Goal: Information Seeking & Learning: Learn about a topic

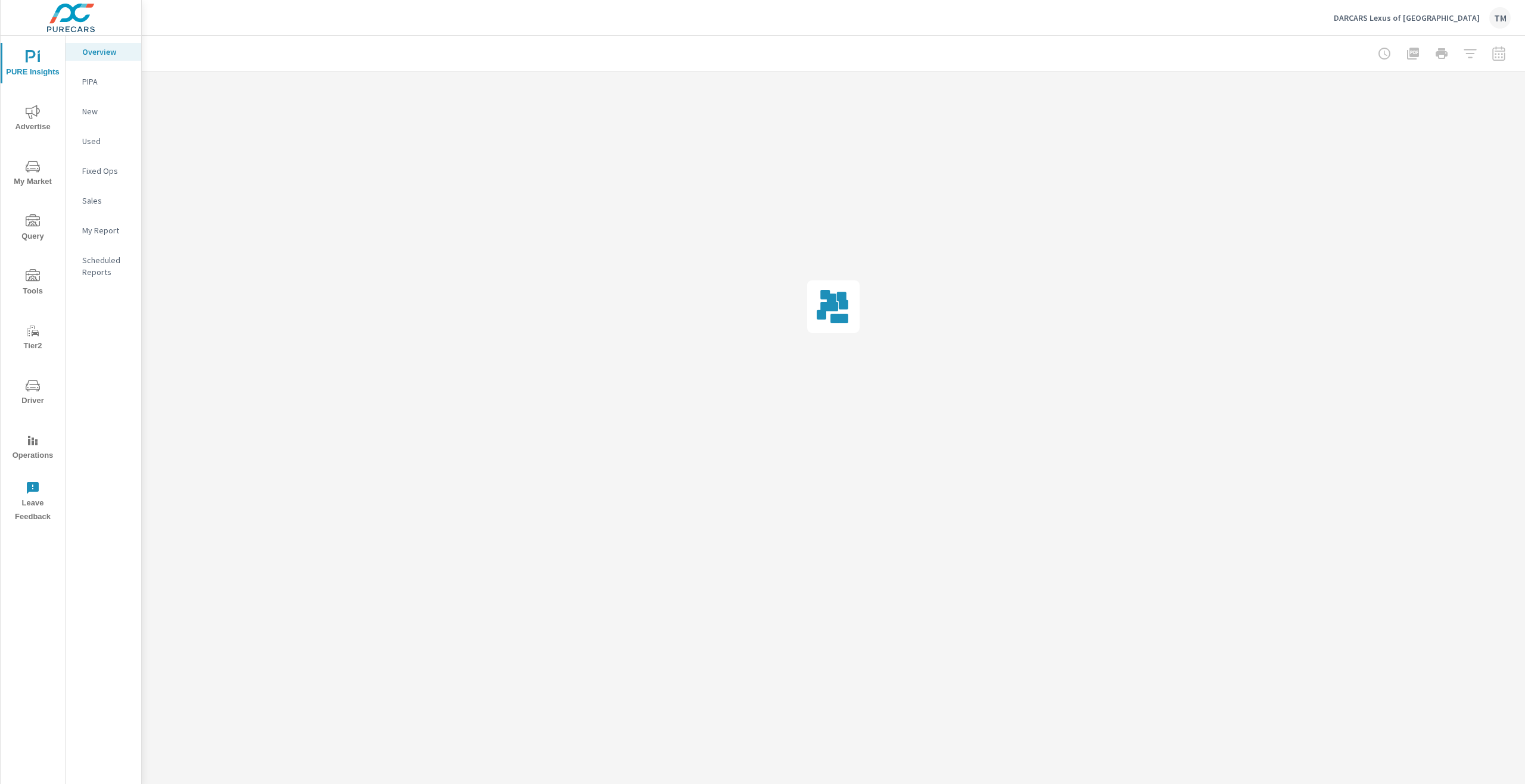
click at [30, 166] on icon "nav menu" at bounding box center [33, 166] width 14 height 14
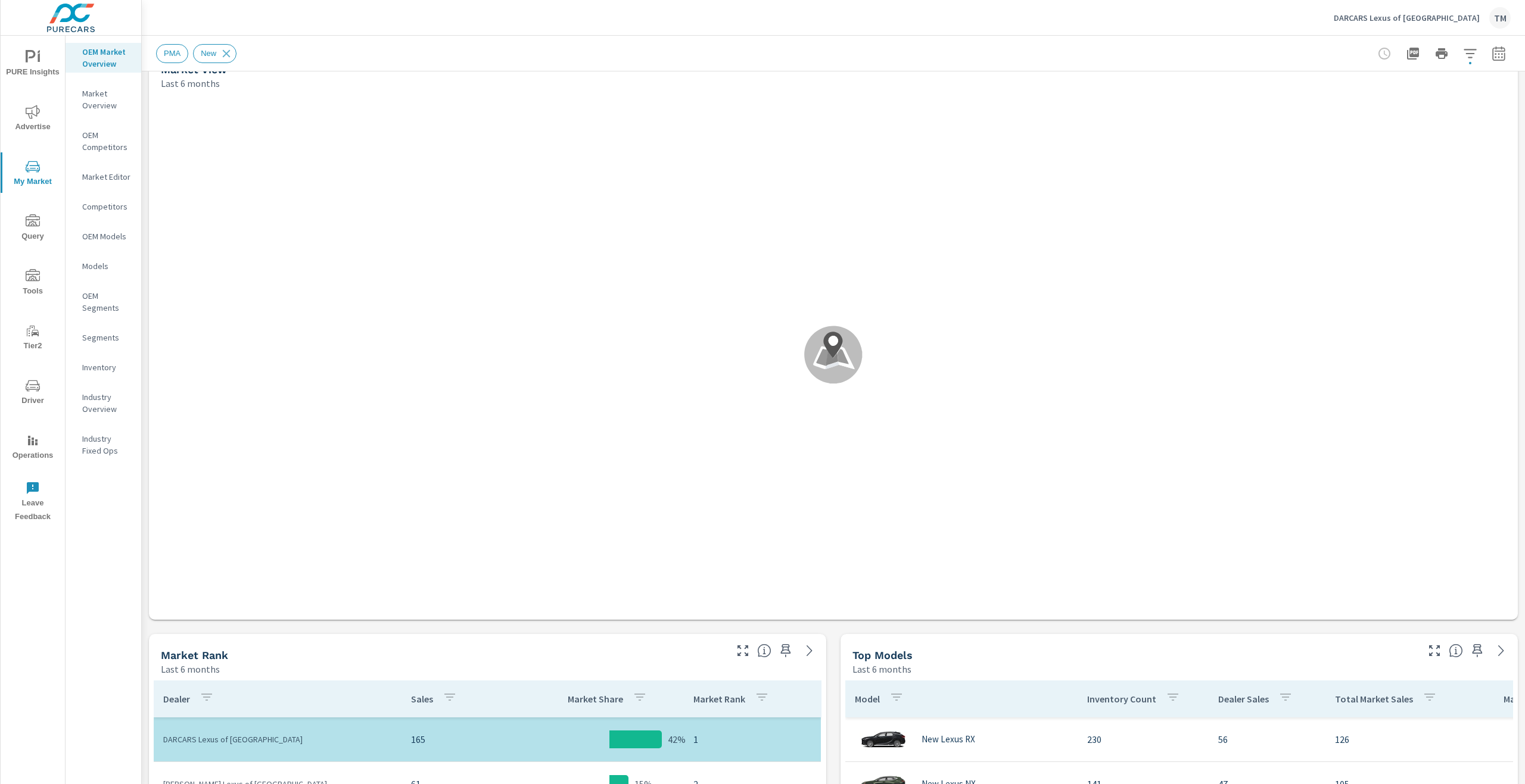
scroll to position [298, 0]
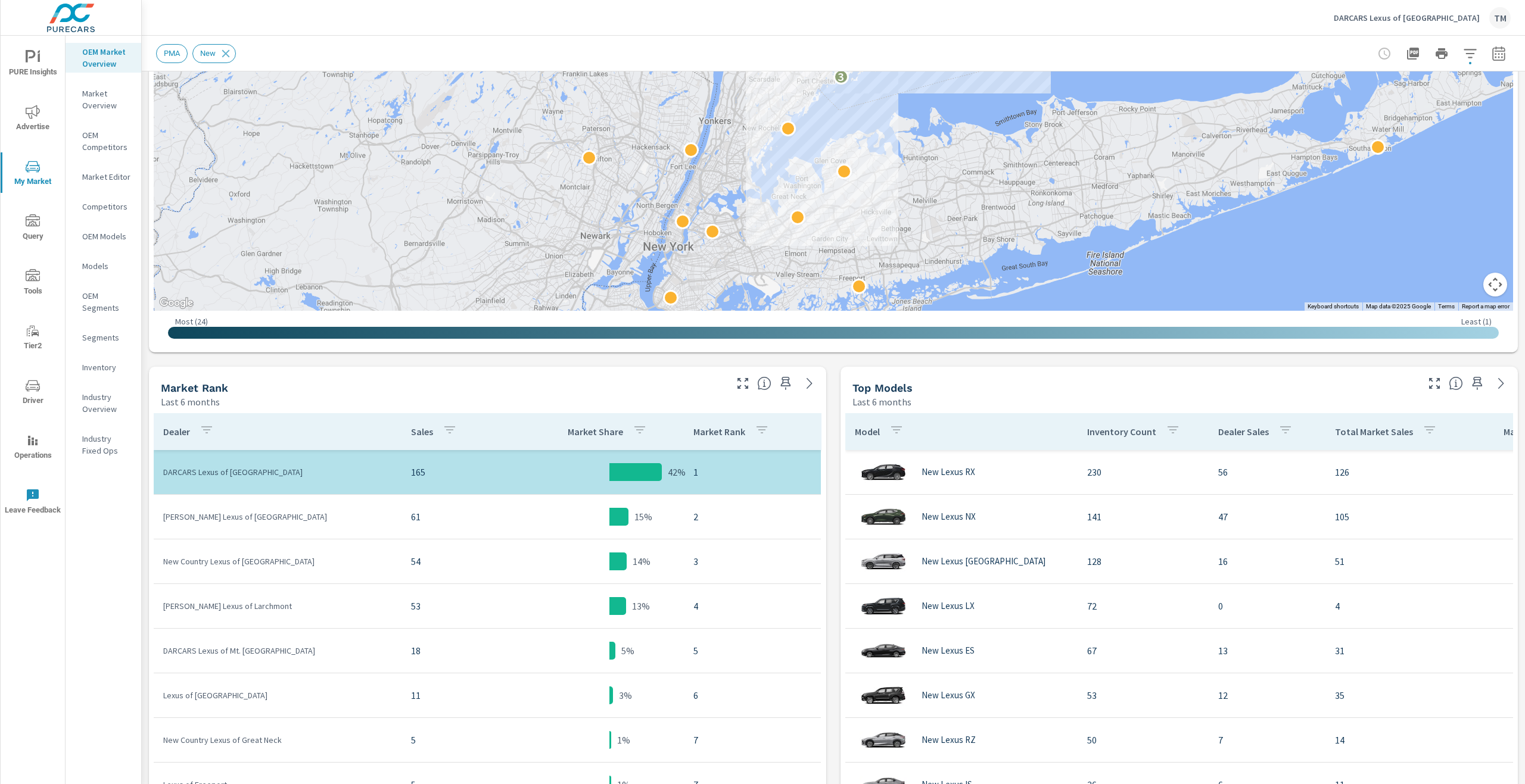
click at [222, 516] on p "[PERSON_NAME] Lexus of [GEOGRAPHIC_DATA]" at bounding box center [278, 516] width 229 height 12
click at [221, 516] on p "Ray Catena Lexus of White Plains" at bounding box center [278, 516] width 229 height 12
click at [220, 516] on p "Ray Catena Lexus of White Plains" at bounding box center [278, 516] width 229 height 12
click at [220, 515] on p "Ray Catena Lexus of White Plains" at bounding box center [278, 516] width 229 height 12
click at [220, 516] on p "[PERSON_NAME] Lexus of [GEOGRAPHIC_DATA]" at bounding box center [278, 516] width 229 height 12
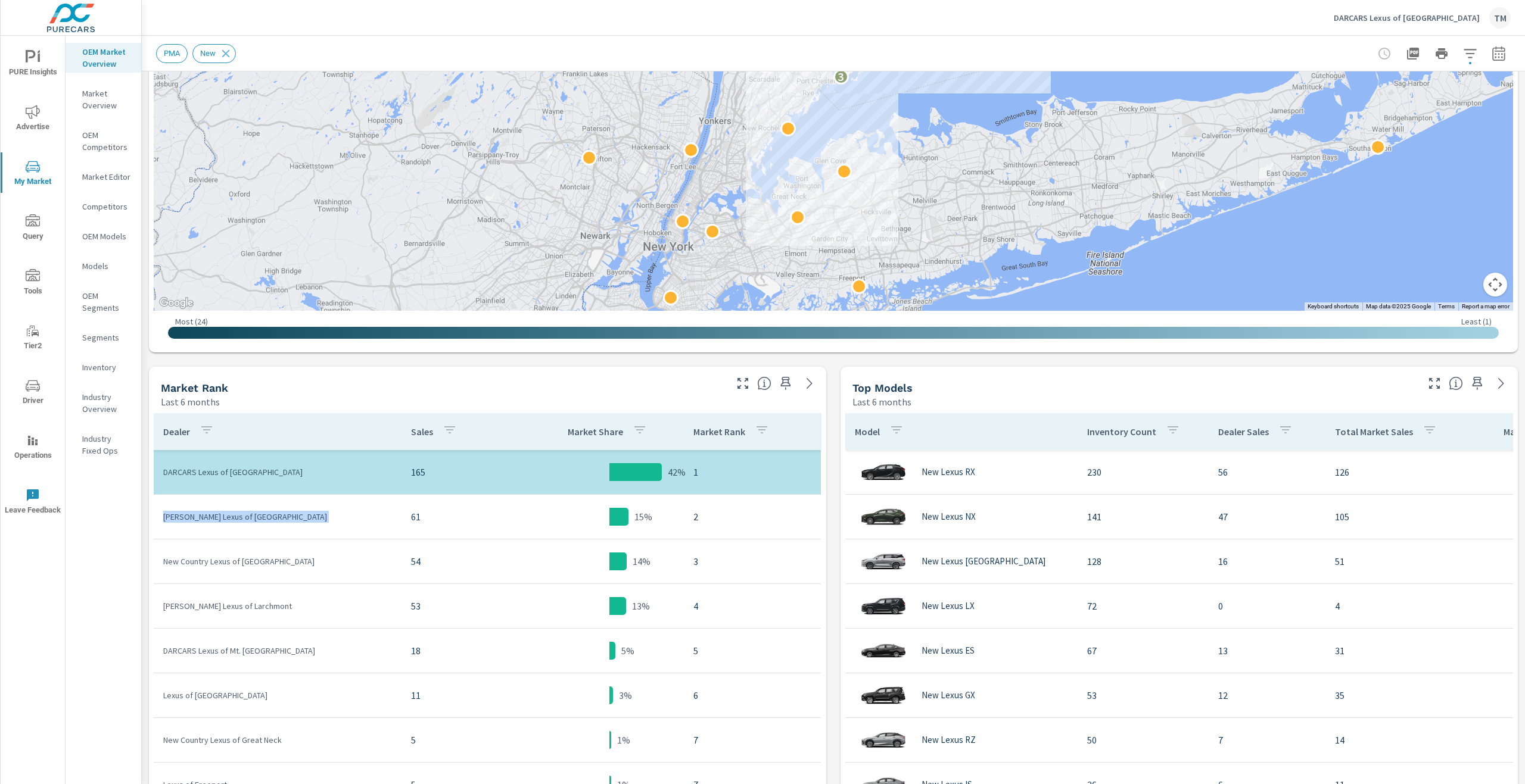
click at [220, 516] on p "[PERSON_NAME] Lexus of [GEOGRAPHIC_DATA]" at bounding box center [278, 516] width 229 height 12
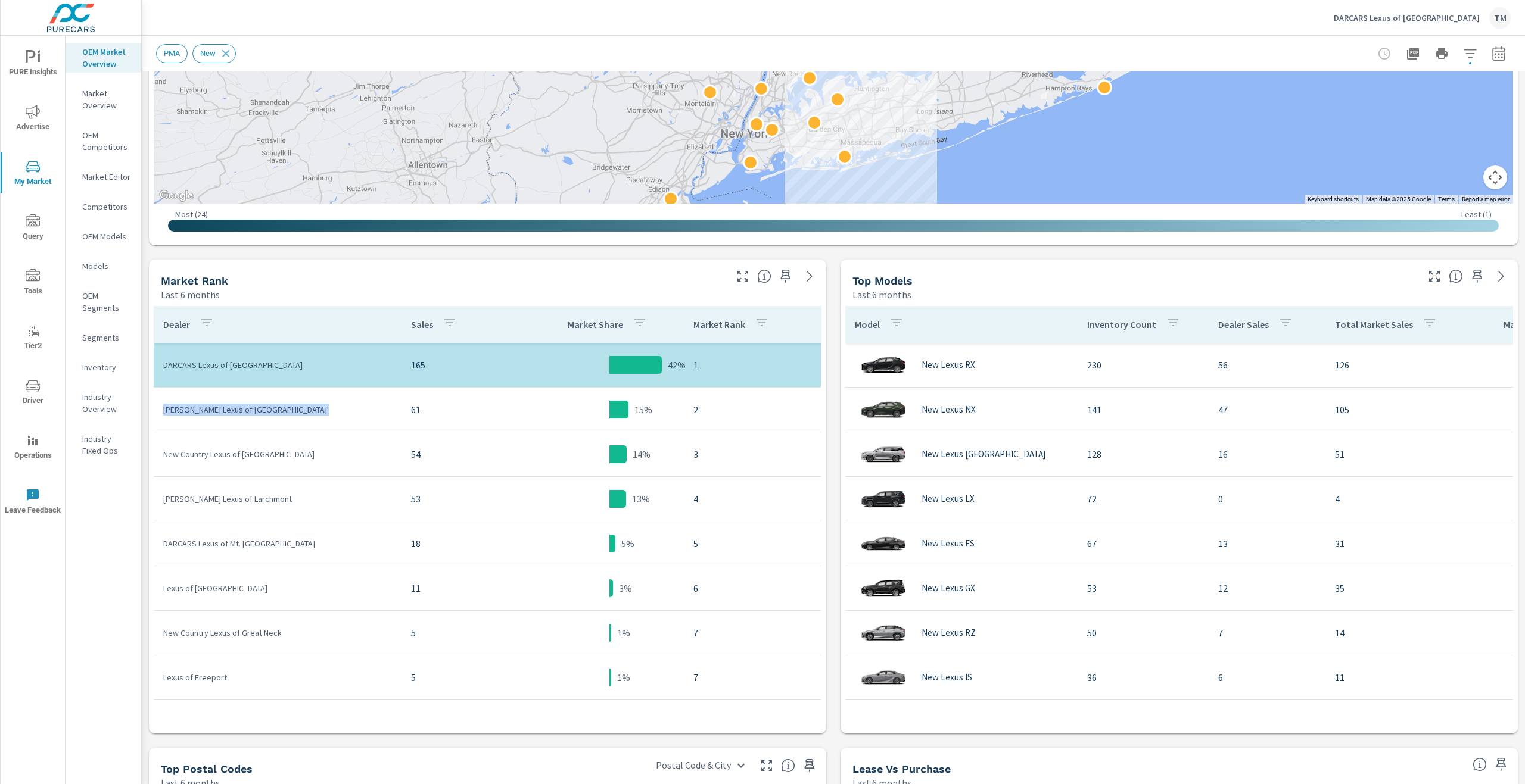
scroll to position [417, 0]
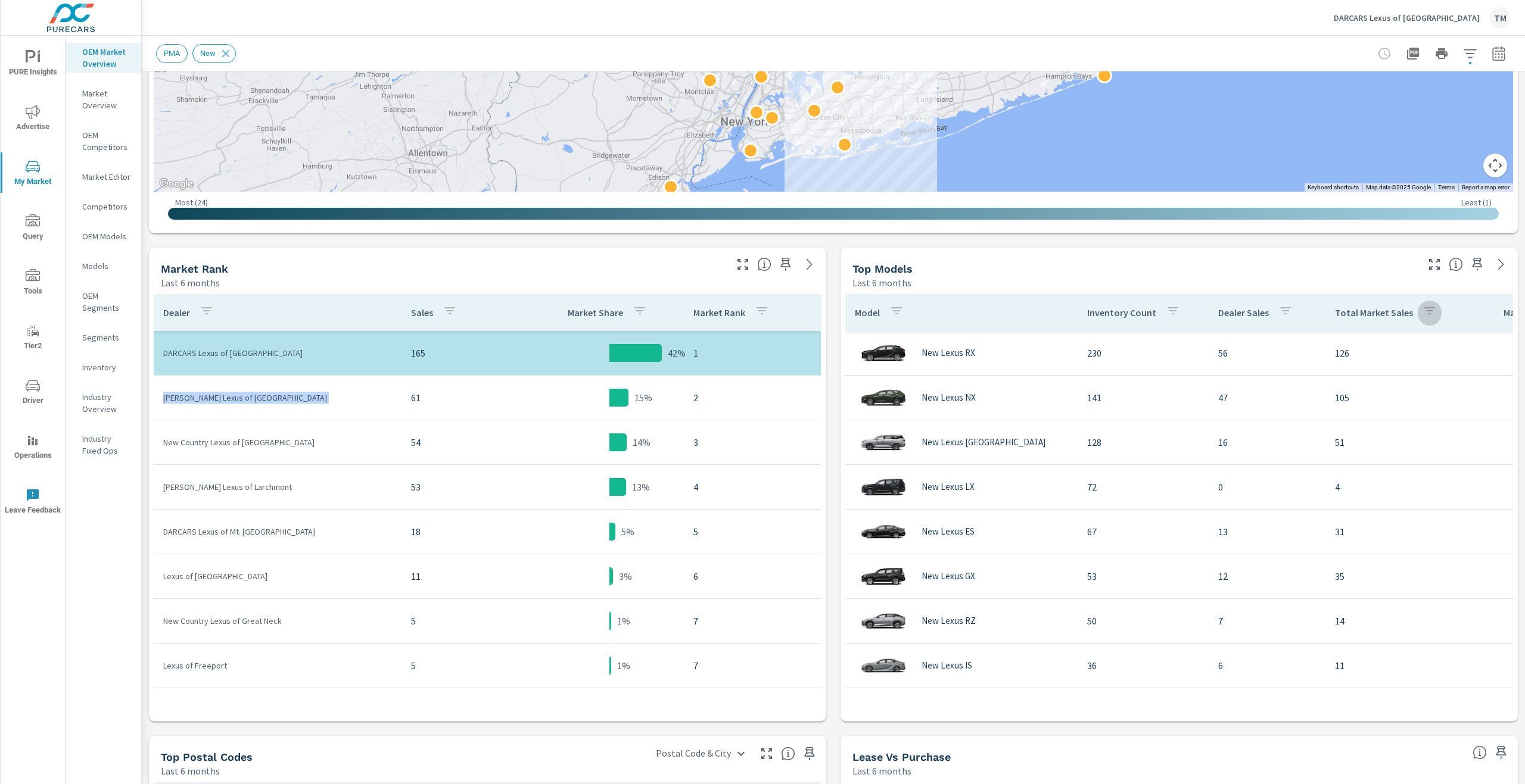
click at [1426, 318] on icon "button" at bounding box center [1429, 310] width 14 height 14
click at [1389, 316] on div at bounding box center [762, 392] width 1525 height 784
click at [1360, 315] on p "Total Market Sales" at bounding box center [1374, 312] width 78 height 12
click at [112, 178] on p "Market Editor" at bounding box center [107, 177] width 50 height 12
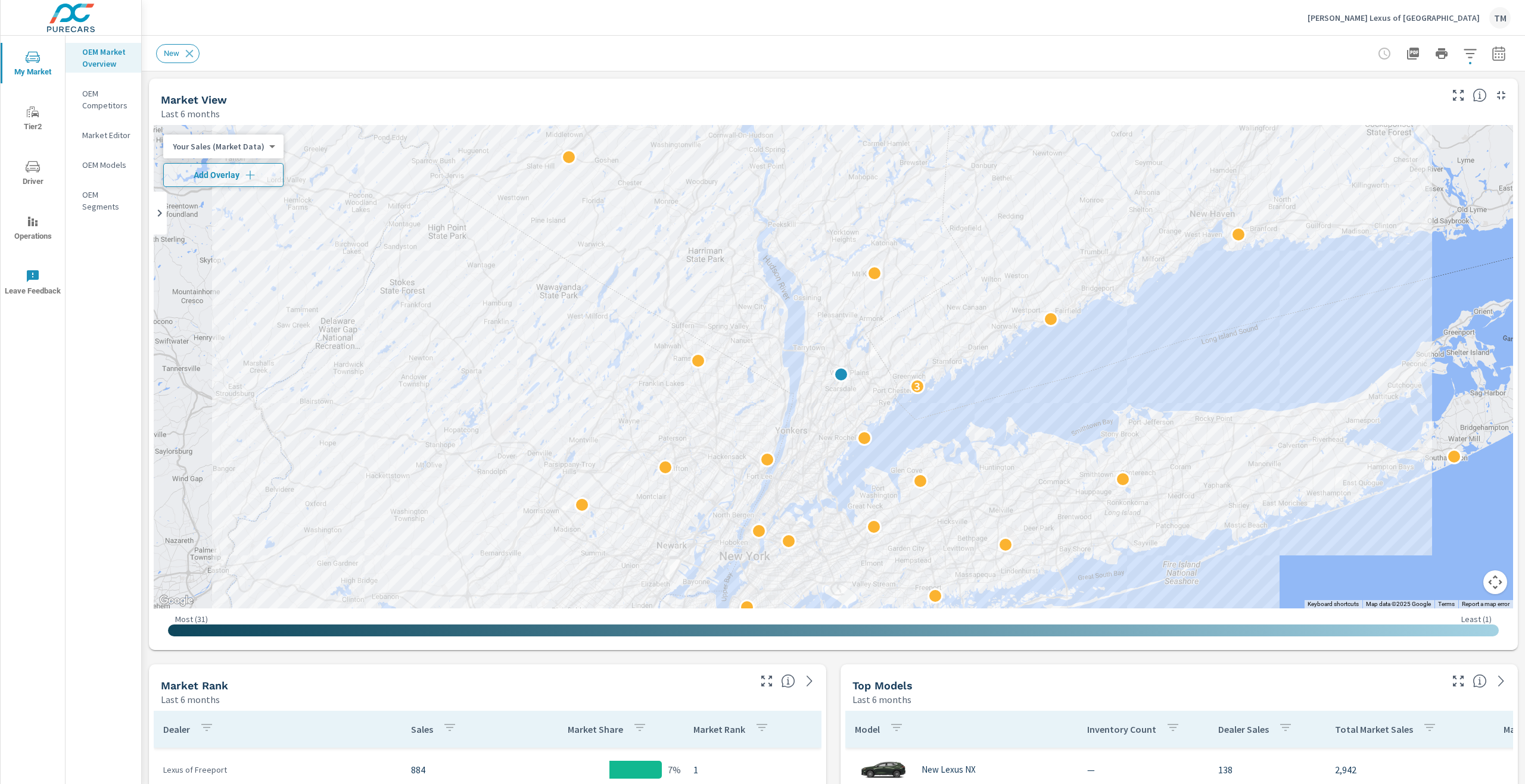
click at [119, 143] on div "Market Editor" at bounding box center [103, 135] width 75 height 18
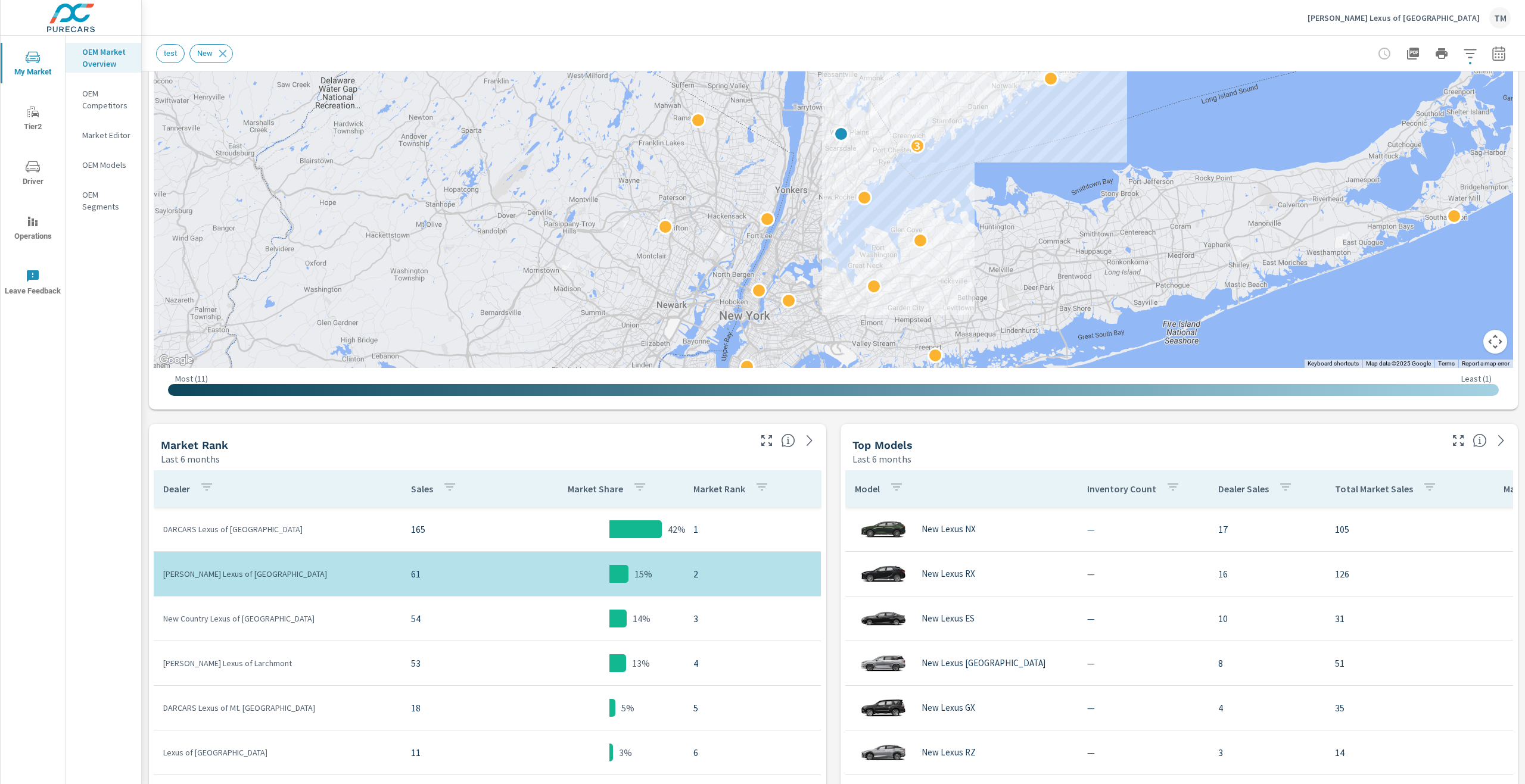
scroll to position [178, 0]
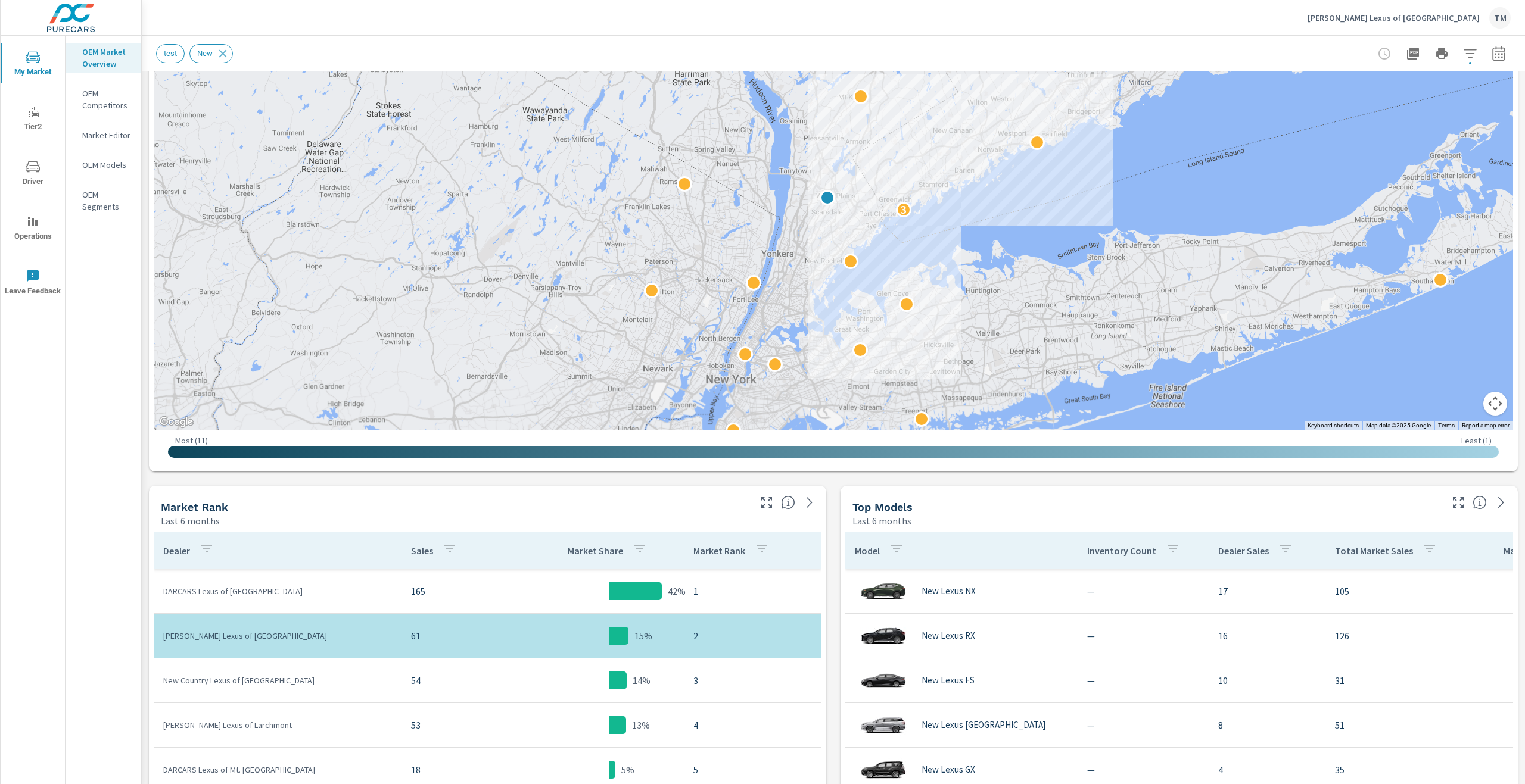
drag, startPoint x: 1235, startPoint y: 146, endPoint x: 1236, endPoint y: 231, distance: 85.0
click at [1237, 229] on div "3" at bounding box center [833, 188] width 1359 height 484
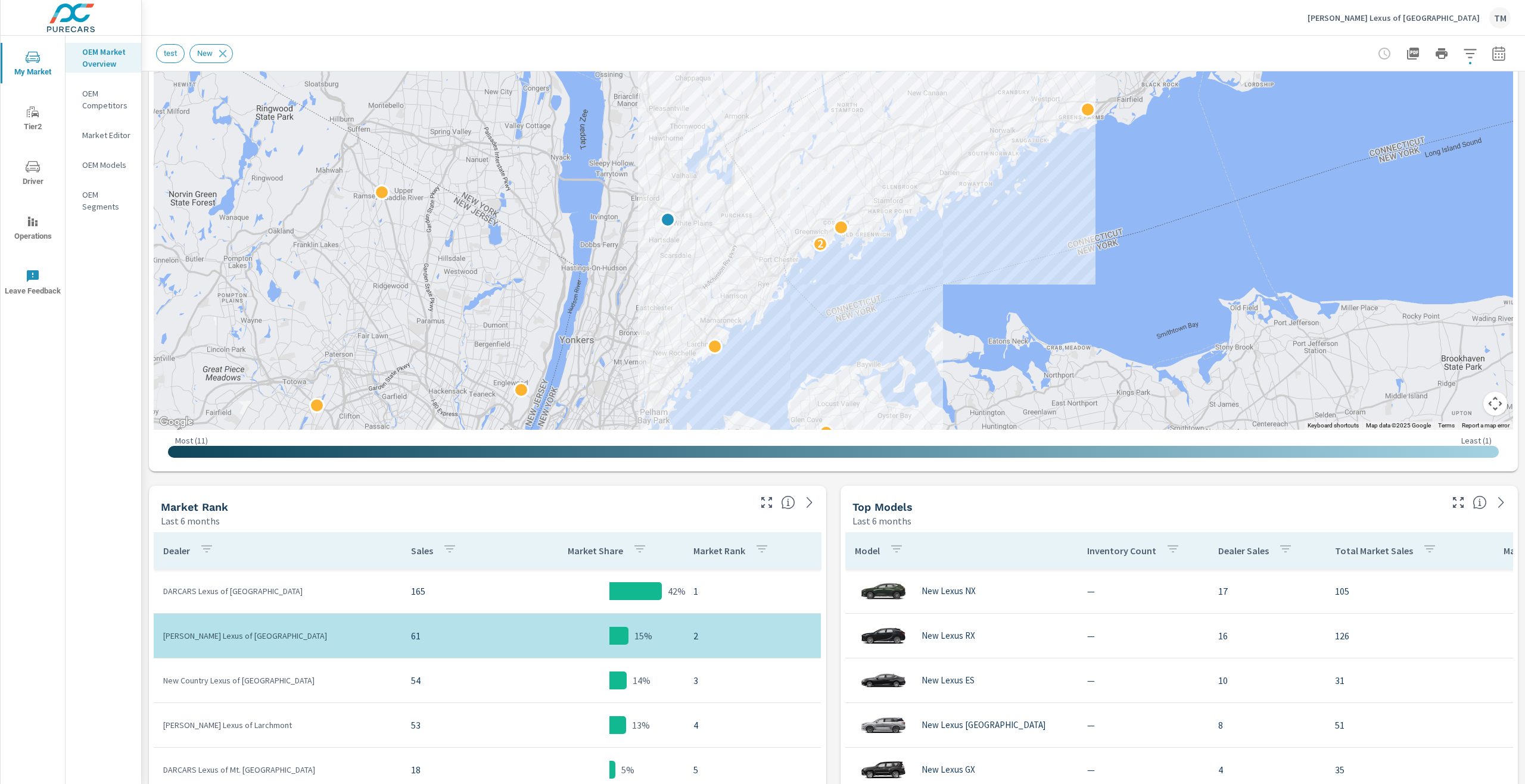
drag, startPoint x: 975, startPoint y: 265, endPoint x: 910, endPoint y: 325, distance: 88.5
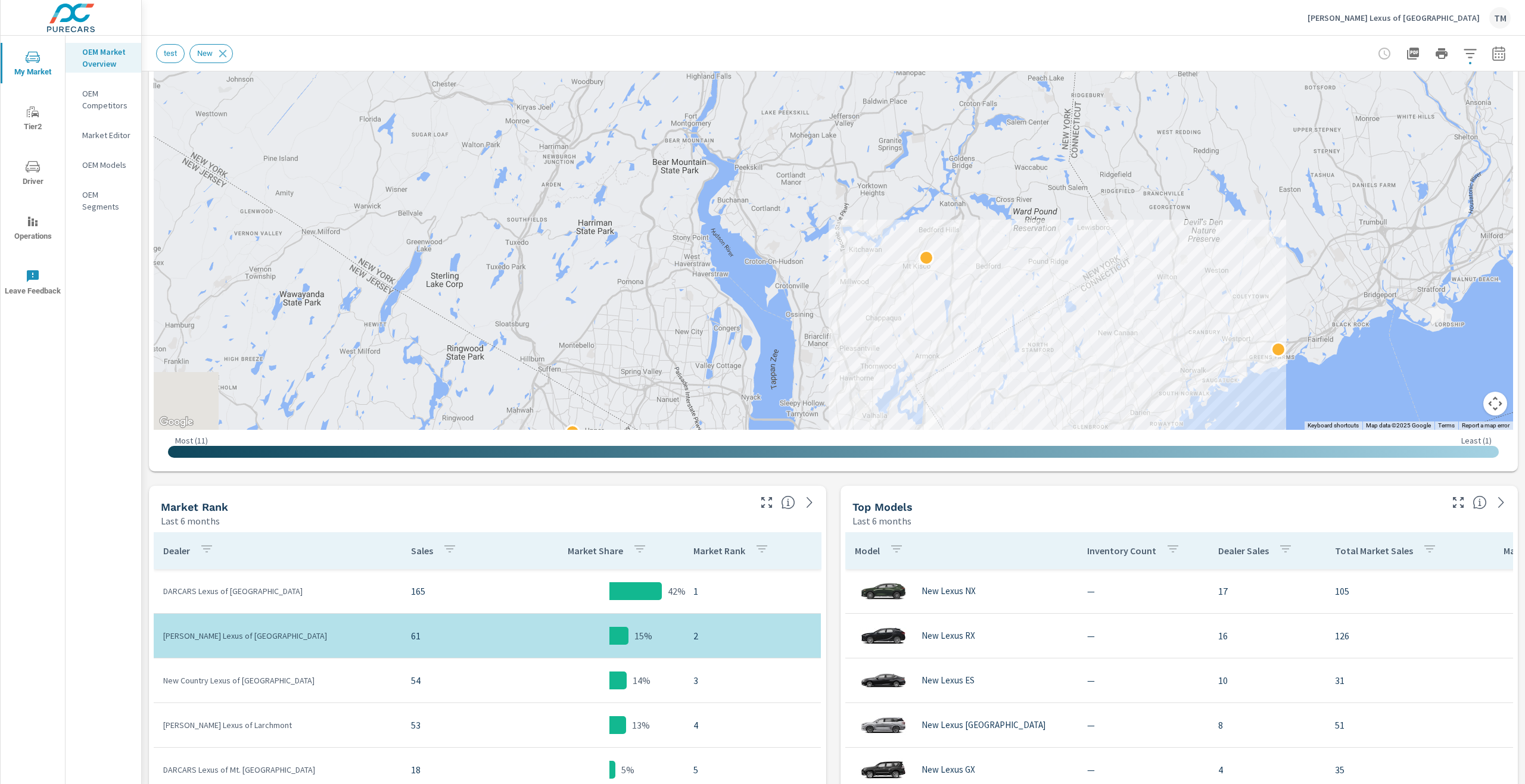
drag, startPoint x: 1010, startPoint y: 333, endPoint x: 946, endPoint y: 97, distance: 244.5
click at [947, 98] on div "2" at bounding box center [1539, 419] width 1525 height 858
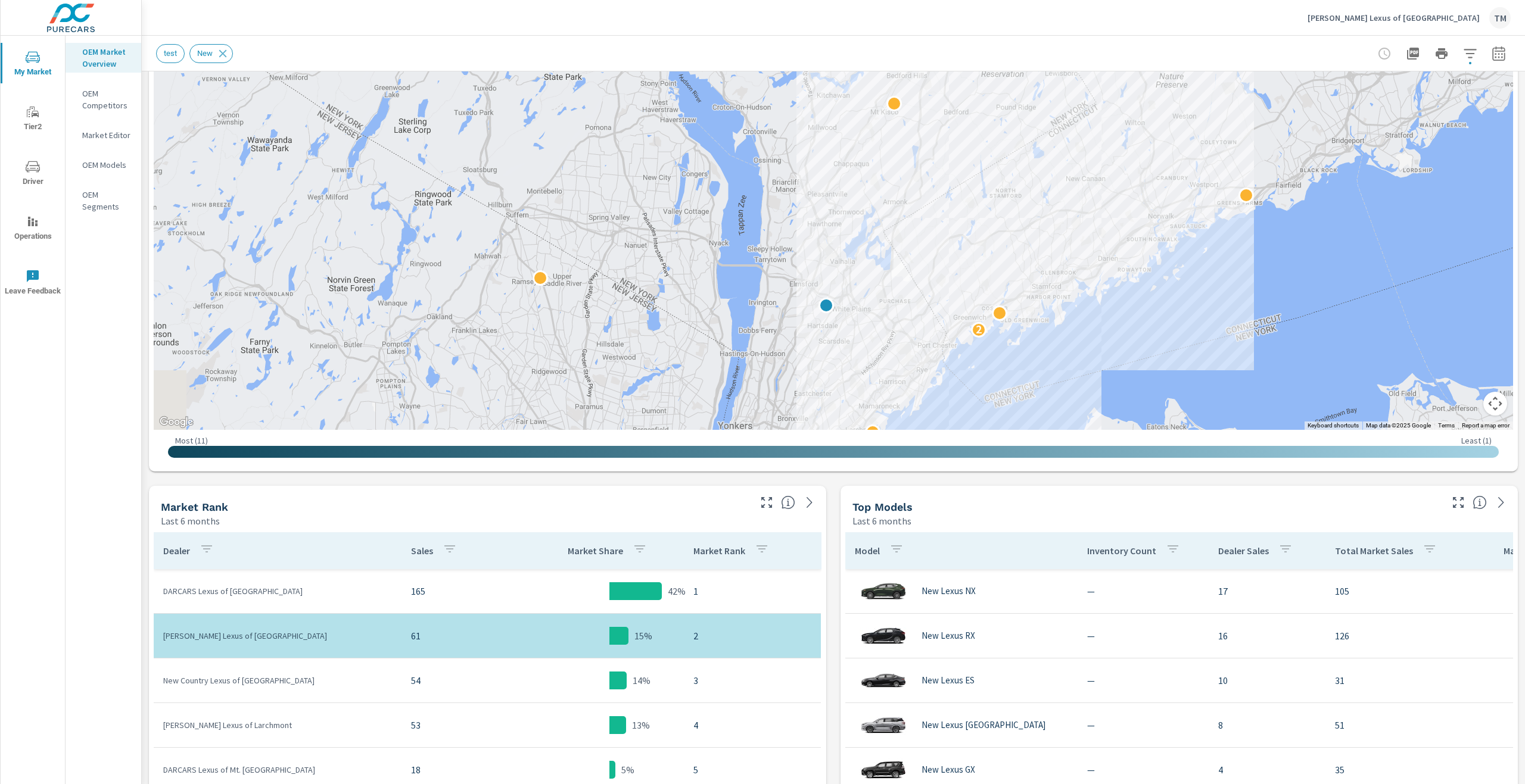
drag, startPoint x: 877, startPoint y: 268, endPoint x: 874, endPoint y: 218, distance: 50.1
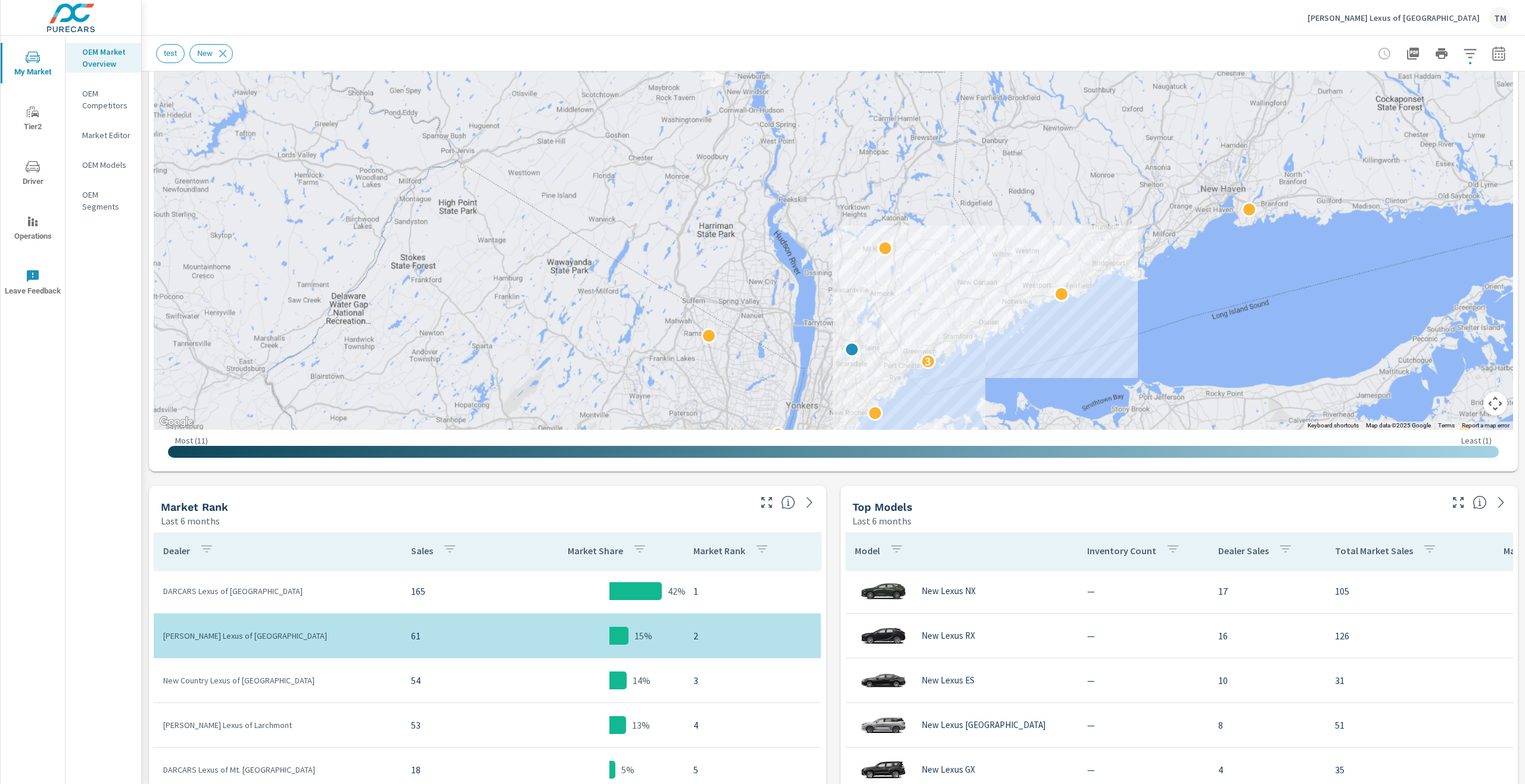
drag, startPoint x: 1049, startPoint y: 241, endPoint x: 1008, endPoint y: 357, distance: 123.0
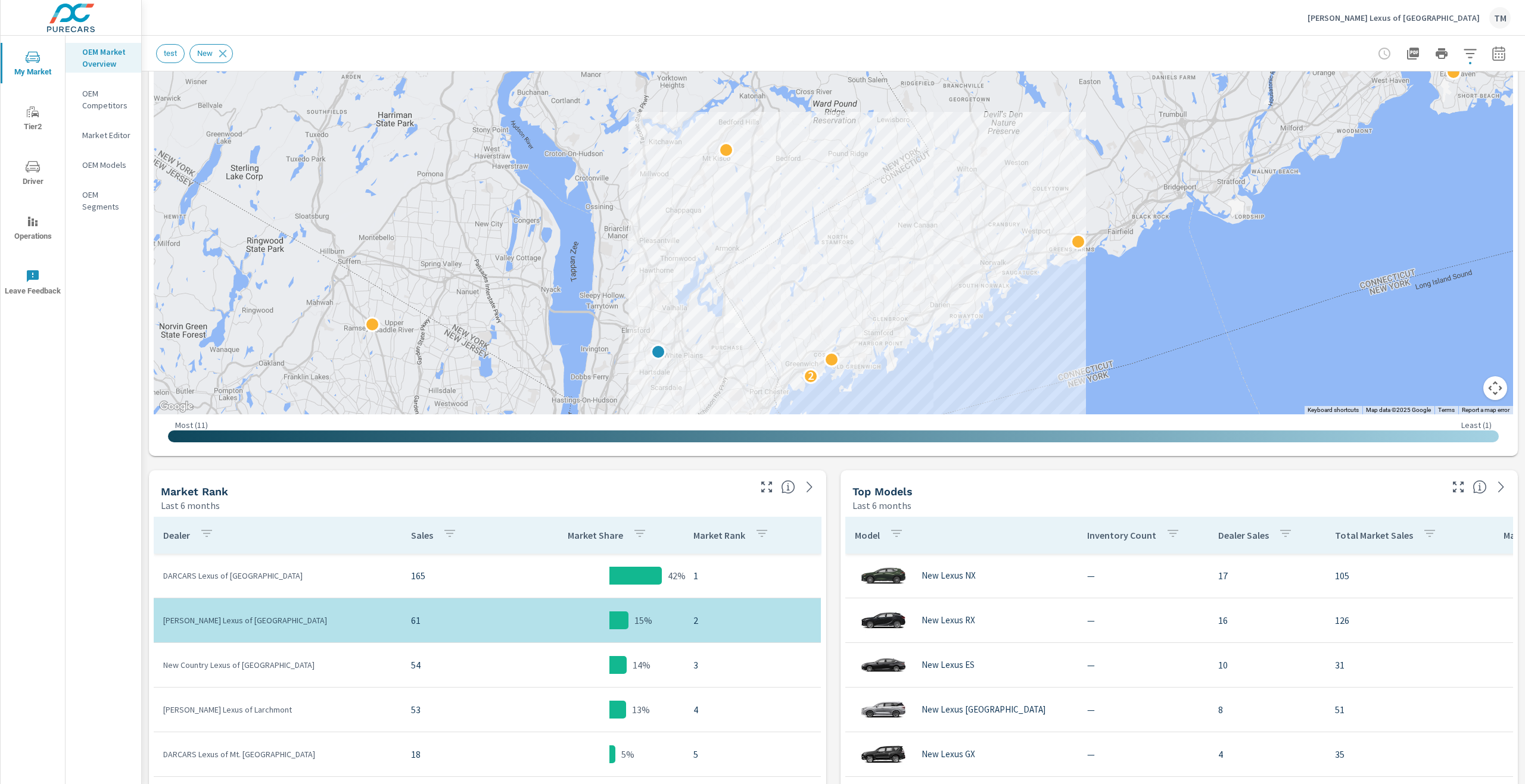
scroll to position [298, 0]
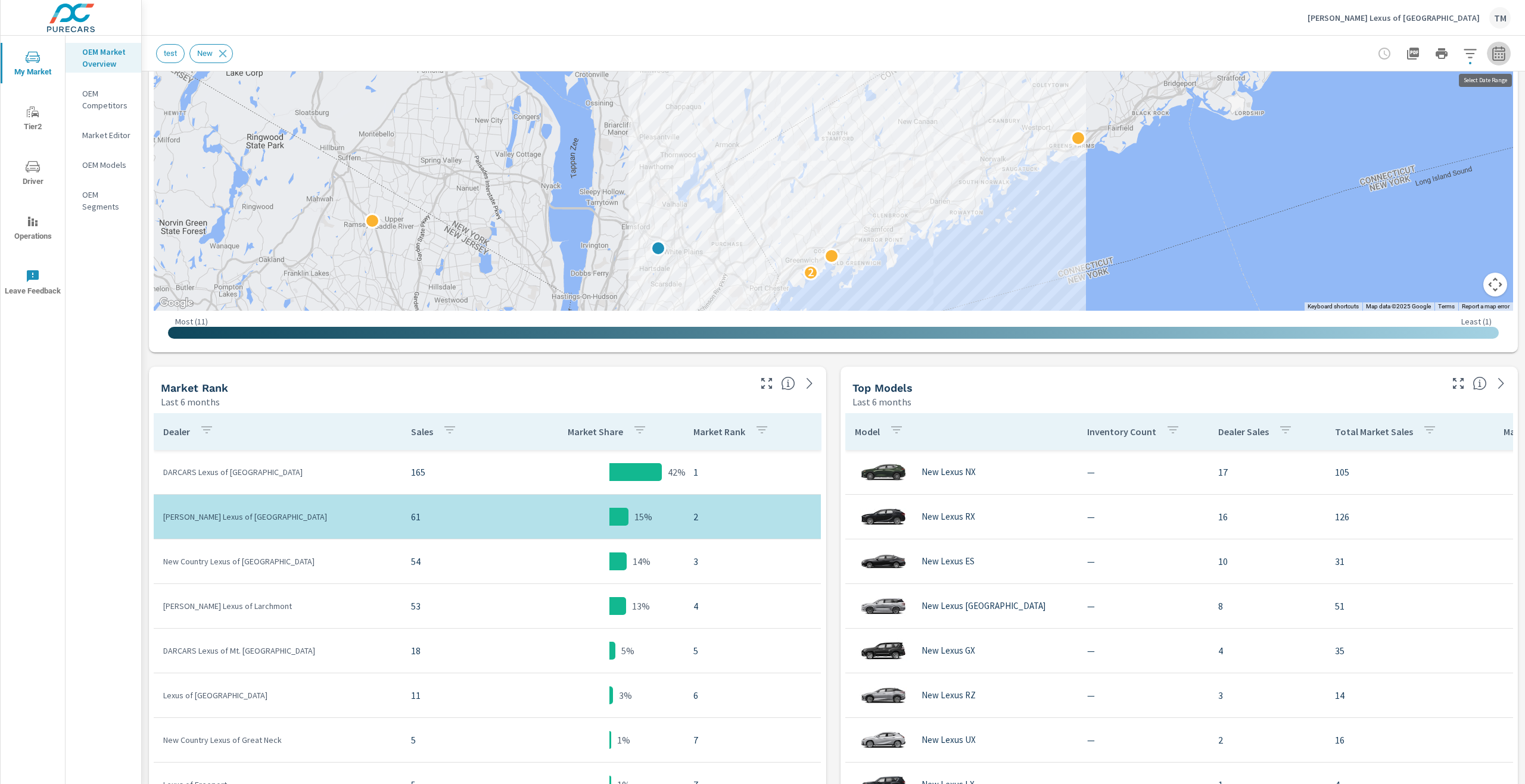
click at [1487, 54] on button "button" at bounding box center [1499, 53] width 24 height 24
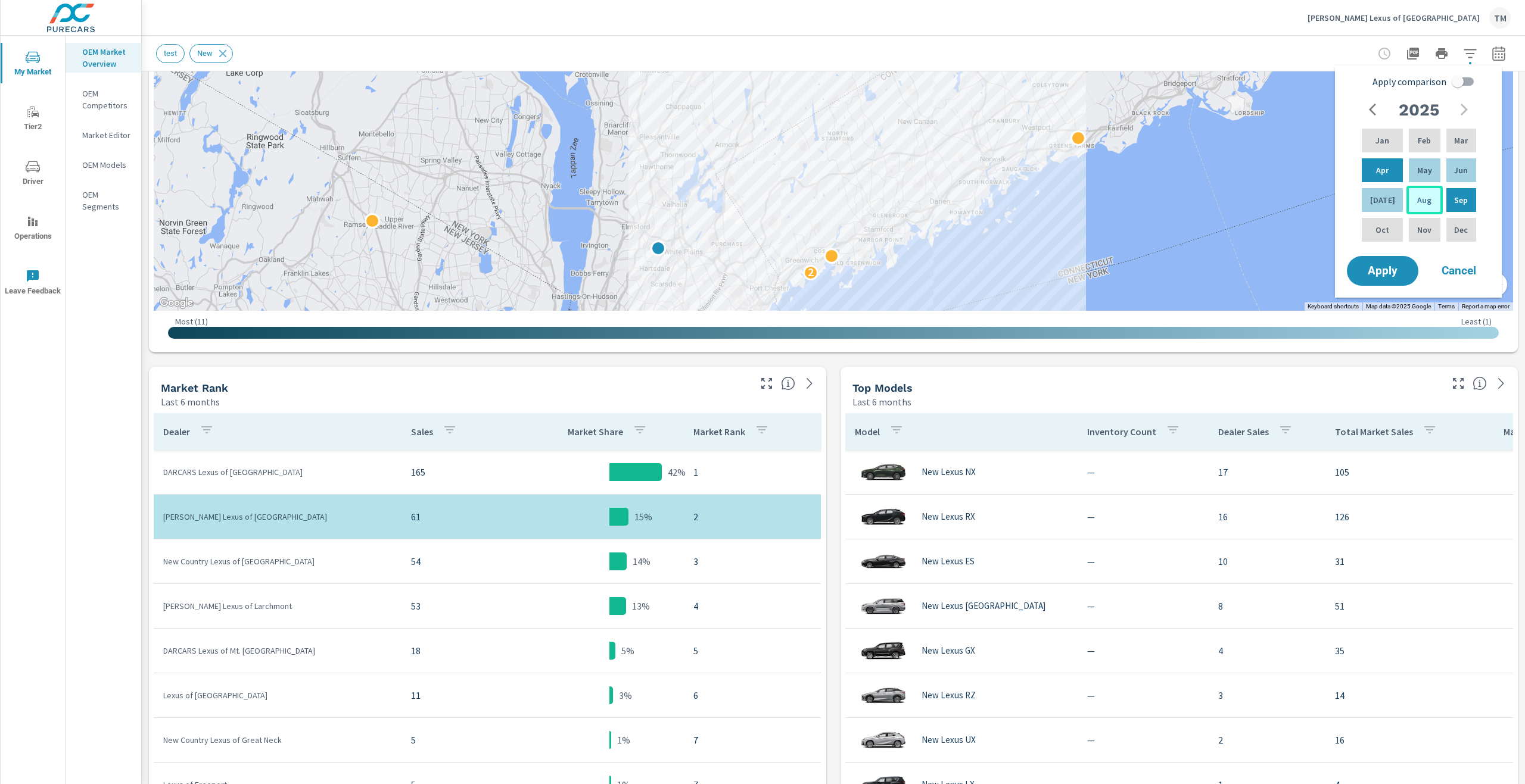
click at [1419, 204] on p "Aug" at bounding box center [1424, 200] width 14 height 12
click at [1451, 200] on div "Sep" at bounding box center [1461, 200] width 35 height 29
click at [1417, 202] on p "Aug" at bounding box center [1424, 200] width 14 height 12
click at [1417, 200] on p "Aug" at bounding box center [1424, 200] width 14 height 12
click at [1382, 172] on p "Apr" at bounding box center [1382, 170] width 13 height 12
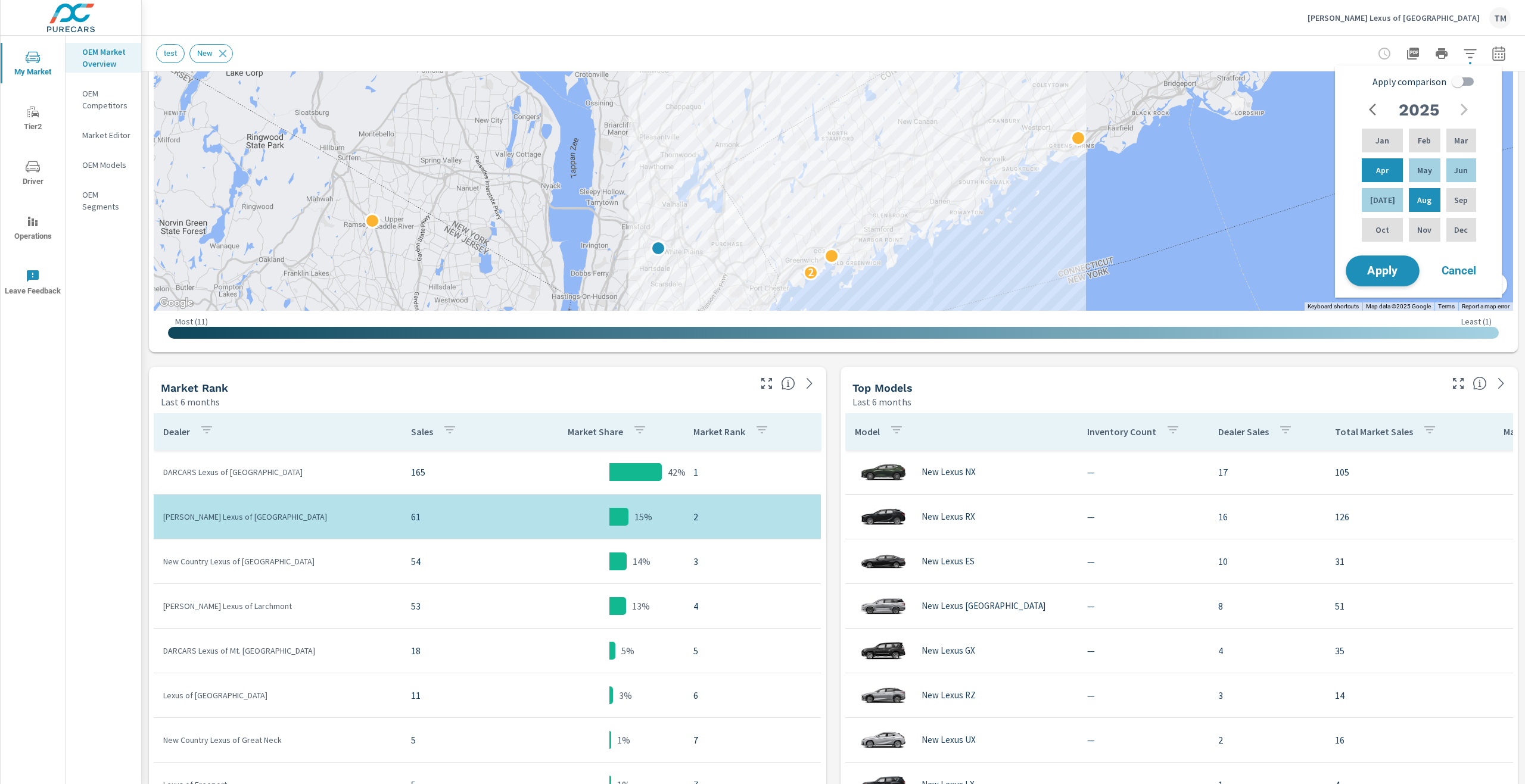
click at [1358, 285] on div "Apply Cancel" at bounding box center [1421, 271] width 153 height 35
click at [1365, 266] on span "Apply" at bounding box center [1382, 271] width 49 height 11
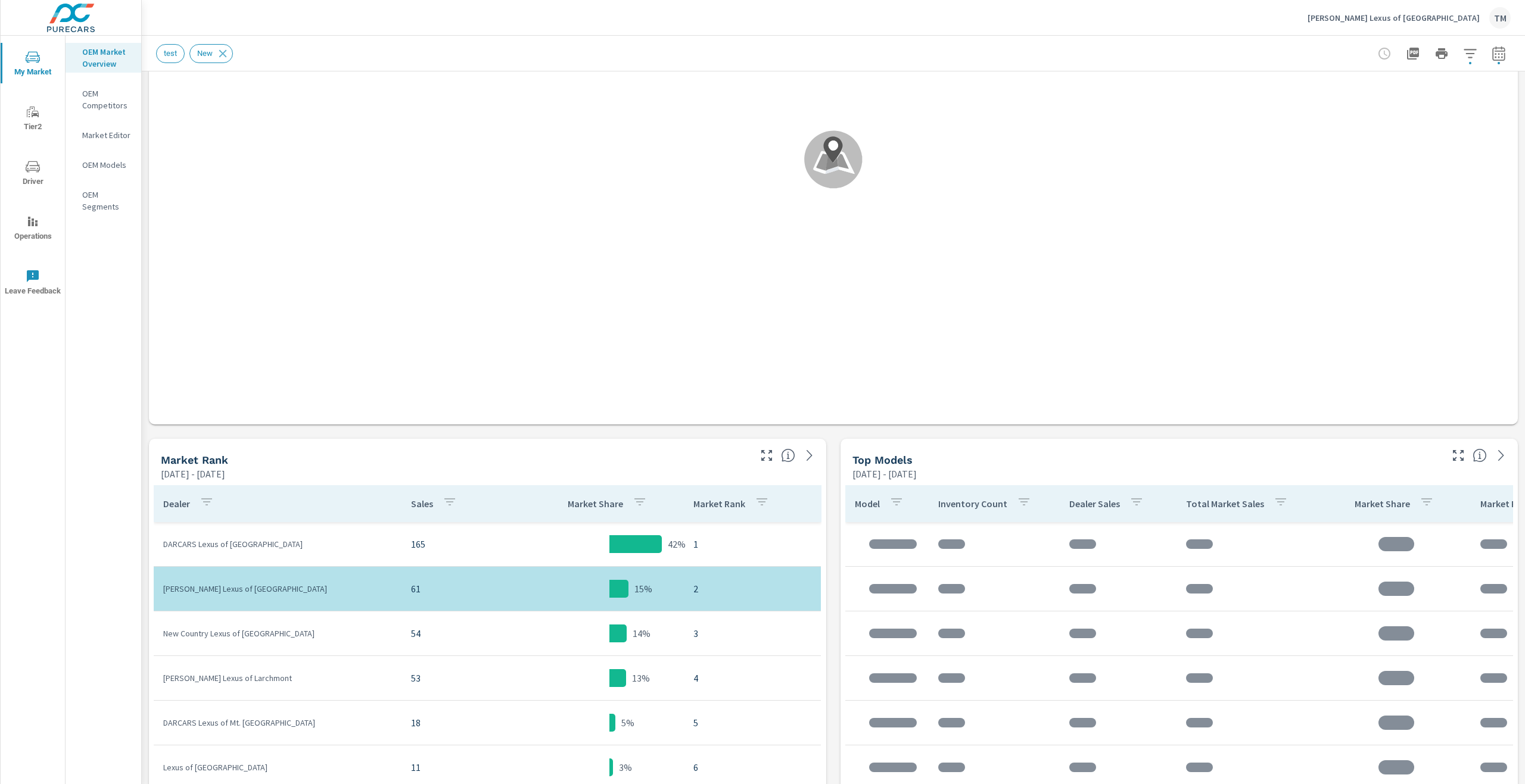
scroll to position [238, 0]
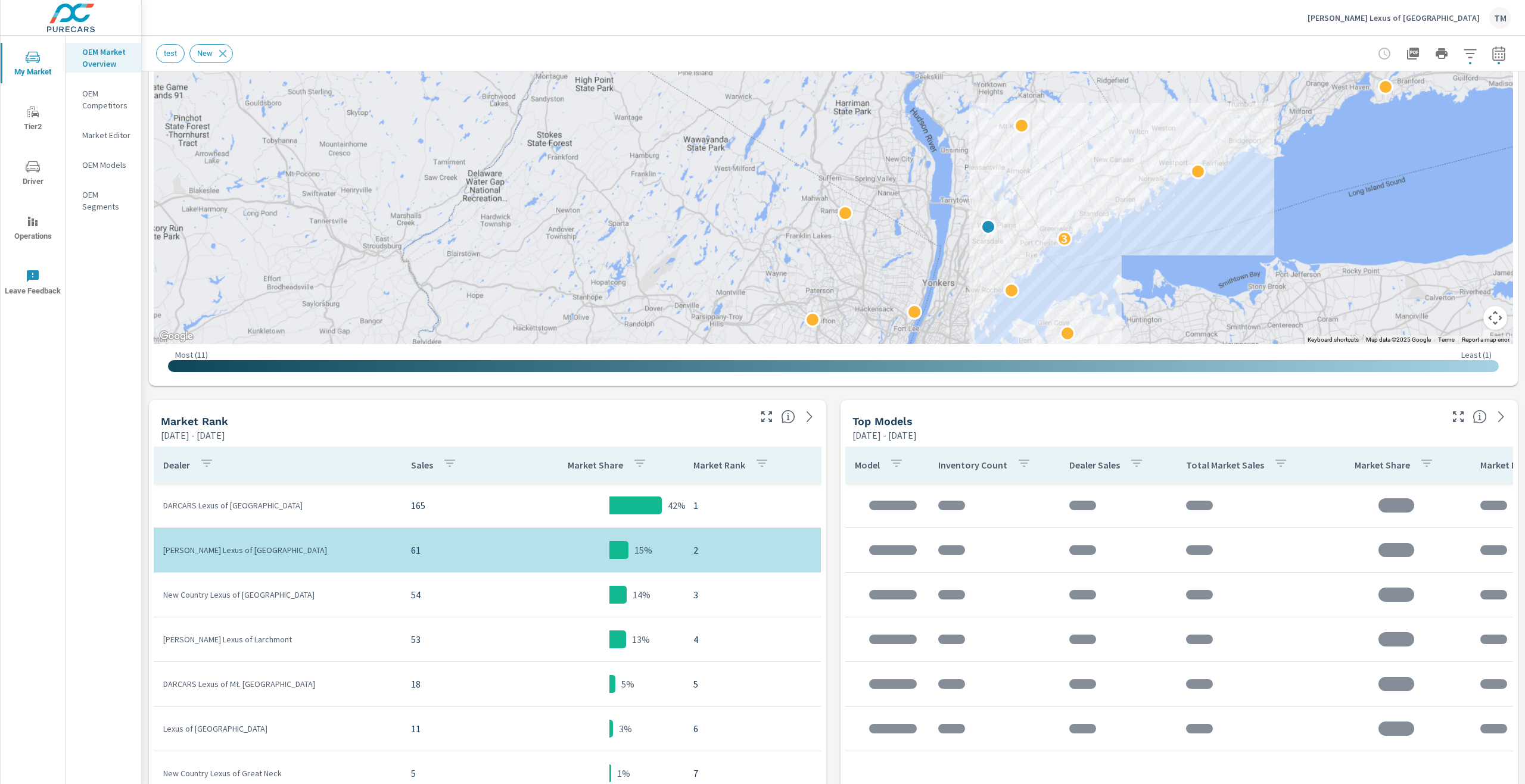
scroll to position [417, 0]
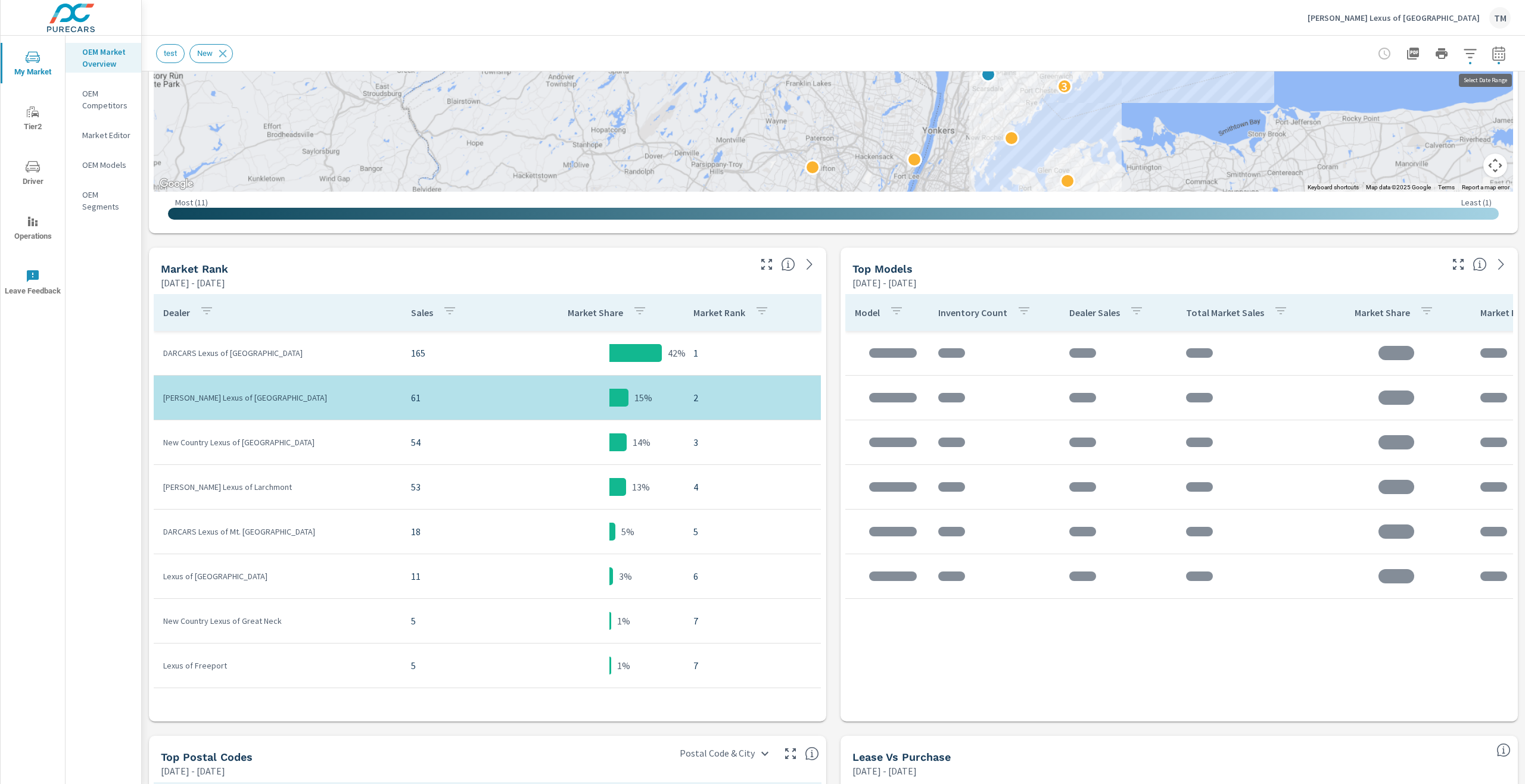
click at [1492, 52] on icon "button" at bounding box center [1499, 53] width 14 height 14
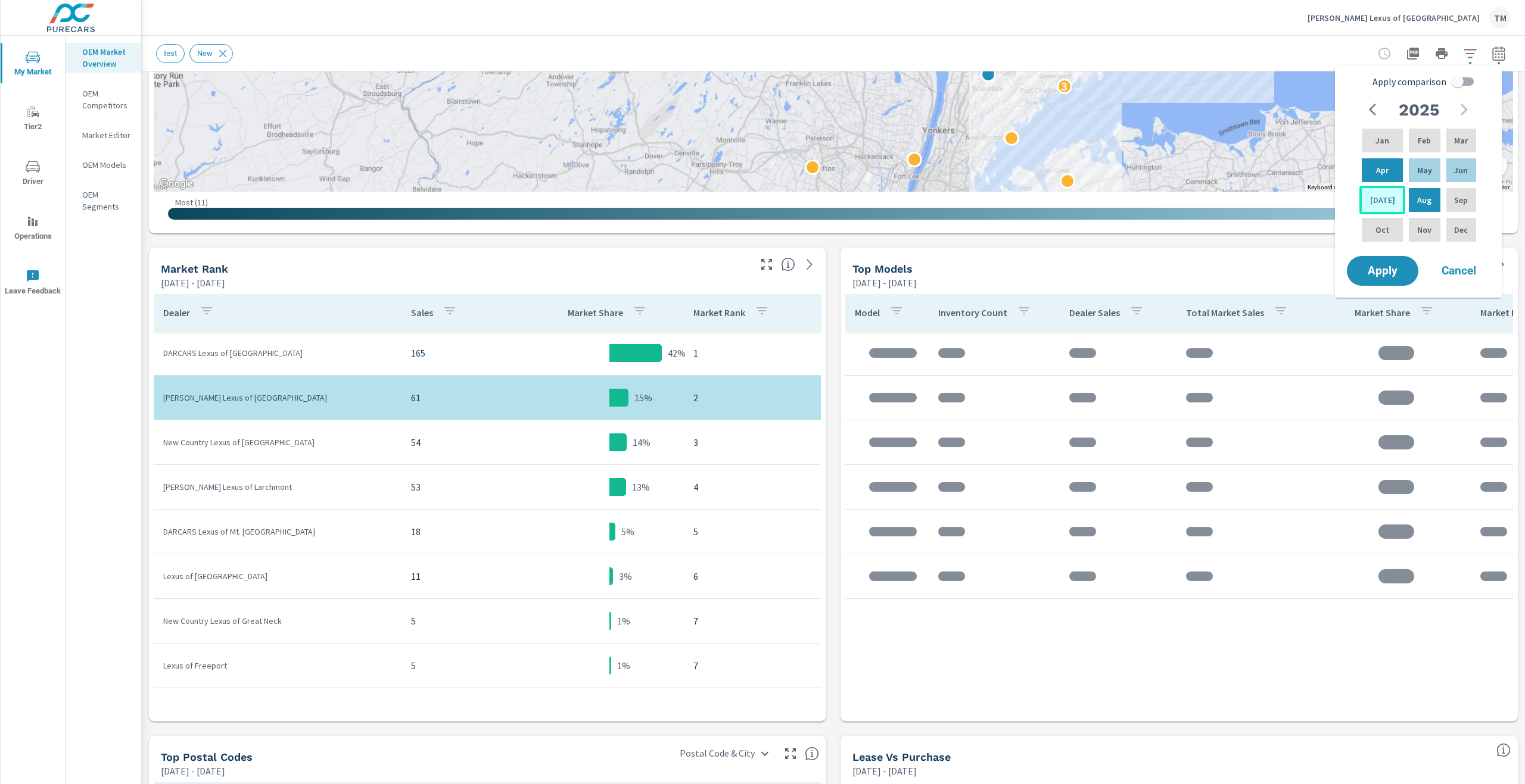
drag, startPoint x: 1370, startPoint y: 195, endPoint x: 1377, endPoint y: 199, distance: 8.1
click at [1370, 195] on div "Jul" at bounding box center [1382, 200] width 46 height 29
click at [1422, 174] on p "May" at bounding box center [1424, 170] width 15 height 12
click at [1393, 273] on span "Apply" at bounding box center [1382, 271] width 49 height 11
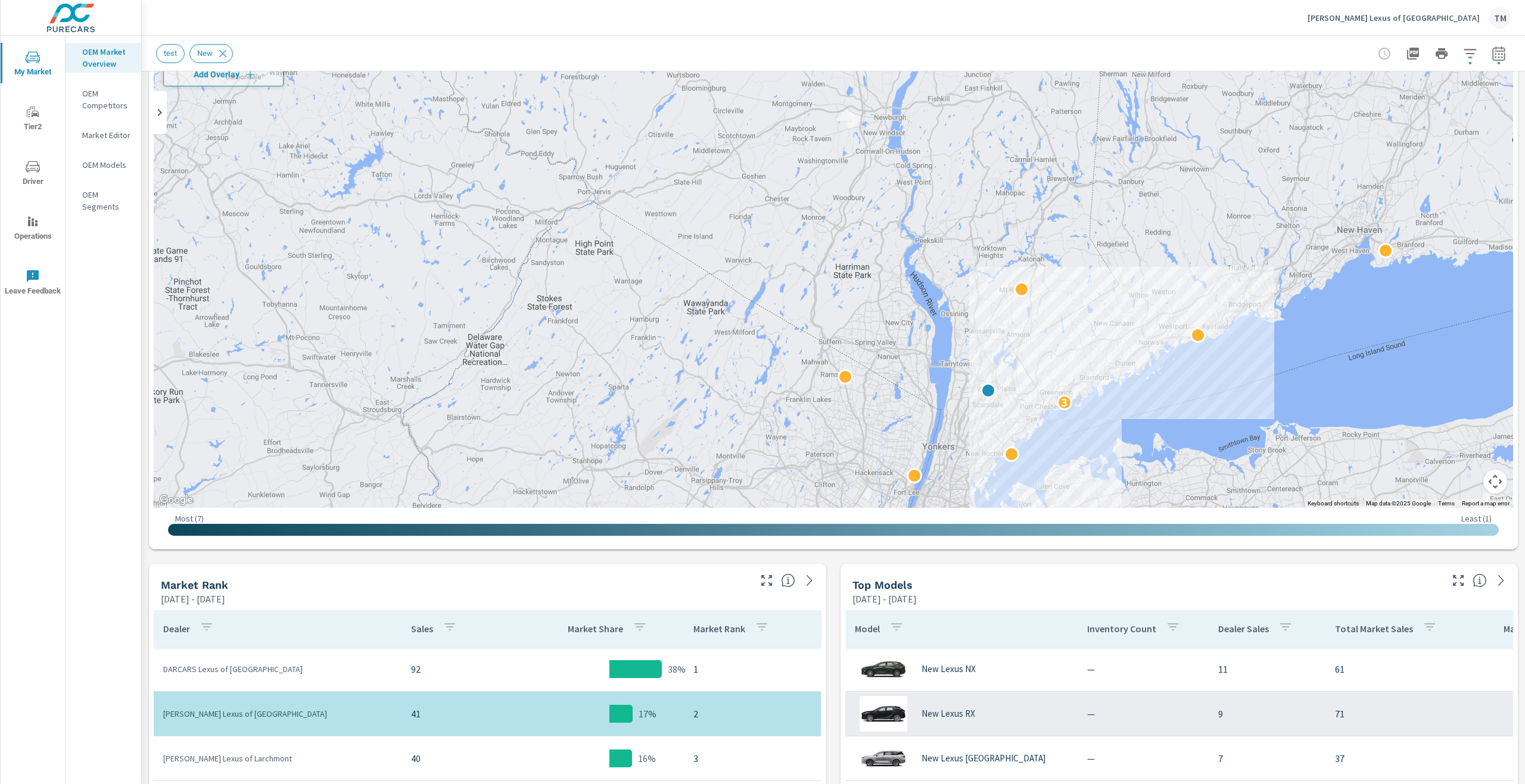
scroll to position [178, 0]
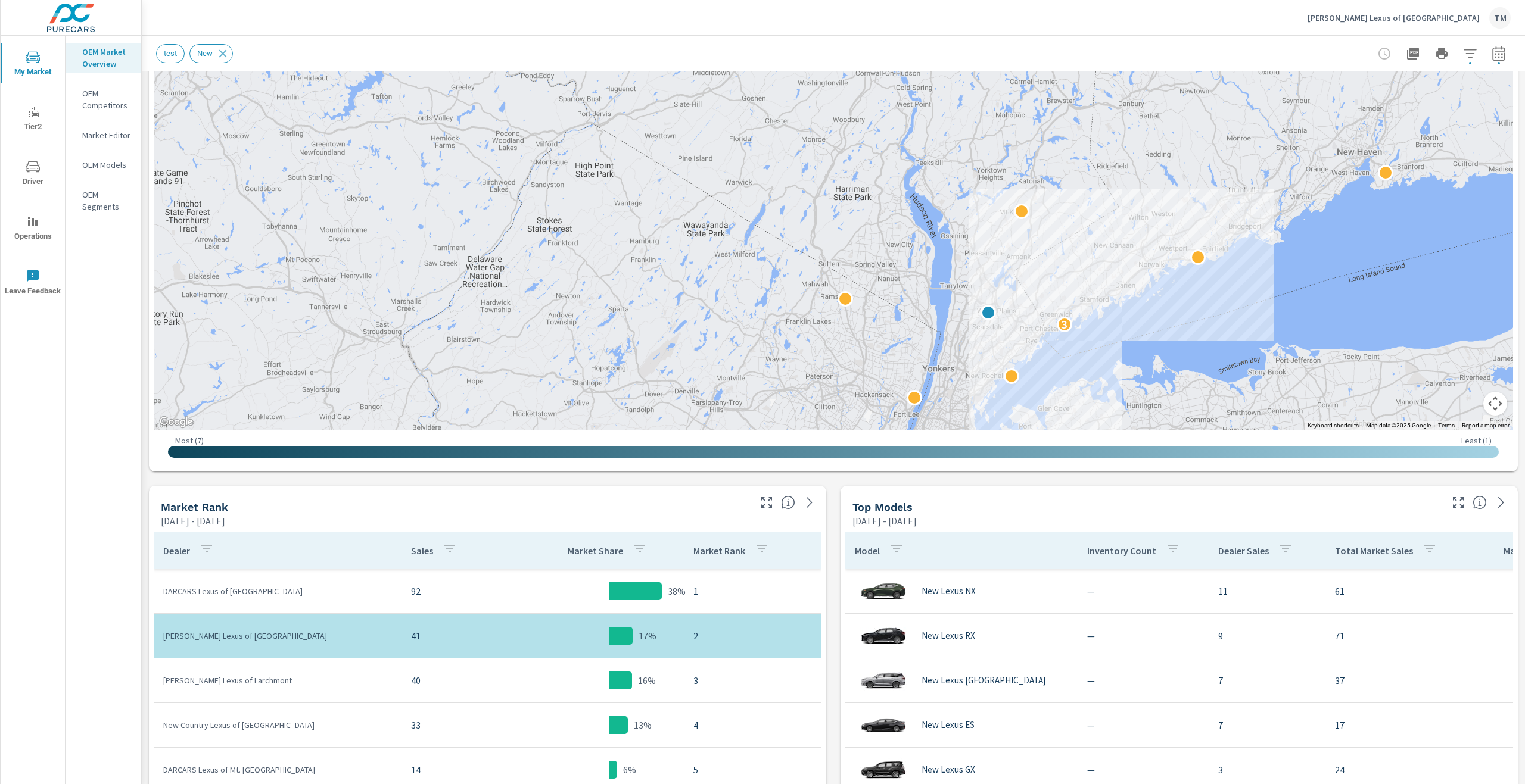
drag, startPoint x: 1477, startPoint y: 57, endPoint x: 1483, endPoint y: 56, distance: 6.1
click at [1479, 56] on div at bounding box center [1441, 53] width 138 height 24
click at [1497, 49] on button "button" at bounding box center [1499, 53] width 24 height 24
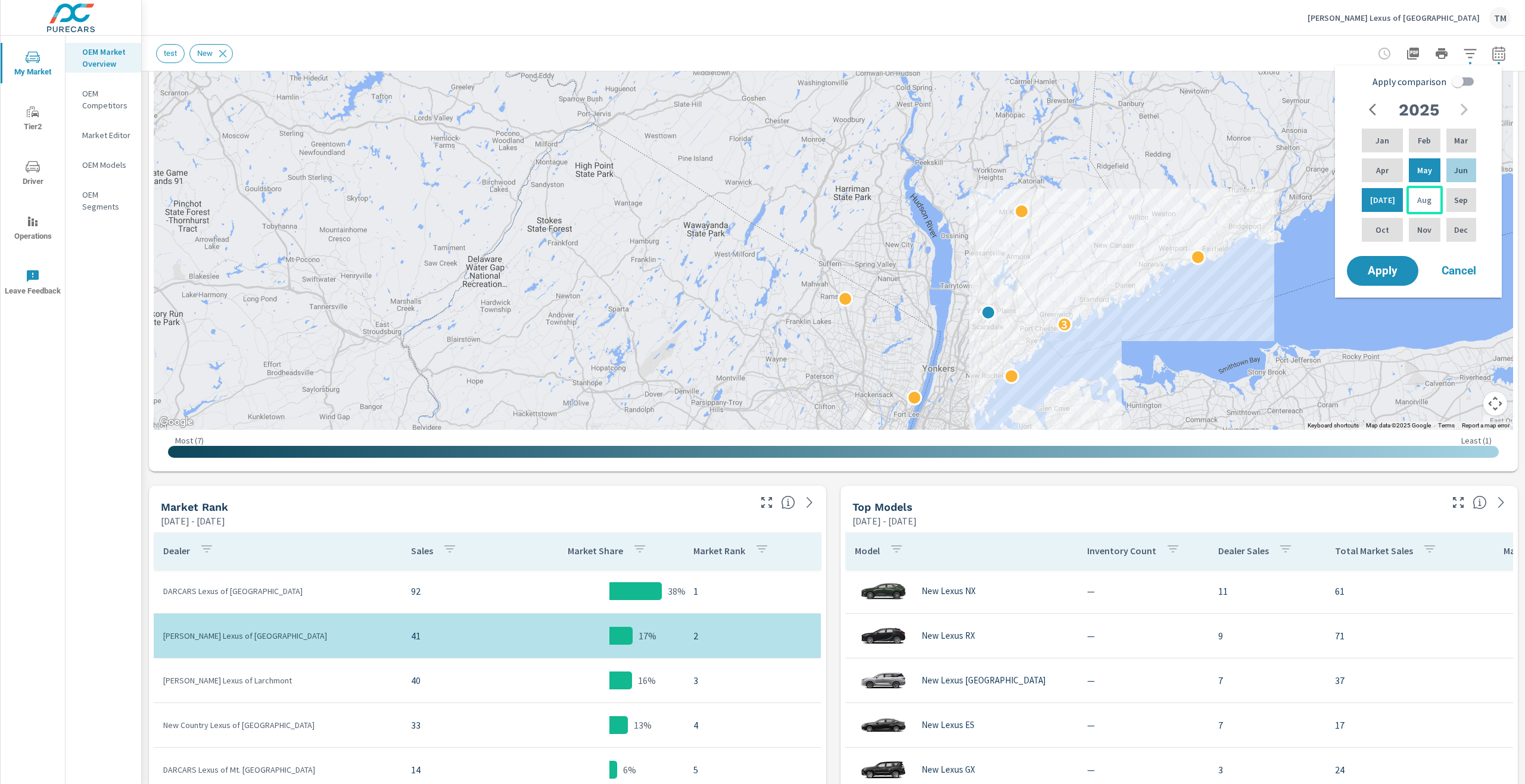
drag, startPoint x: 1419, startPoint y: 171, endPoint x: 1404, endPoint y: 186, distance: 21.2
click at [1418, 171] on p "May" at bounding box center [1424, 170] width 15 height 12
click at [1457, 167] on p "Jun" at bounding box center [1461, 170] width 14 height 12
click at [1369, 268] on span "Apply" at bounding box center [1382, 271] width 49 height 11
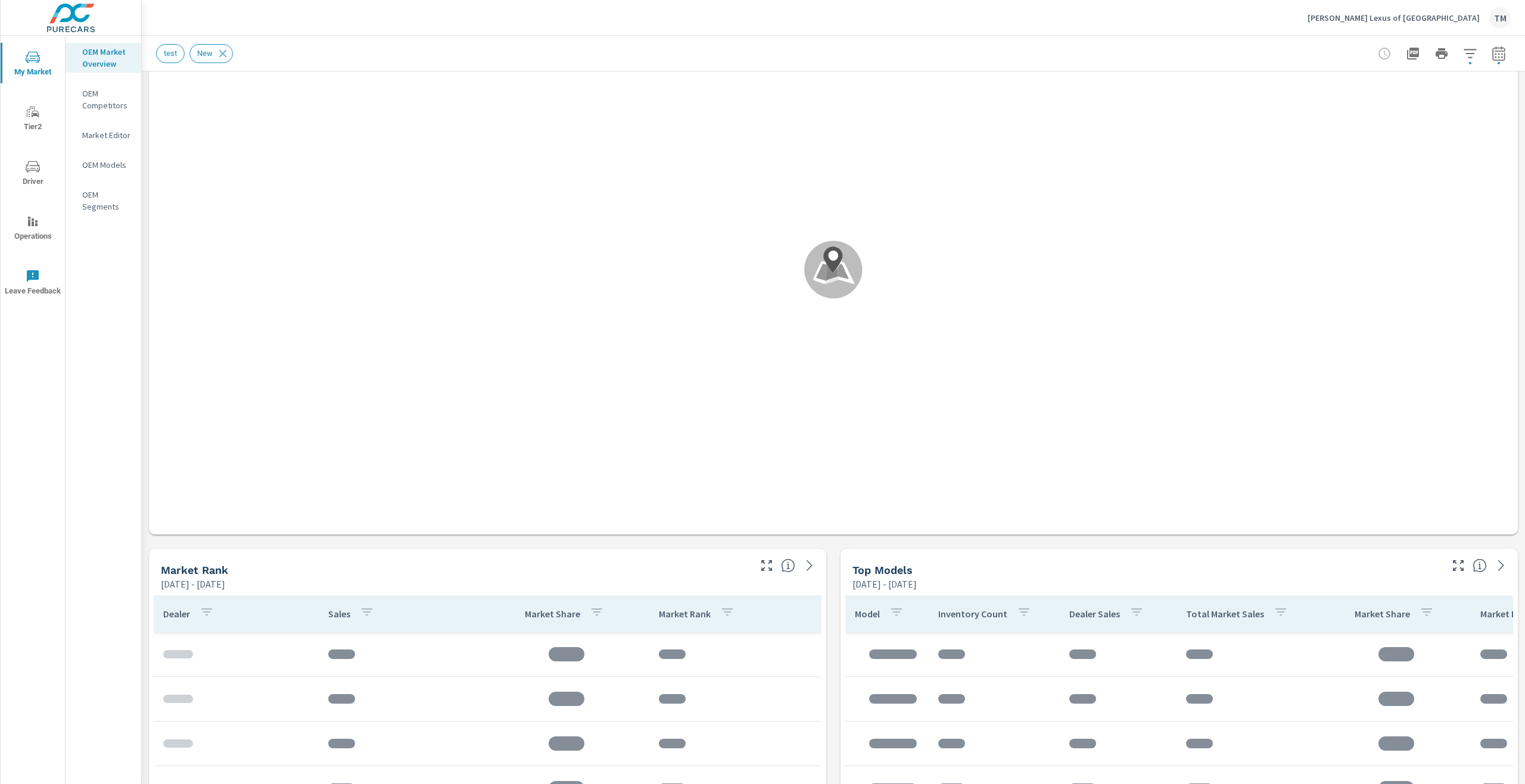
scroll to position [178, 0]
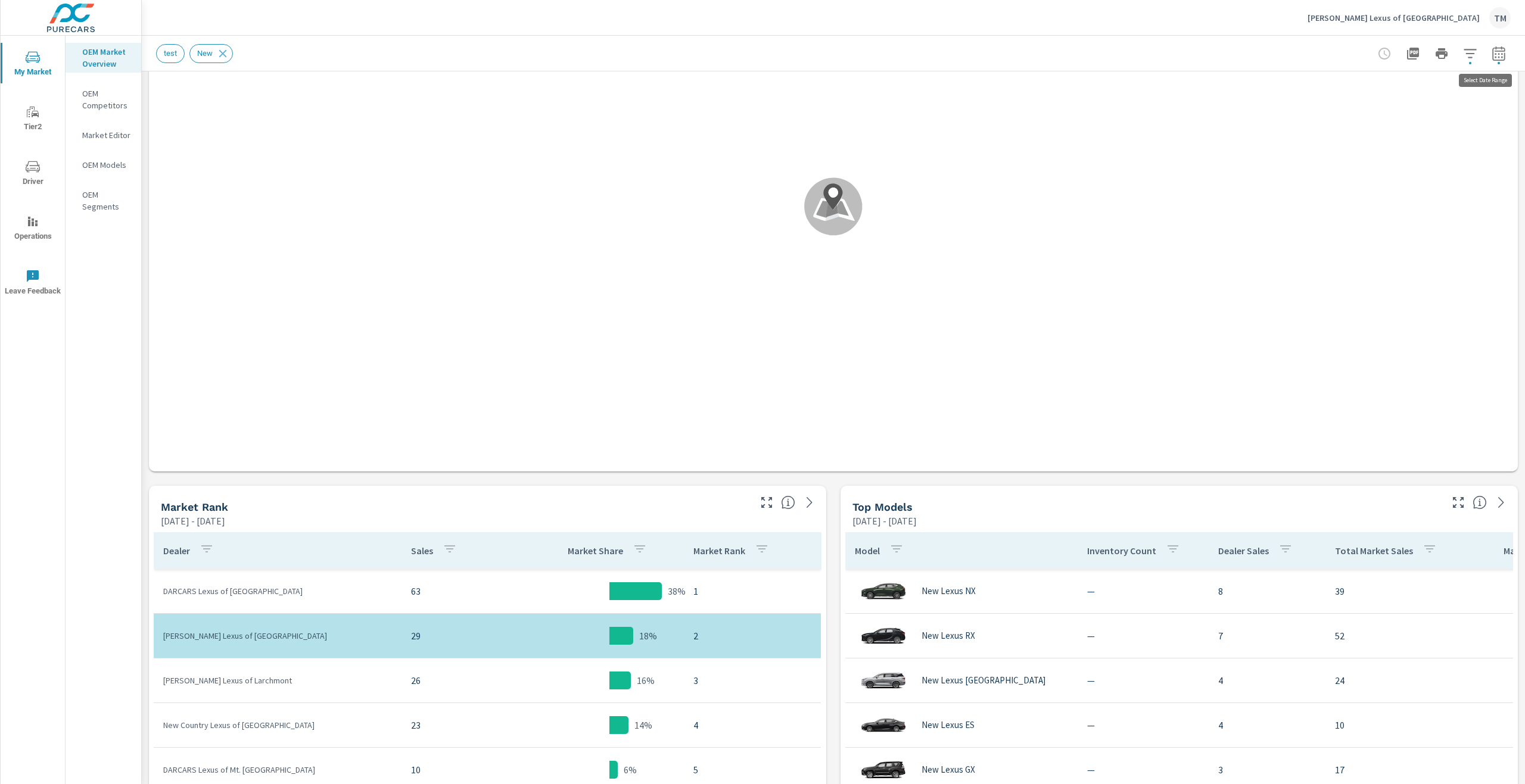
click at [1494, 53] on icon "button" at bounding box center [1498, 55] width 8 height 5
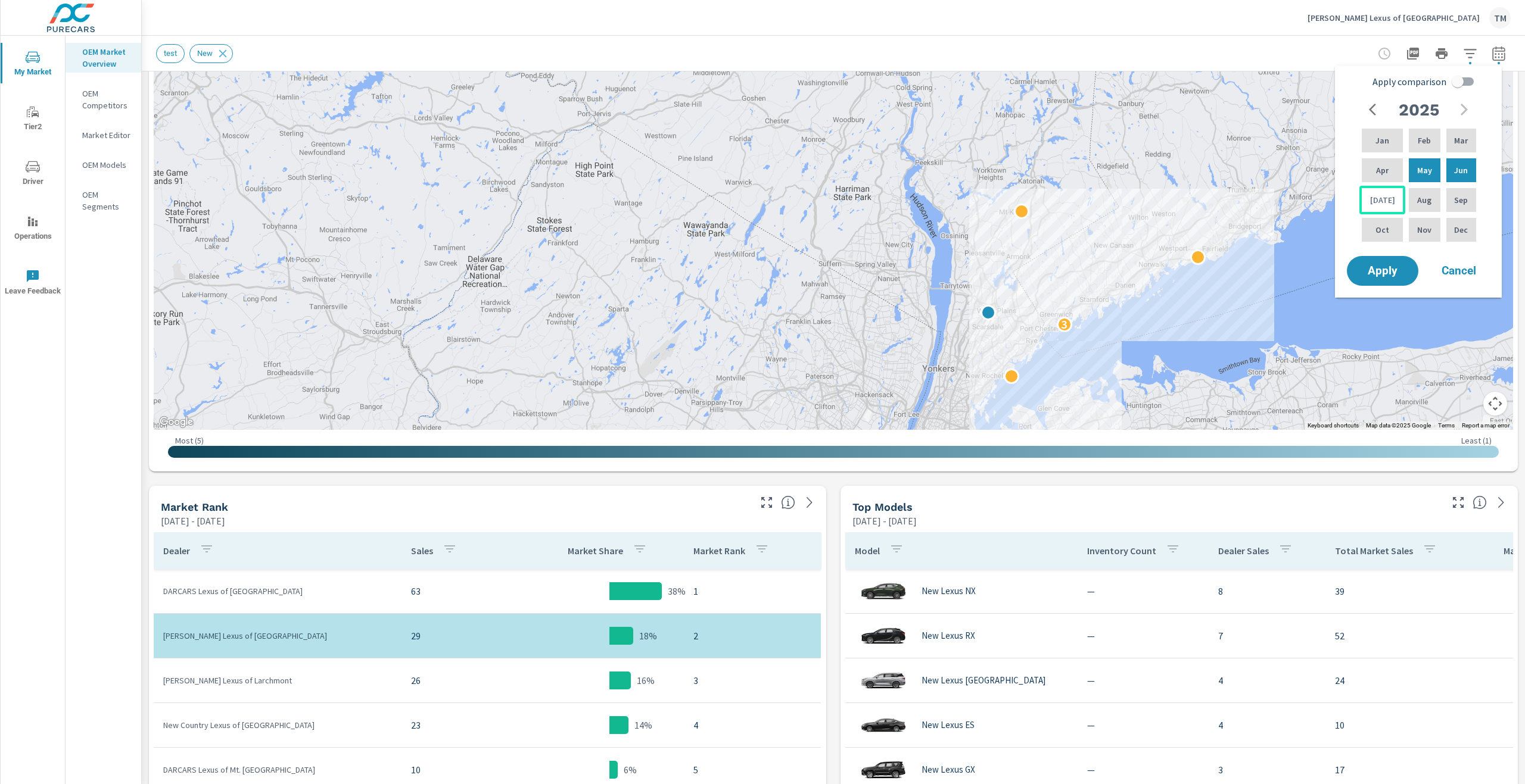
click at [1392, 197] on div "Jul" at bounding box center [1382, 200] width 46 height 29
drag, startPoint x: 1422, startPoint y: 166, endPoint x: 1425, endPoint y: 177, distance: 11.4
click at [1422, 169] on p "May" at bounding box center [1424, 170] width 15 height 12
click at [1386, 272] on span "Apply" at bounding box center [1382, 271] width 49 height 11
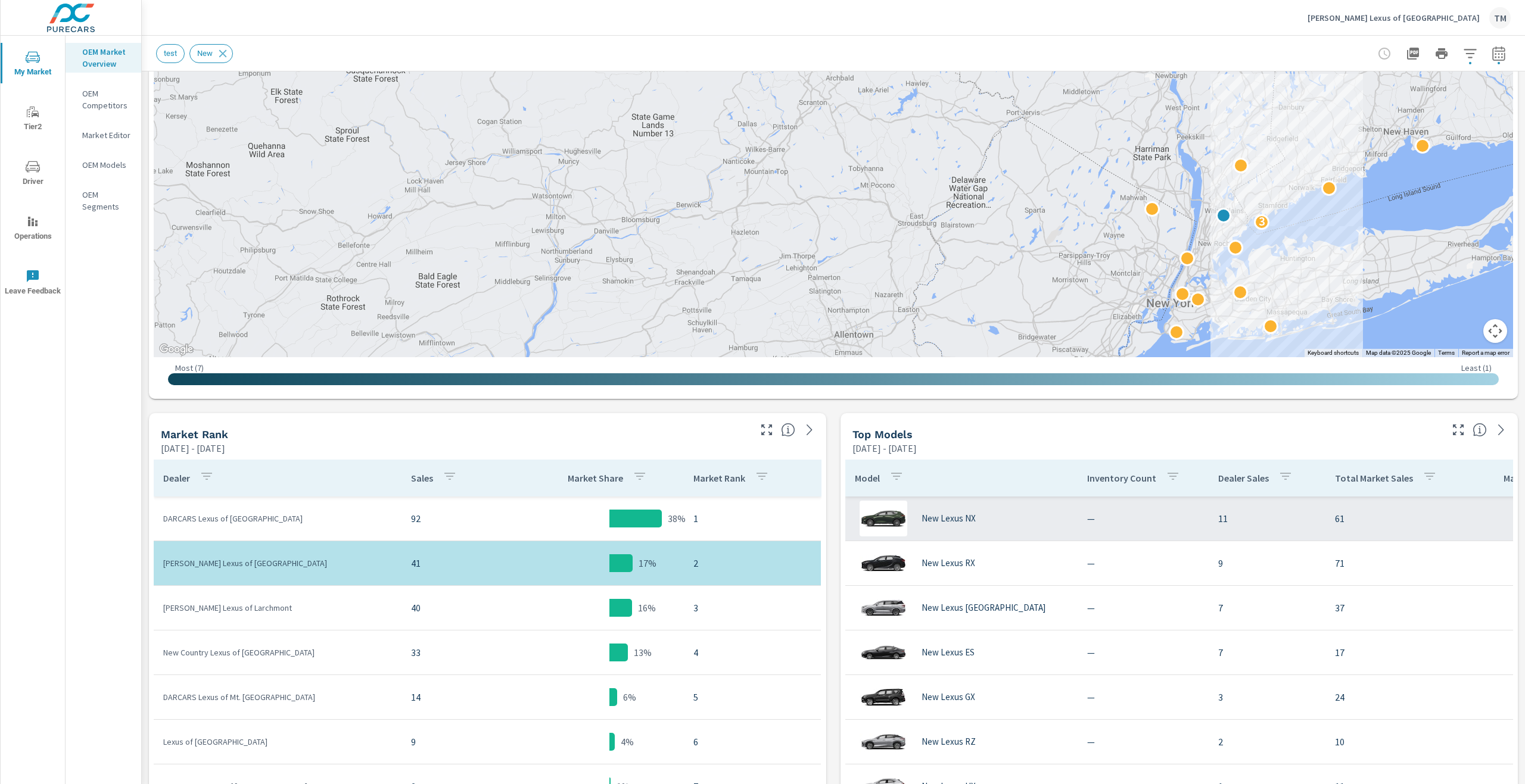
scroll to position [298, 0]
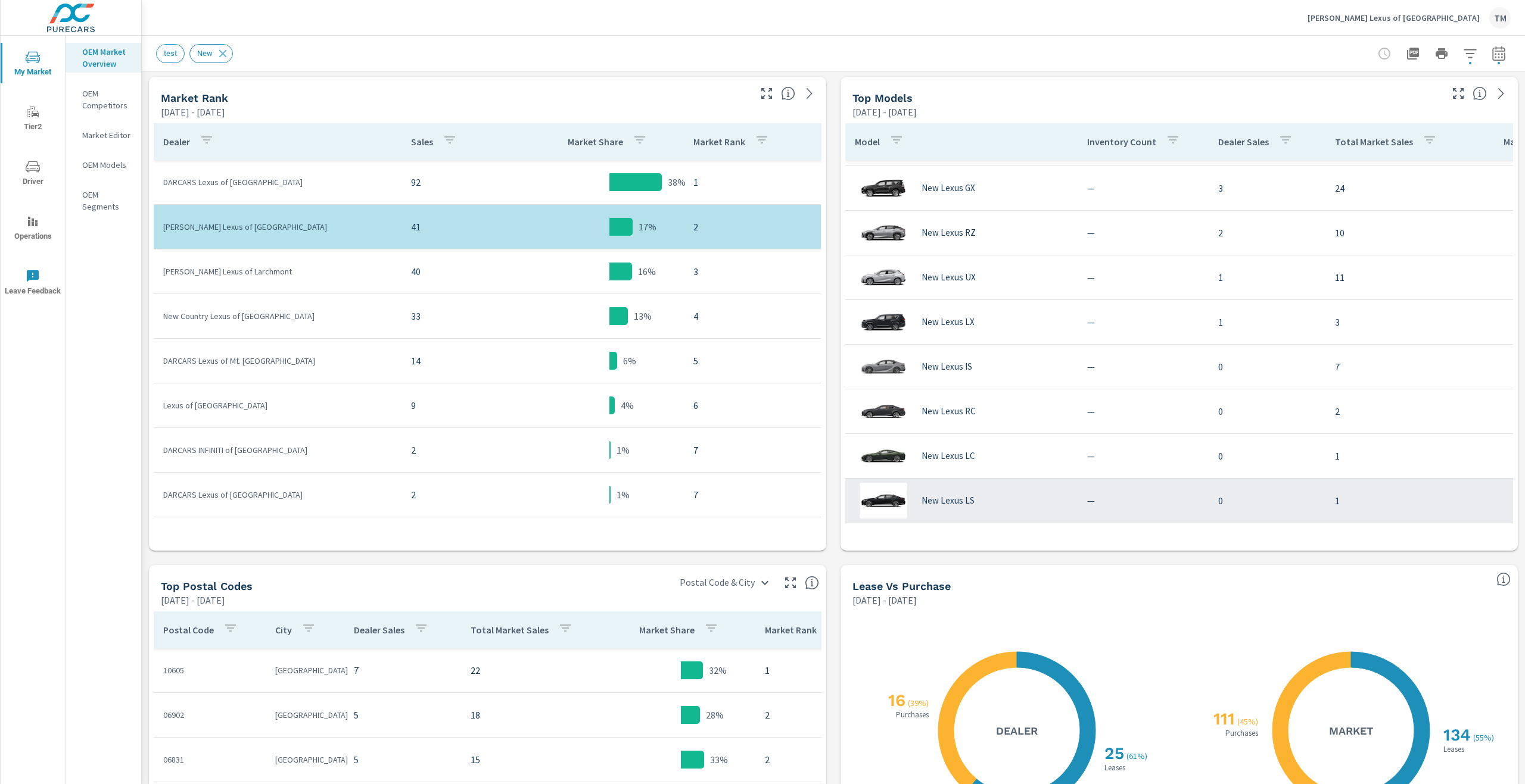
scroll to position [596, 0]
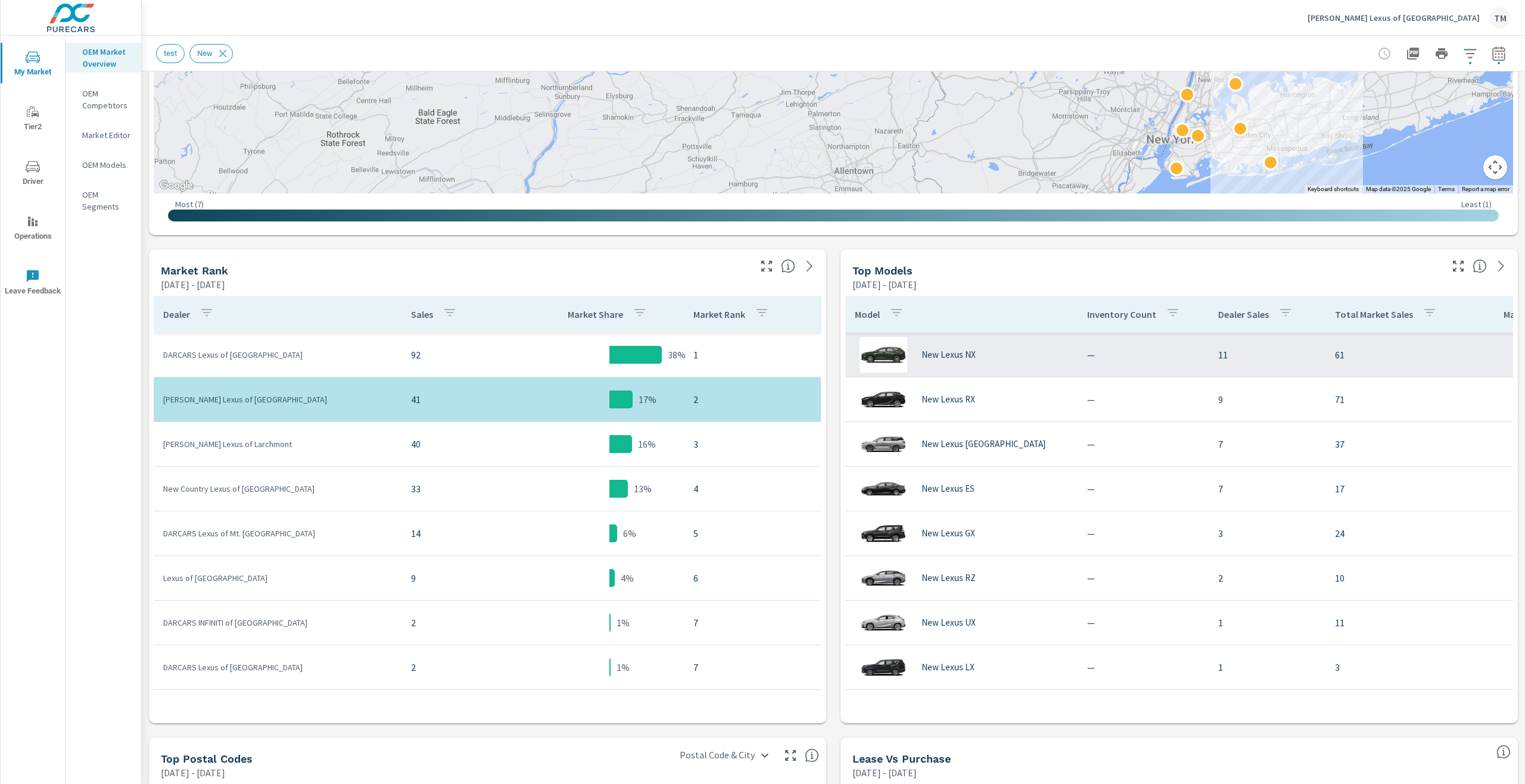
scroll to position [357, 0]
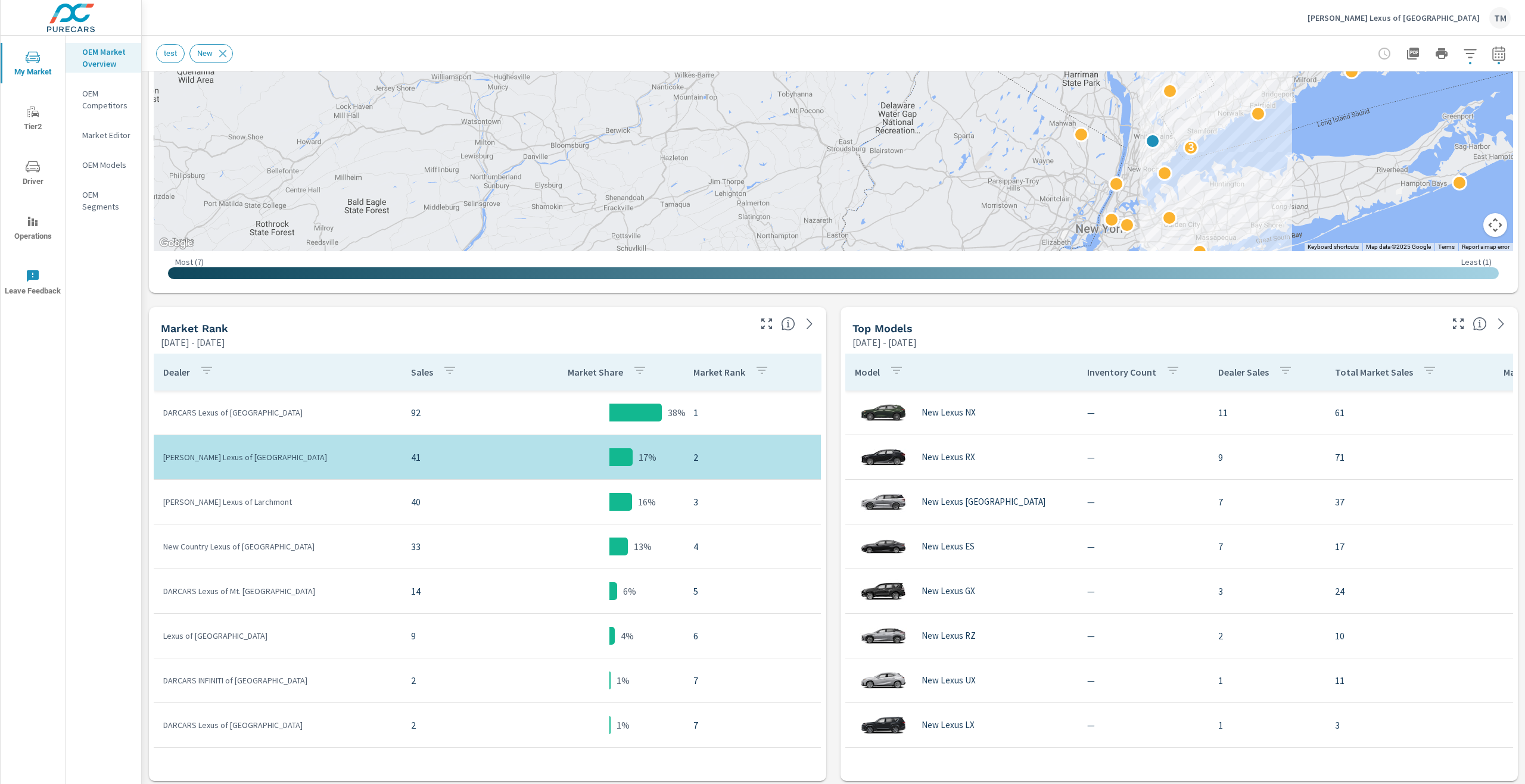
drag, startPoint x: 956, startPoint y: 120, endPoint x: 862, endPoint y: 164, distance: 103.8
click at [862, 164] on div "3" at bounding box center [1524, 469] width 1525 height 858
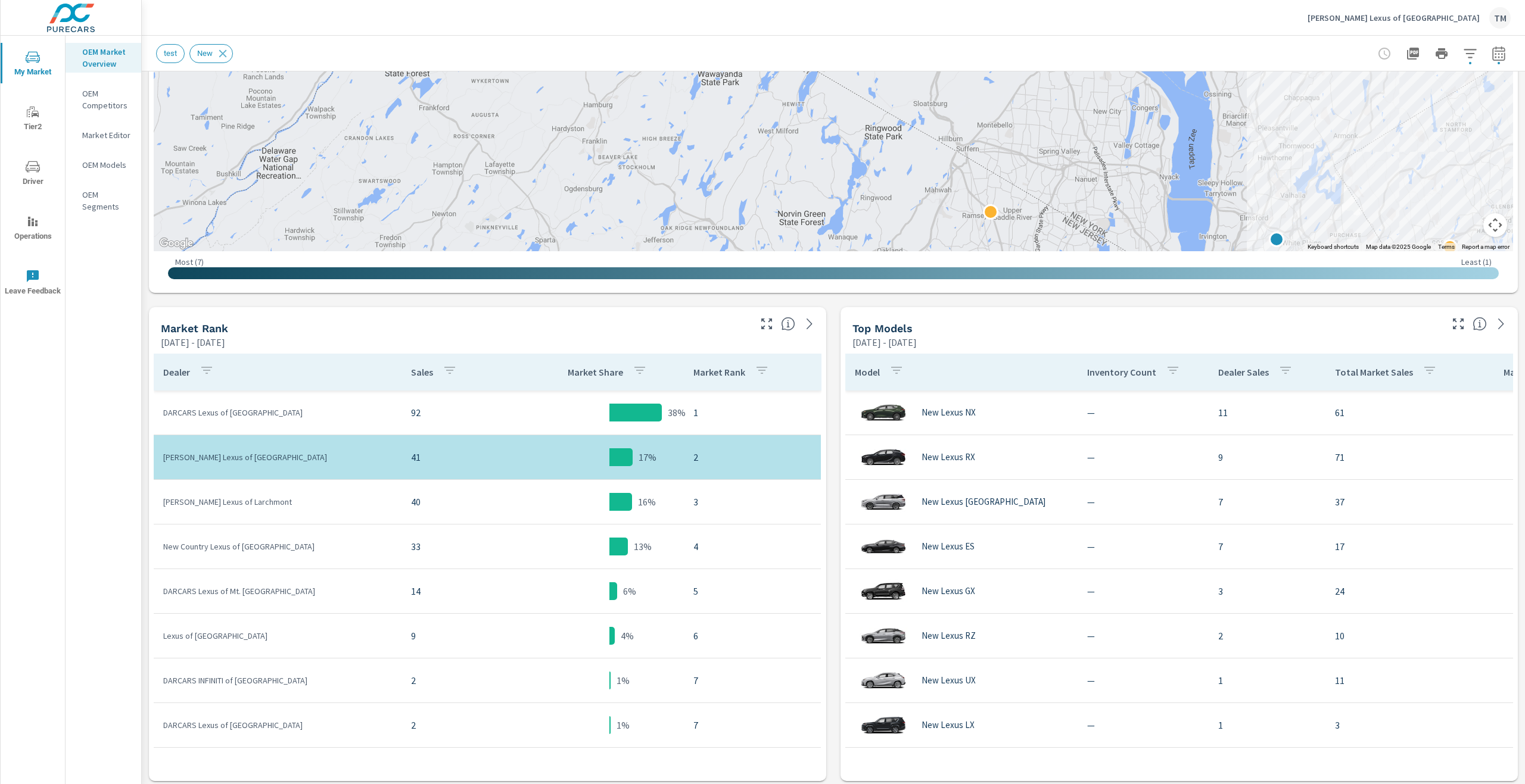
drag, startPoint x: 1173, startPoint y: 155, endPoint x: 1083, endPoint y: 124, distance: 95.2
click at [1083, 124] on div "2" at bounding box center [1512, 420] width 1525 height 858
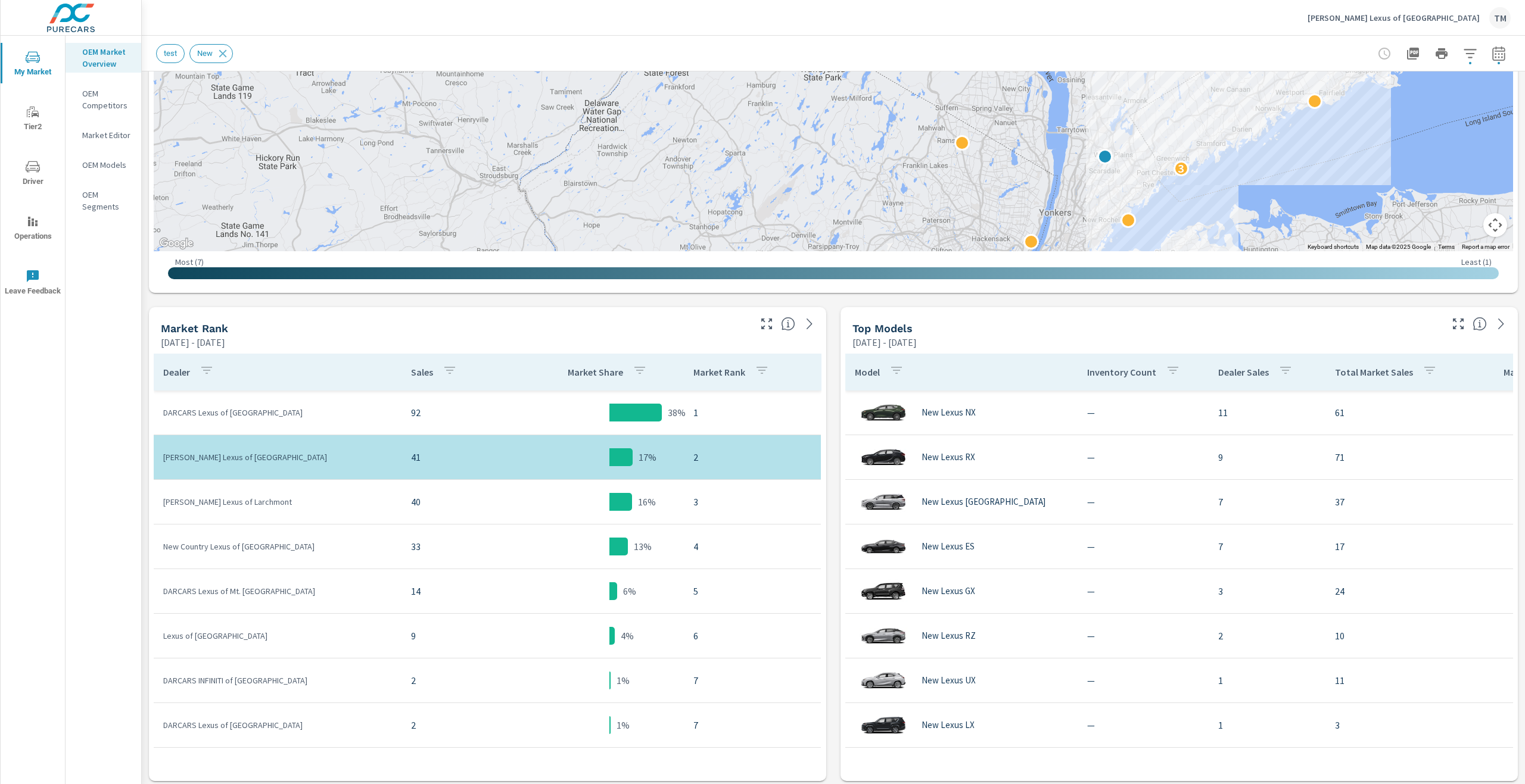
drag, startPoint x: 1308, startPoint y: 213, endPoint x: 1244, endPoint y: 177, distance: 73.4
click at [1245, 178] on div "3" at bounding box center [1551, 409] width 1525 height 858
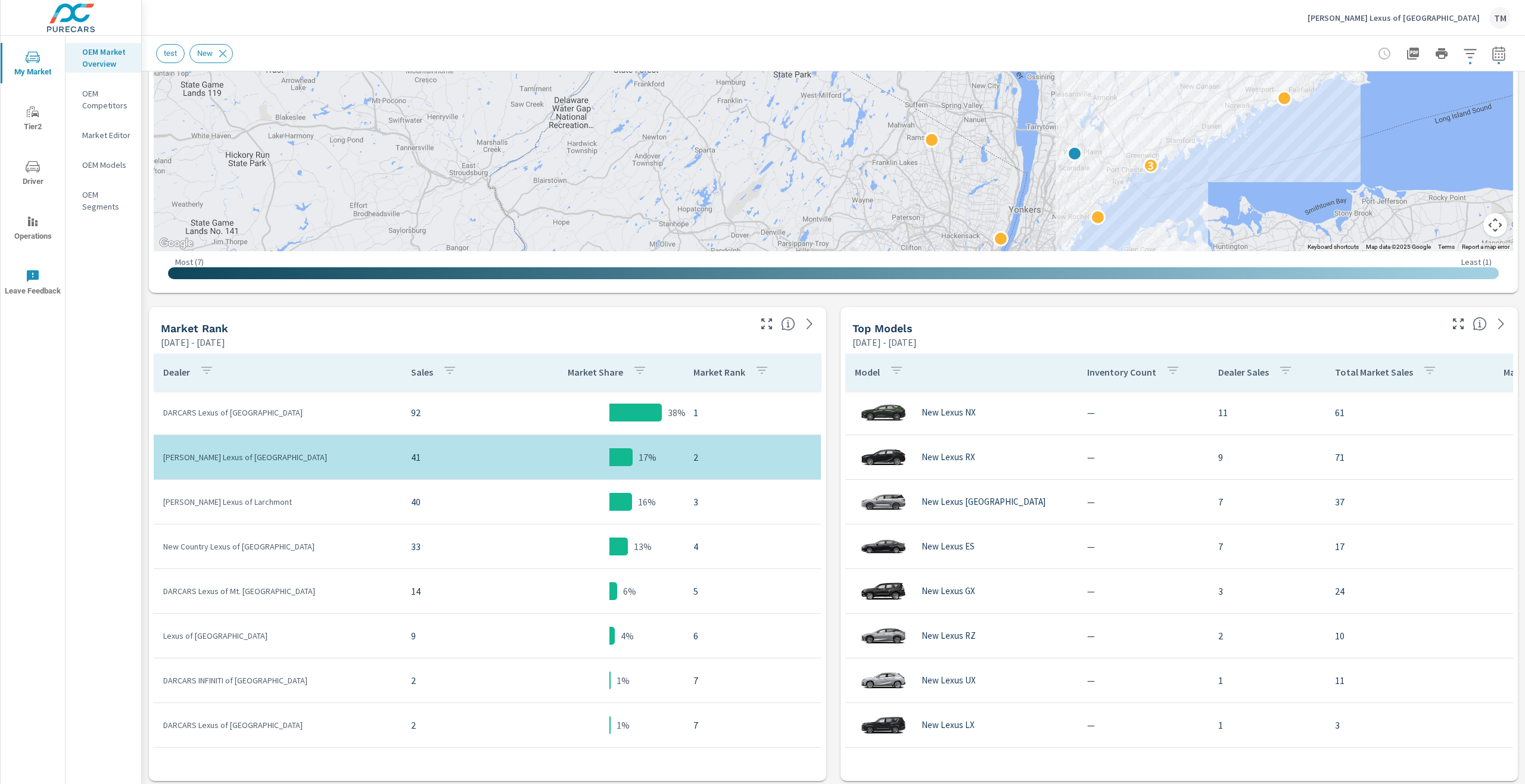
drag, startPoint x: 1242, startPoint y: 175, endPoint x: 1232, endPoint y: 191, distance: 18.9
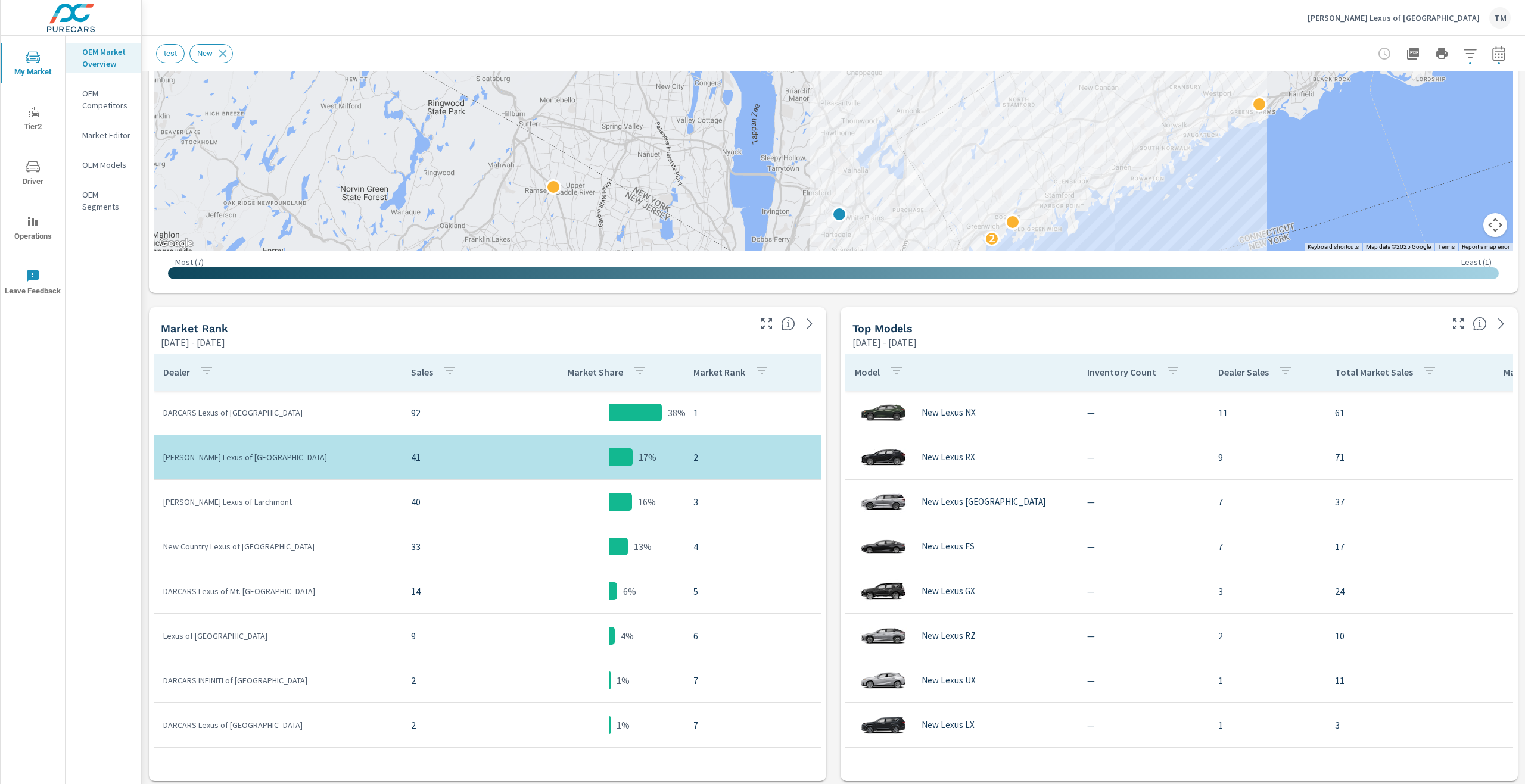
drag, startPoint x: 975, startPoint y: 166, endPoint x: 991, endPoint y: 102, distance: 66.0
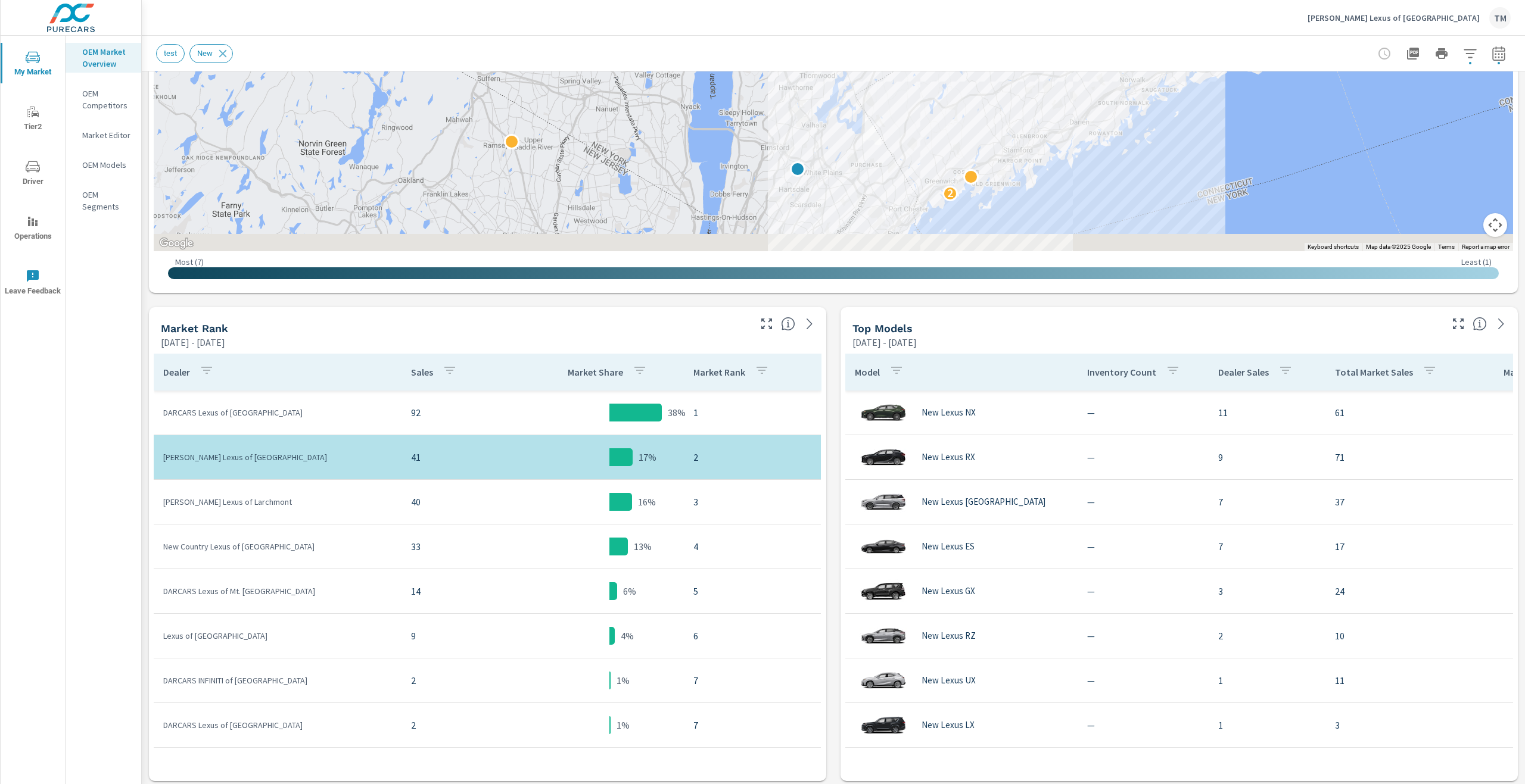
drag, startPoint x: 1176, startPoint y: 74, endPoint x: 1167, endPoint y: 43, distance: 32.3
click at [1167, 43] on div "Market Overview Ray Catena Lexus of White Plains Report date range: May 01, 202…" at bounding box center [833, 477] width 1383 height 1598
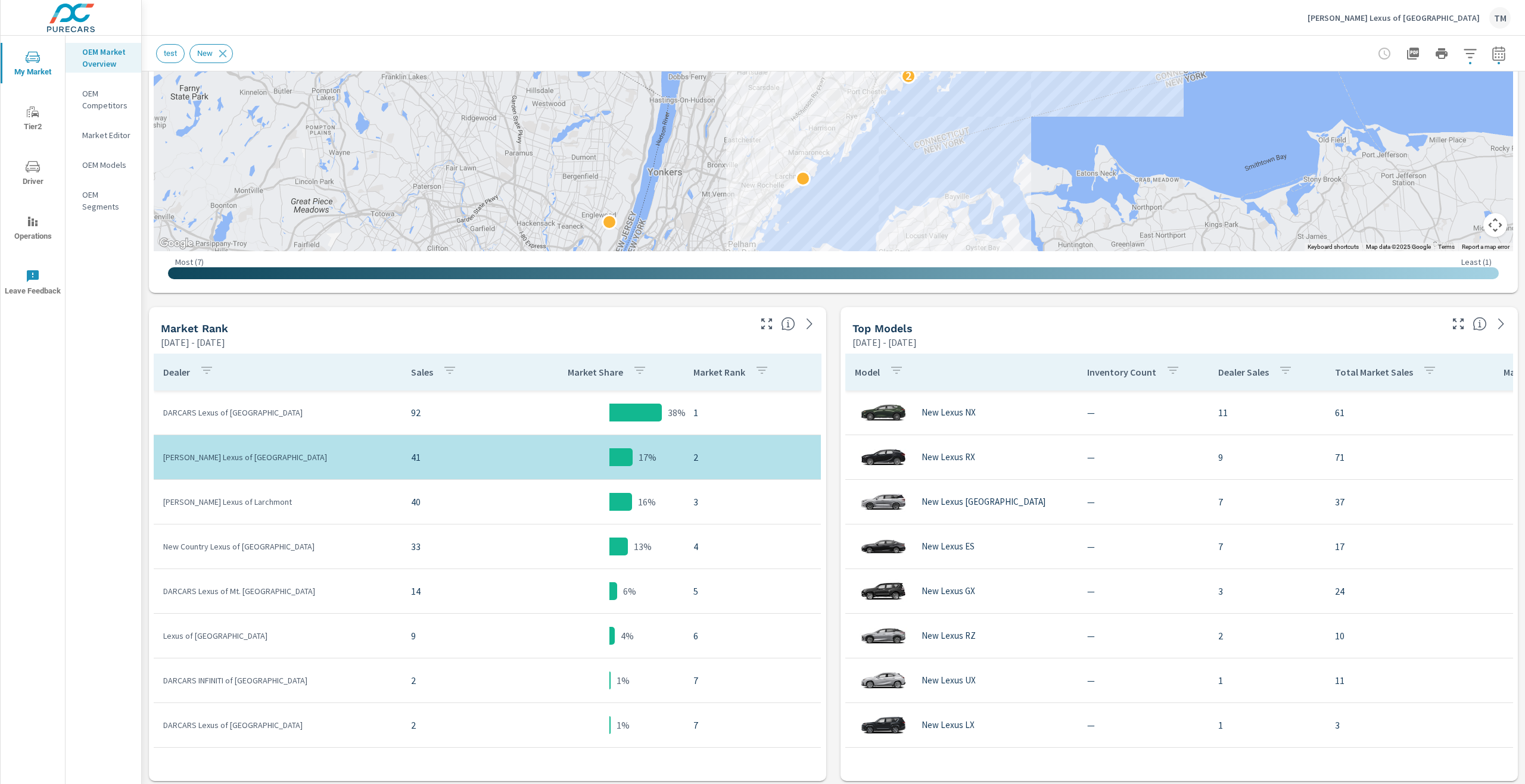
drag, startPoint x: 819, startPoint y: 166, endPoint x: 765, endPoint y: 117, distance: 72.9
click at [767, 112] on div "2" at bounding box center [833, 9] width 1359 height 484
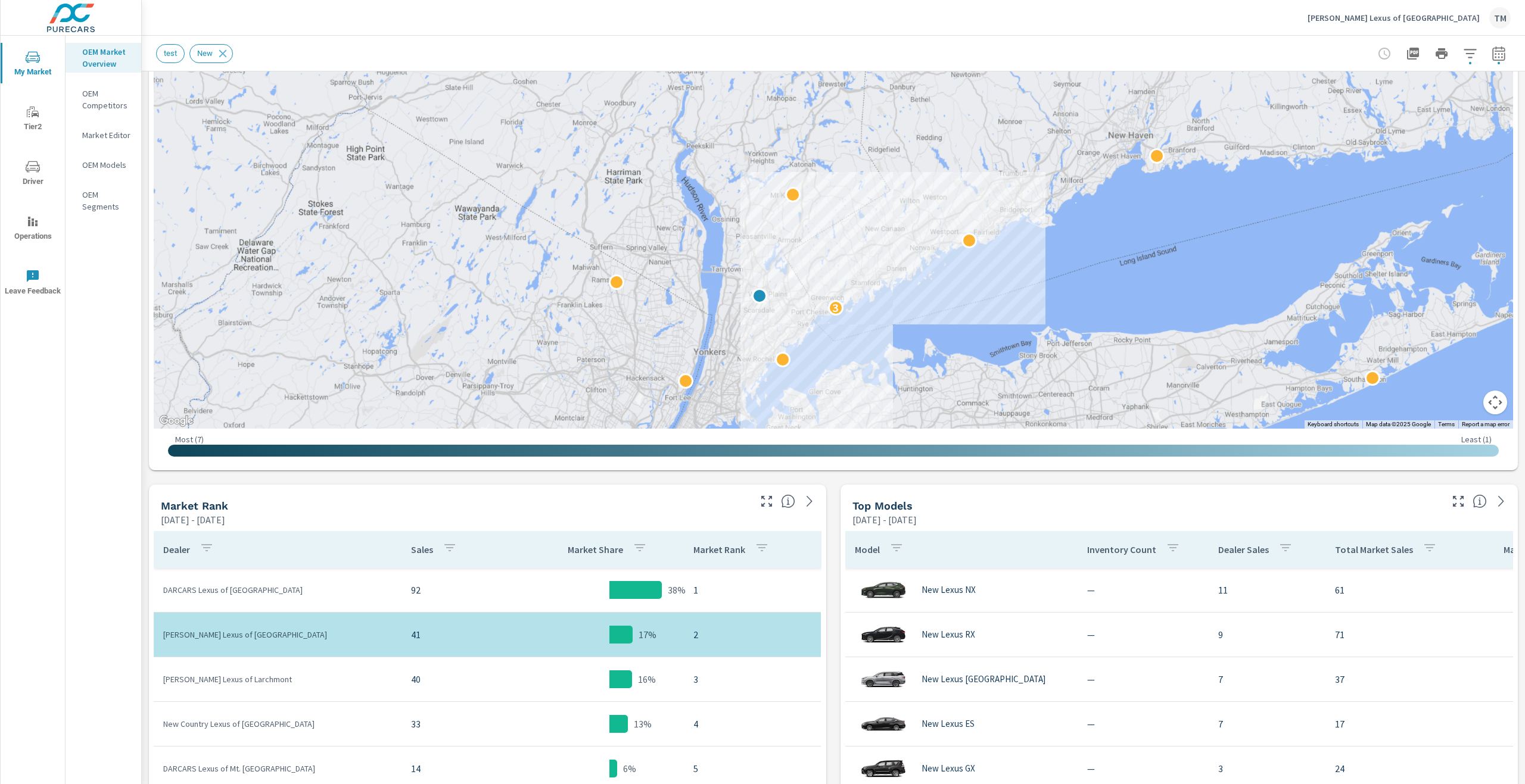
scroll to position [178, 0]
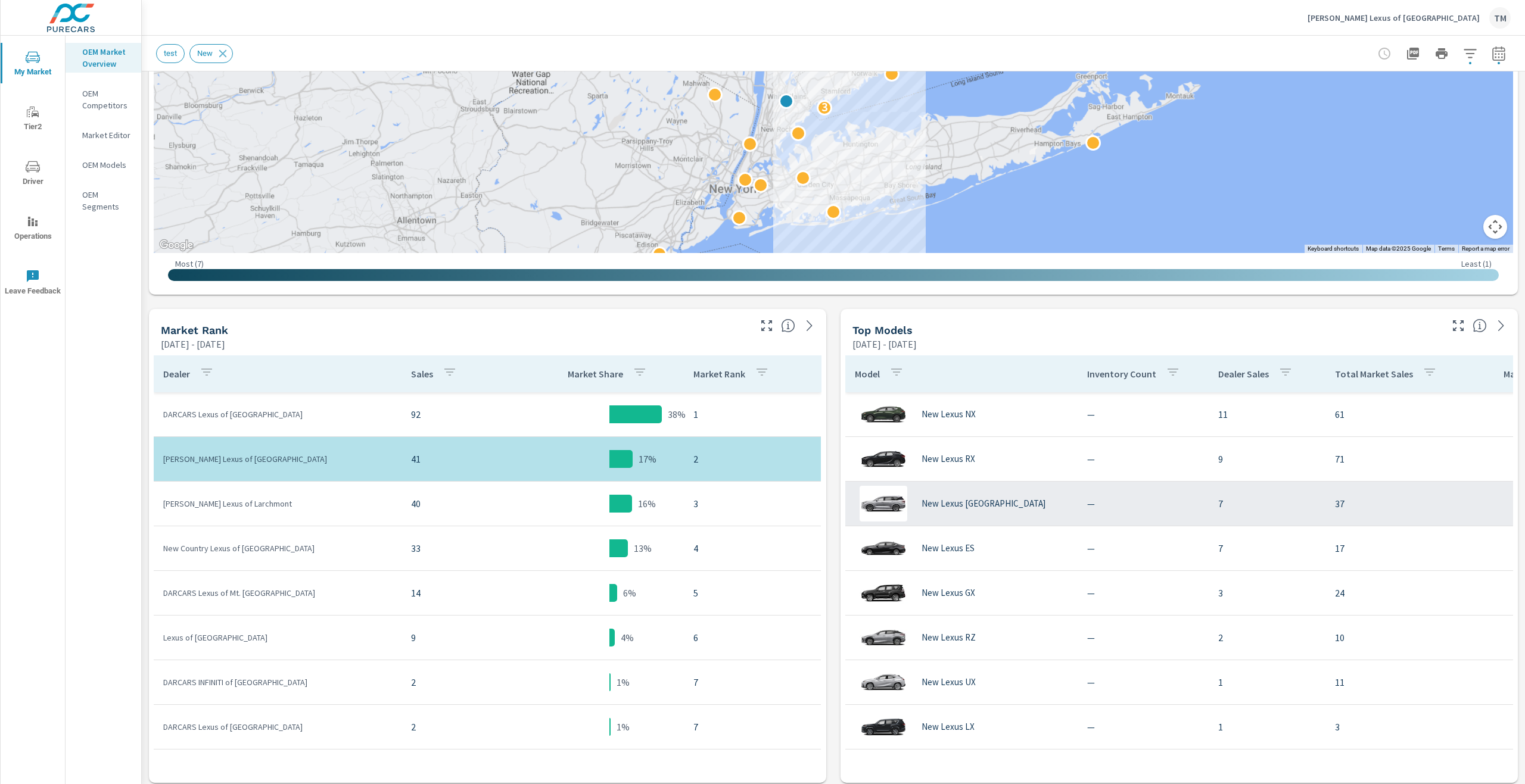
scroll to position [357, 0]
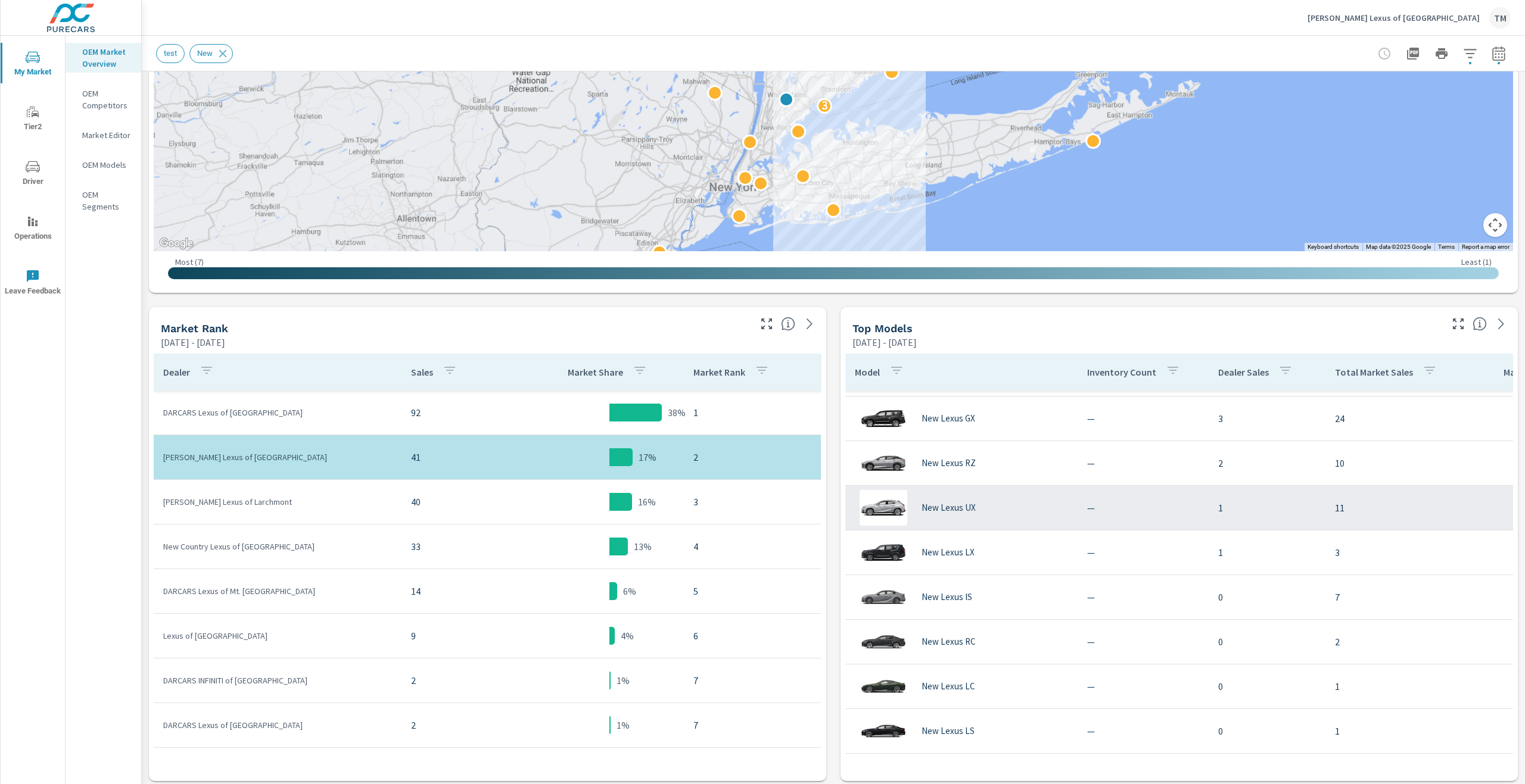
scroll to position [183, 0]
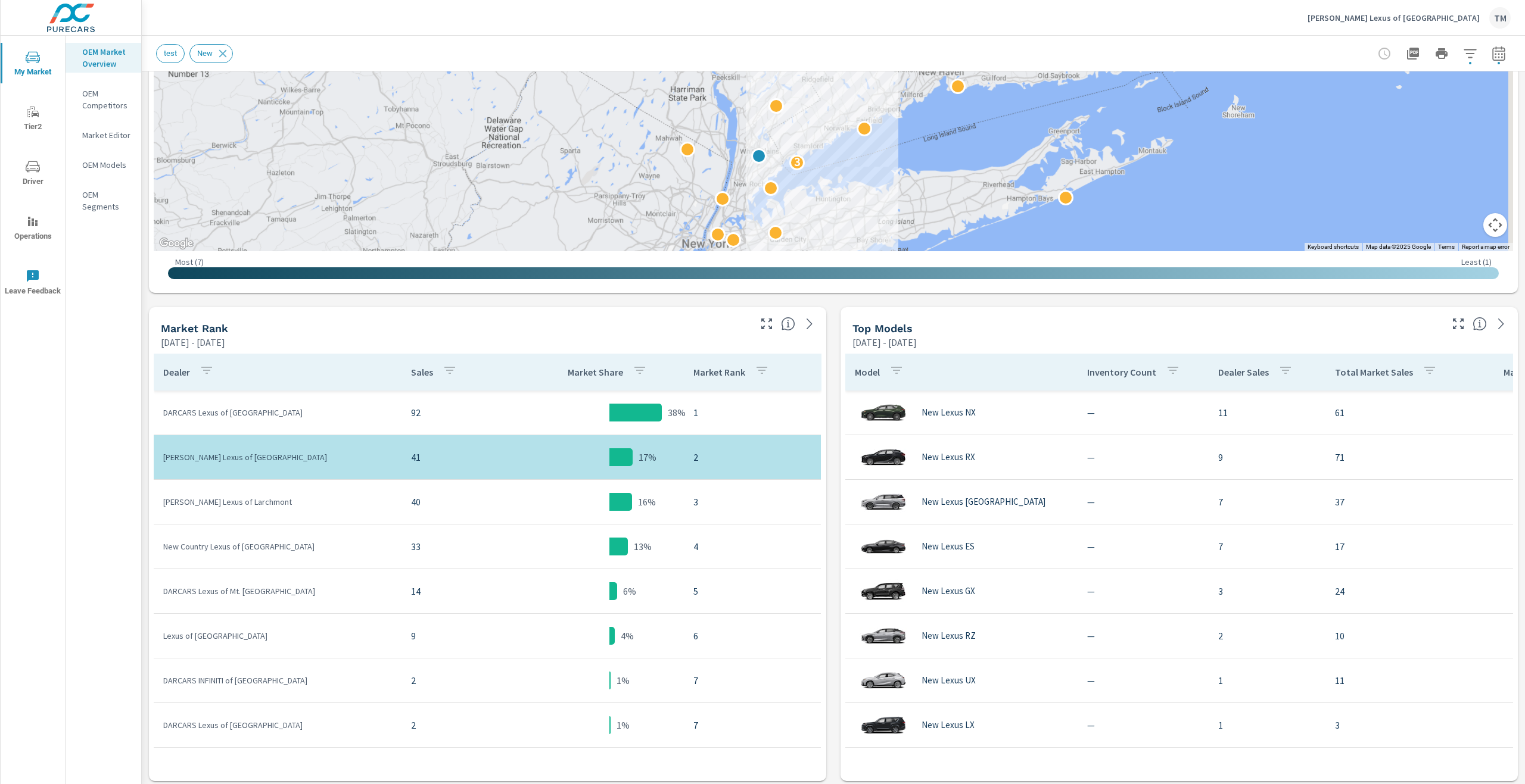
drag, startPoint x: 1073, startPoint y: 254, endPoint x: 1058, endPoint y: 269, distance: 21.2
click at [1057, 286] on div "← Move left → Move right ↑ Move up ↓ Move down + Zoom in - Zoom out Home Jump l…" at bounding box center [833, 28] width 1359 height 521
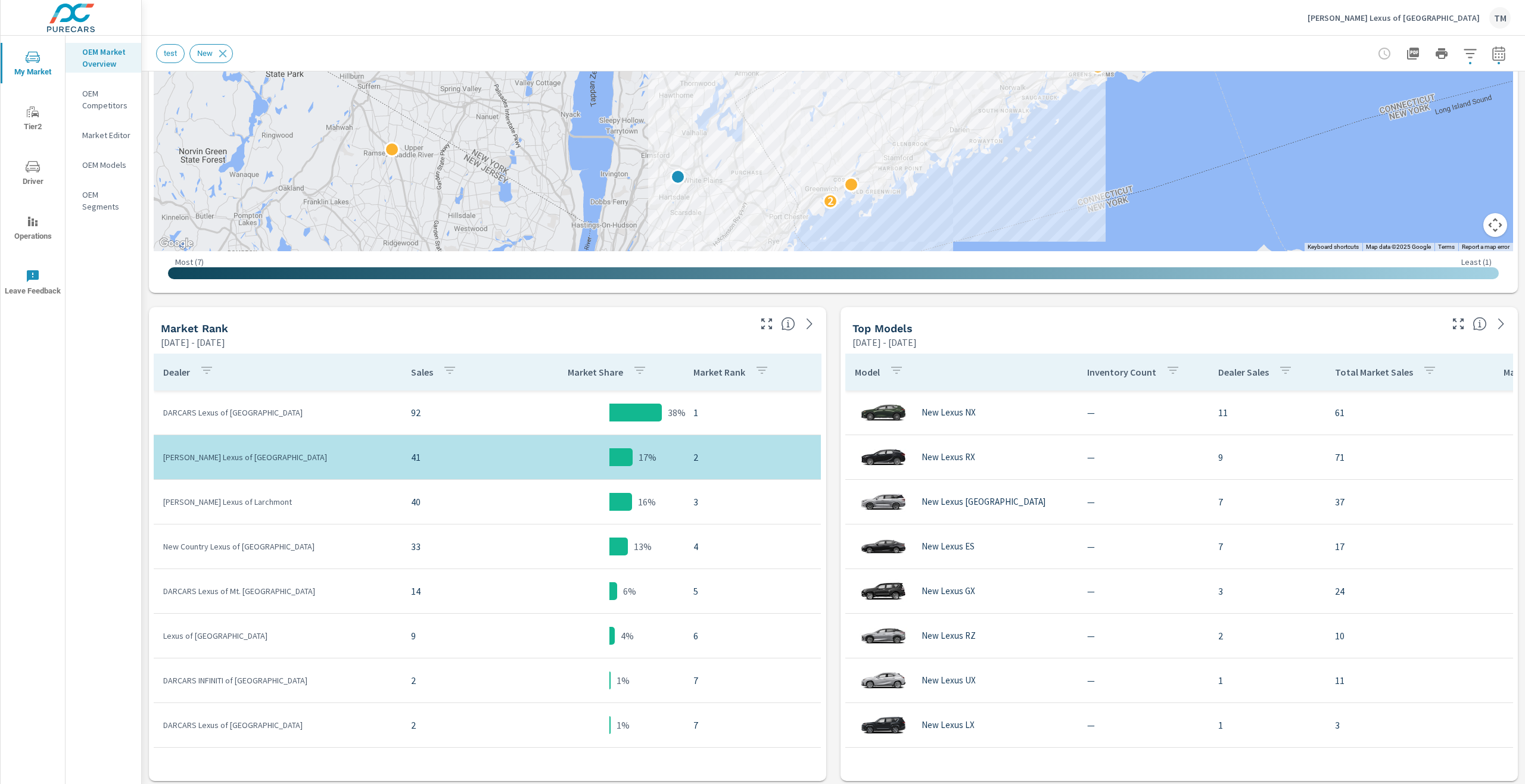
drag, startPoint x: 1107, startPoint y: 118, endPoint x: 1045, endPoint y: 189, distance: 94.3
click at [1059, 207] on div "2" at bounding box center [1553, 523] width 1525 height 858
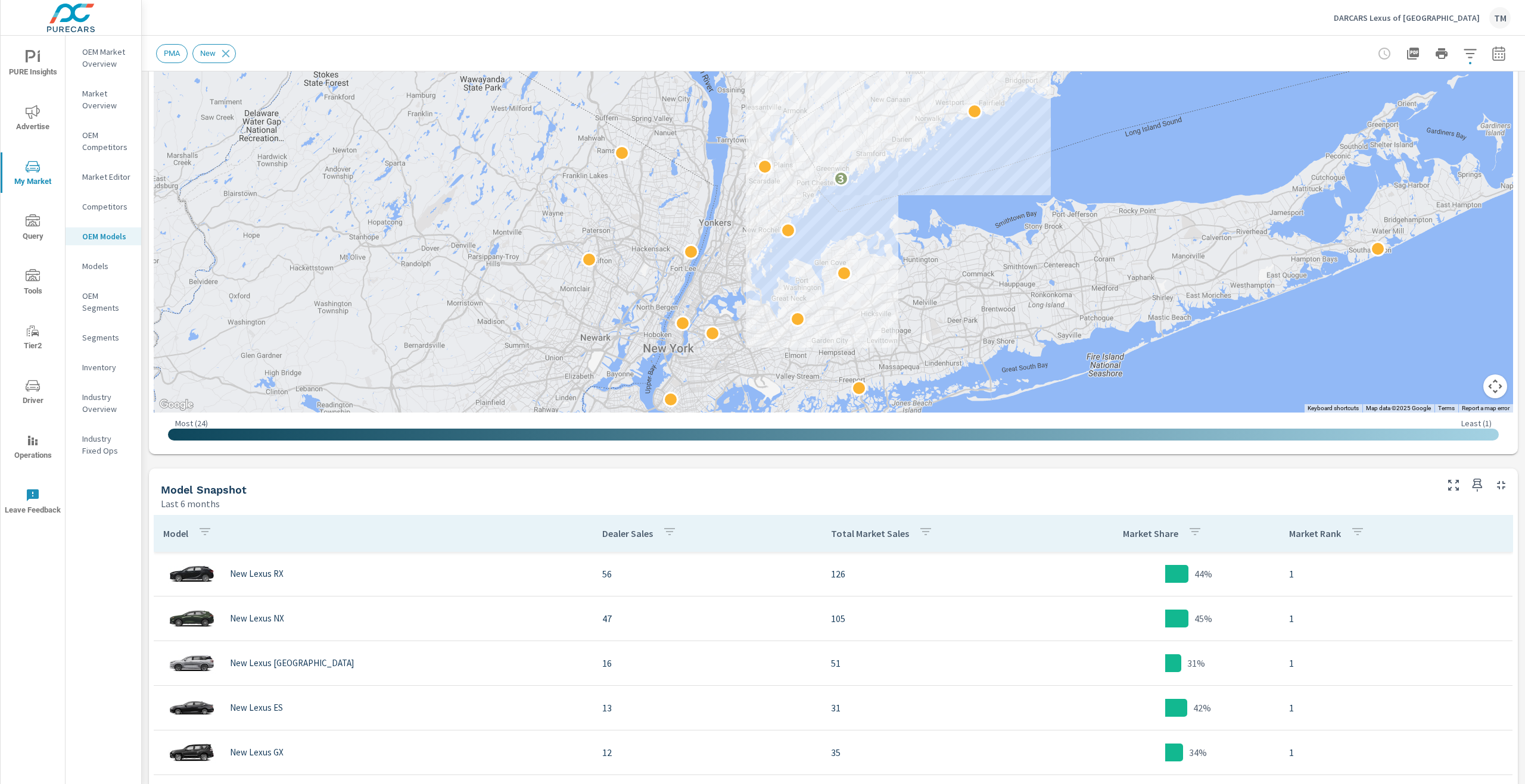
scroll to position [298, 0]
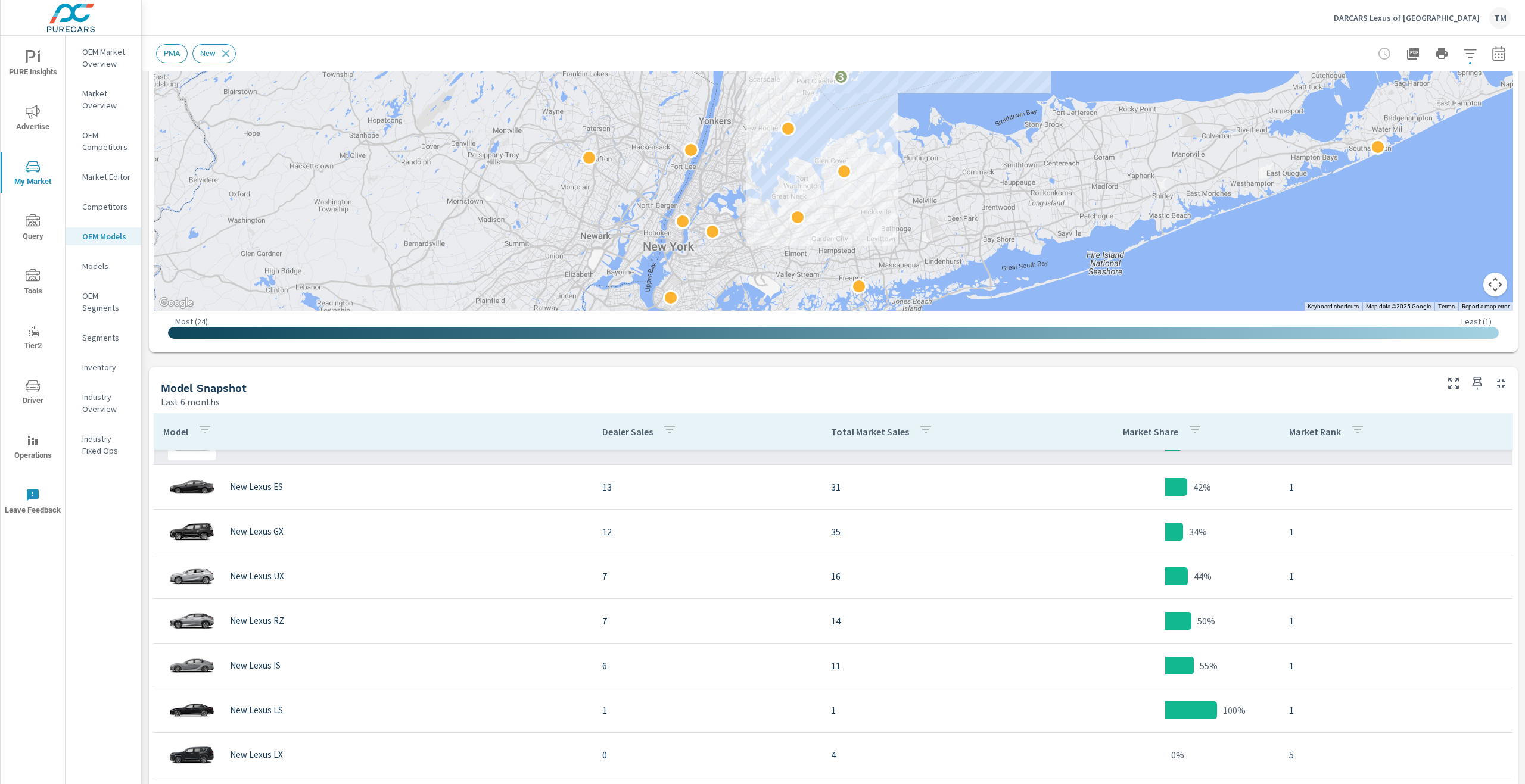
scroll to position [98, 0]
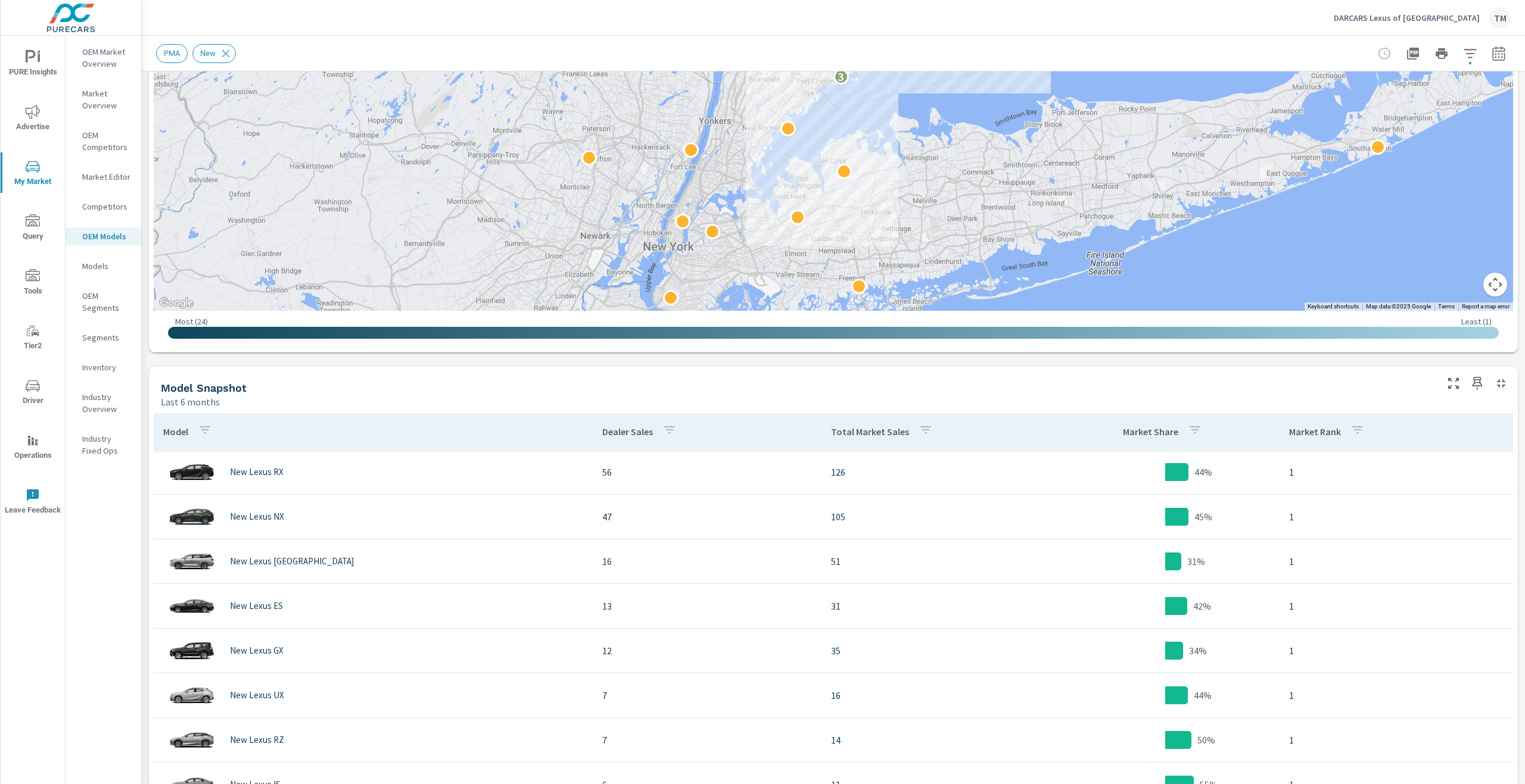
click at [96, 268] on p "Models" at bounding box center [107, 266] width 50 height 12
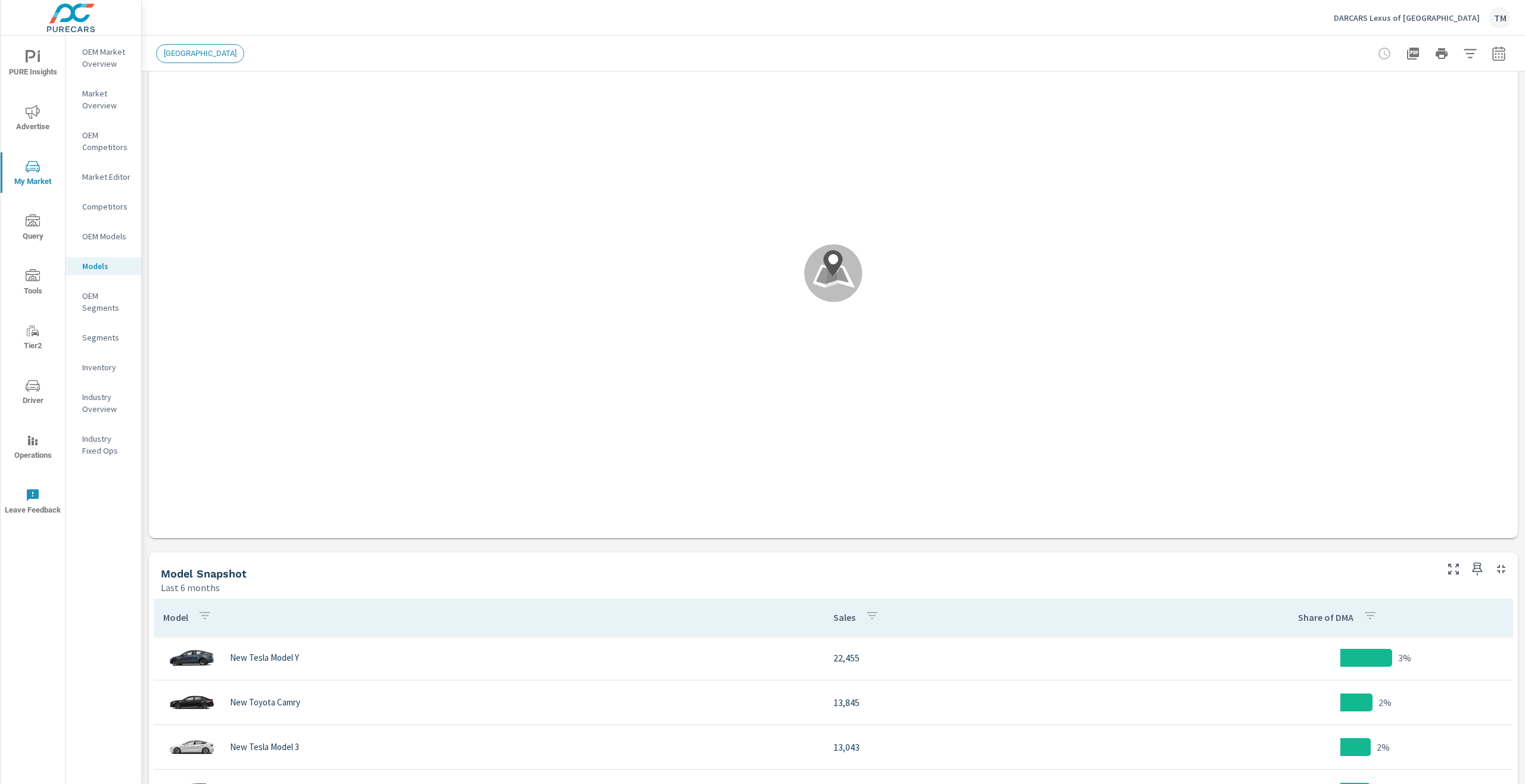
scroll to position [119, 0]
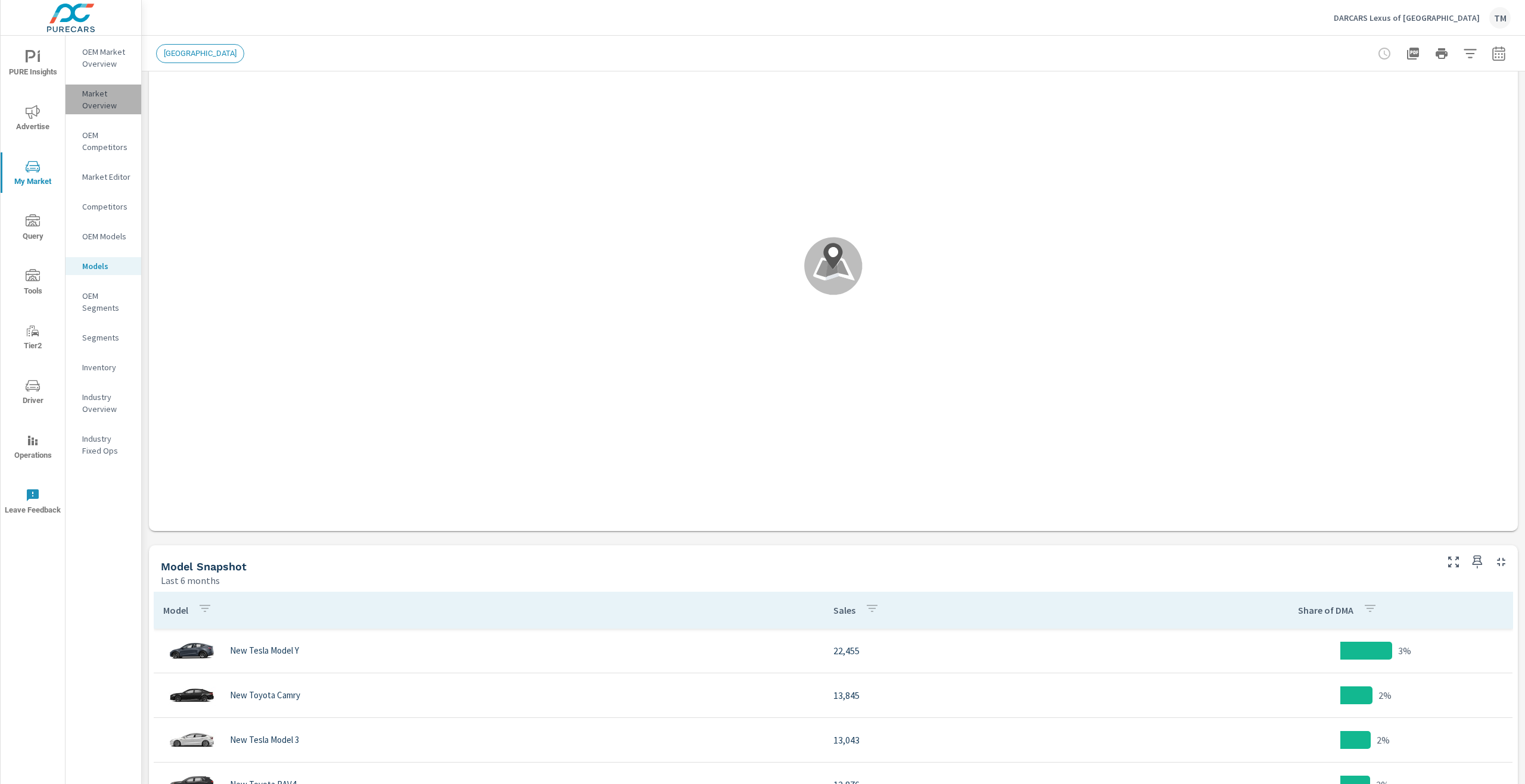
click at [85, 97] on p "Market Overview" at bounding box center [107, 99] width 50 height 24
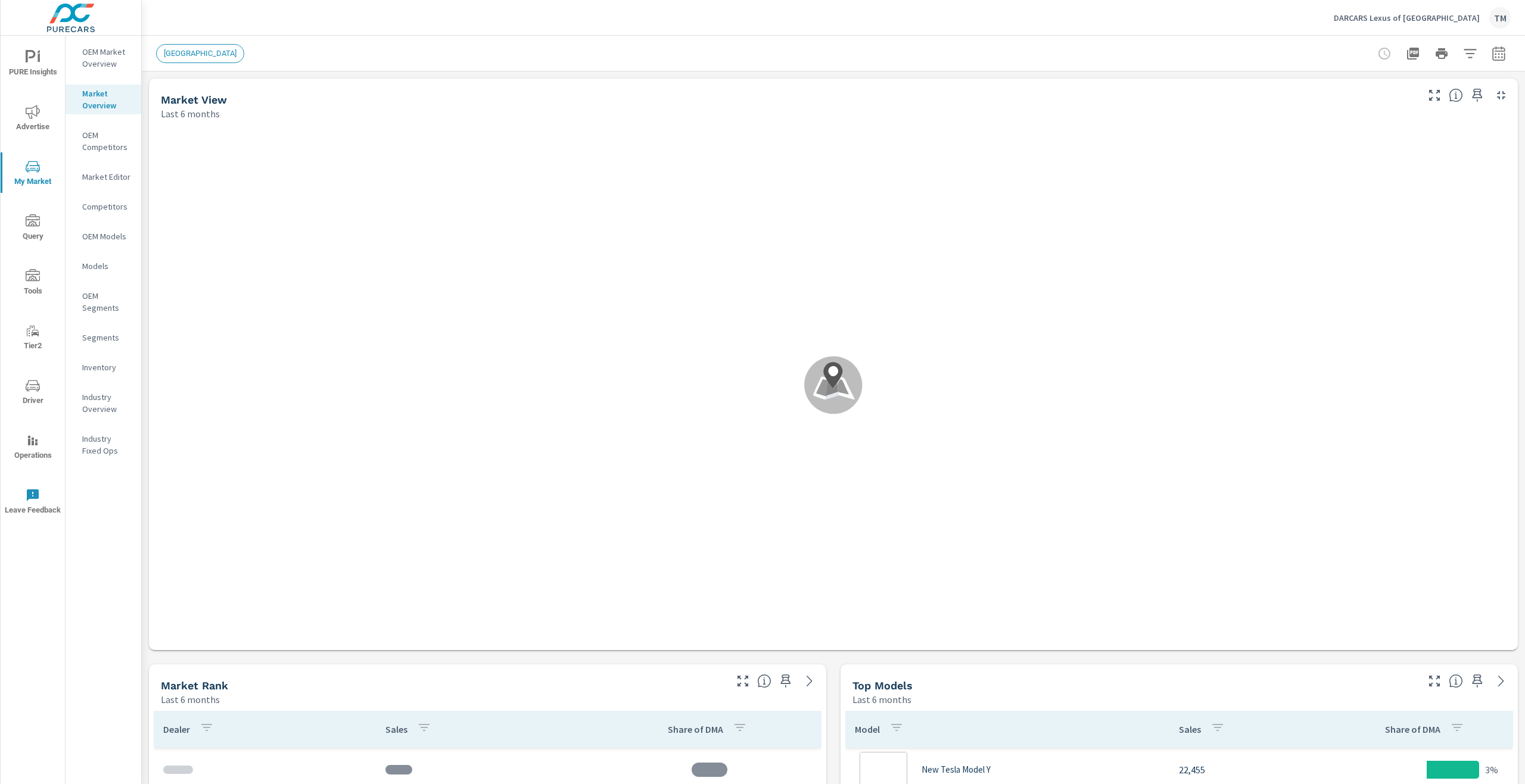
scroll to position [178, 0]
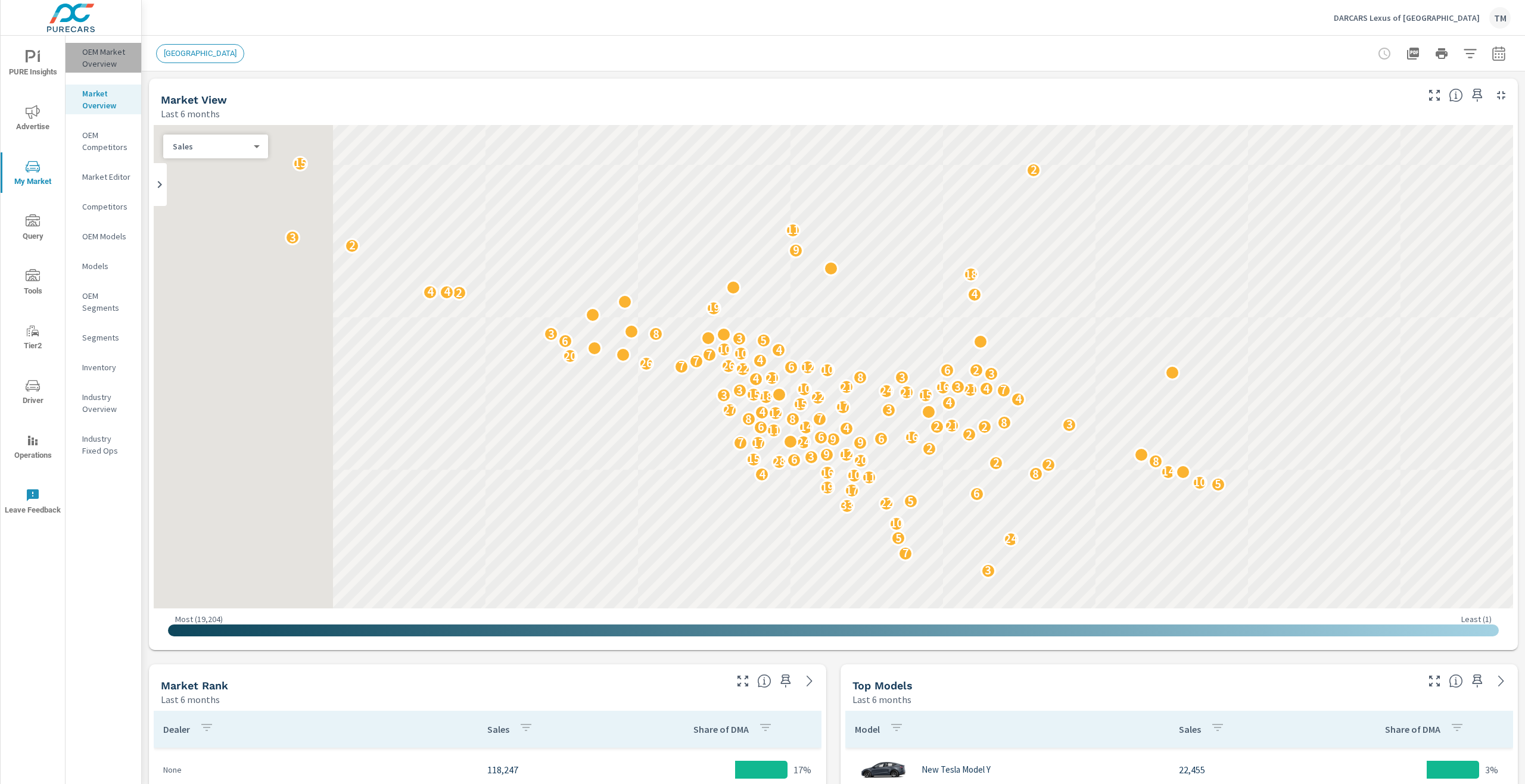
click at [106, 58] on p "OEM Market Overview" at bounding box center [107, 58] width 50 height 24
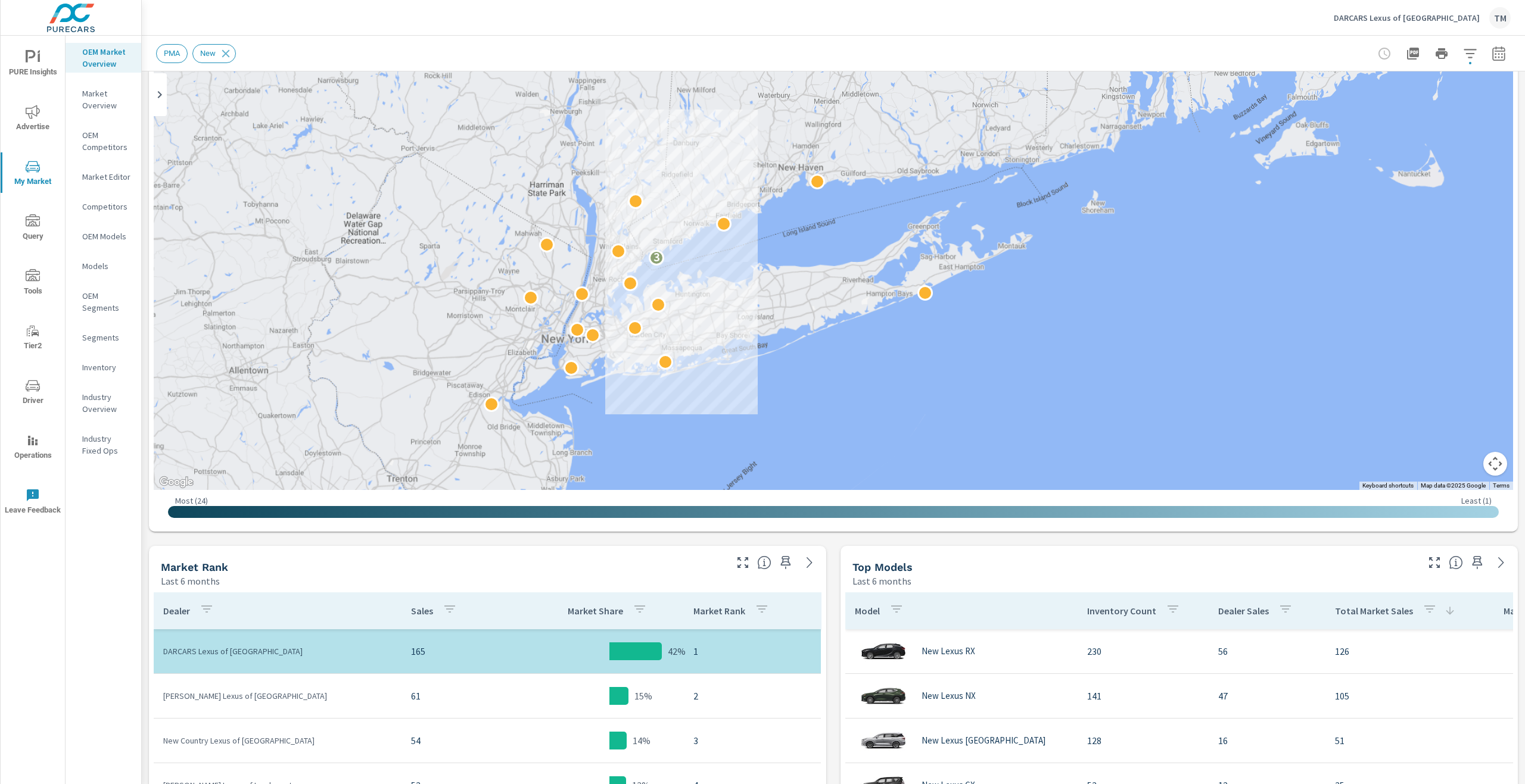
scroll to position [178, 0]
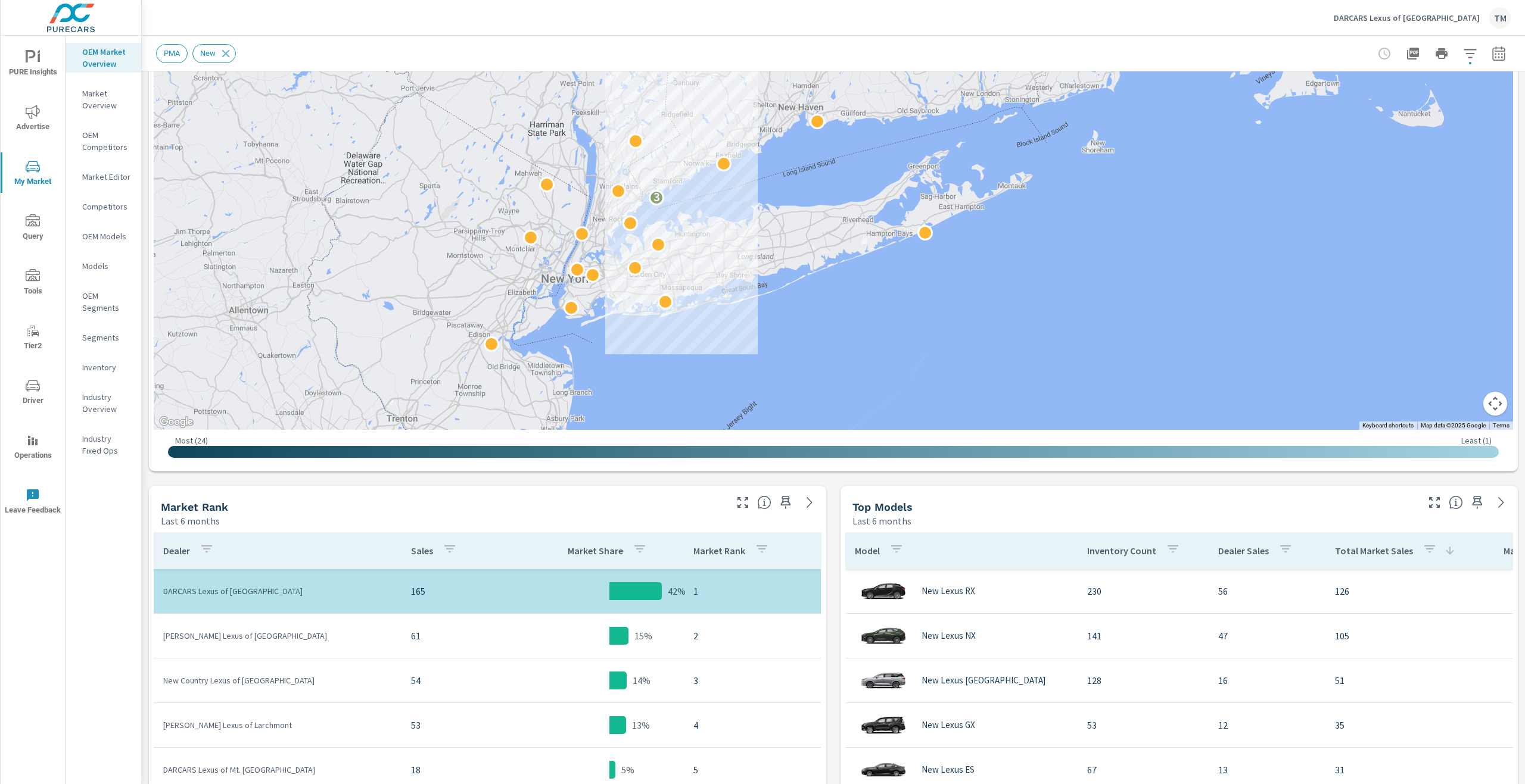
click at [1492, 57] on icon "button" at bounding box center [1499, 53] width 13 height 14
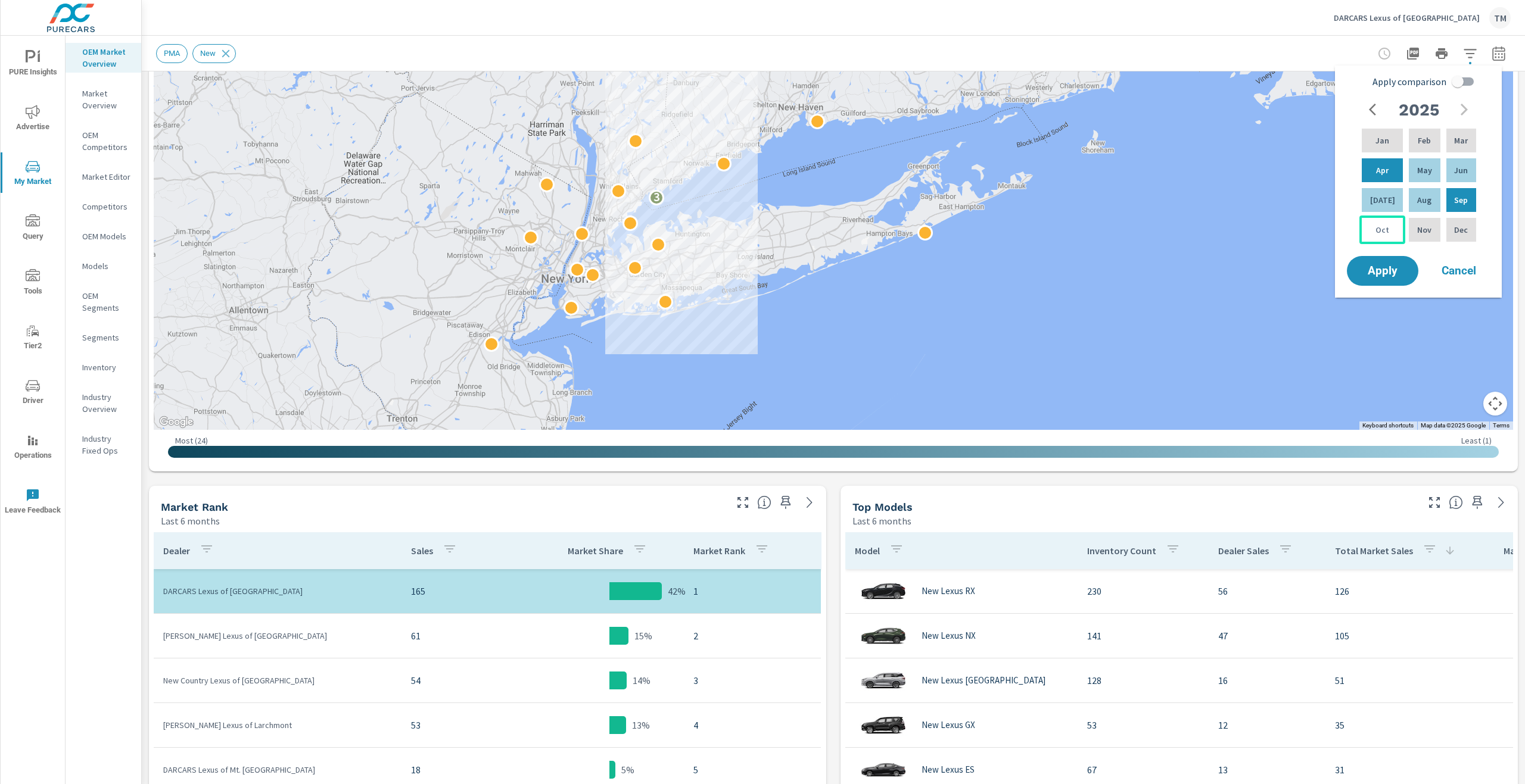
click at [1391, 235] on div "Oct" at bounding box center [1382, 230] width 46 height 29
click at [1384, 233] on p "Oct" at bounding box center [1382, 229] width 14 height 12
click at [1381, 270] on span "Apply" at bounding box center [1382, 271] width 49 height 11
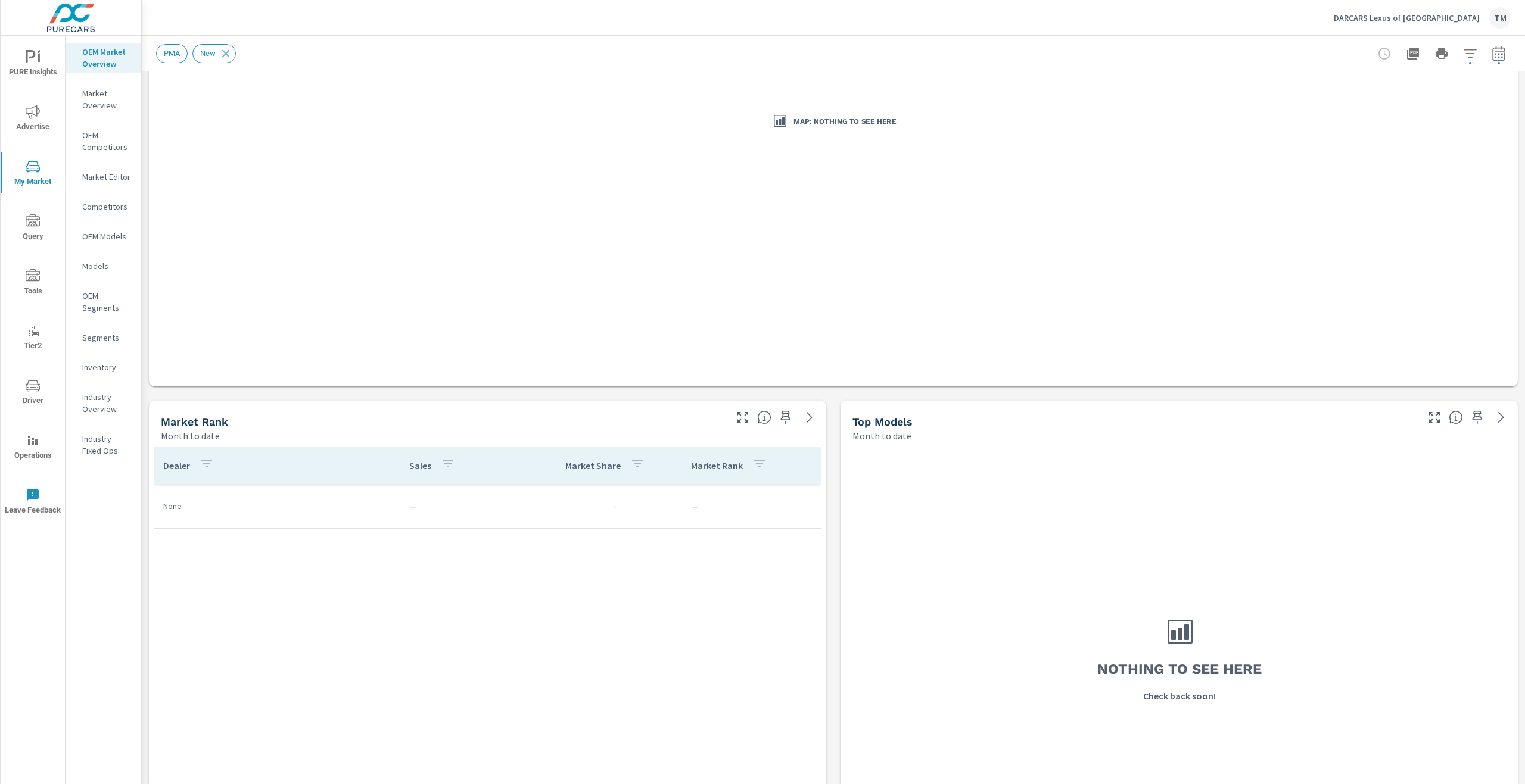
scroll to position [60, 0]
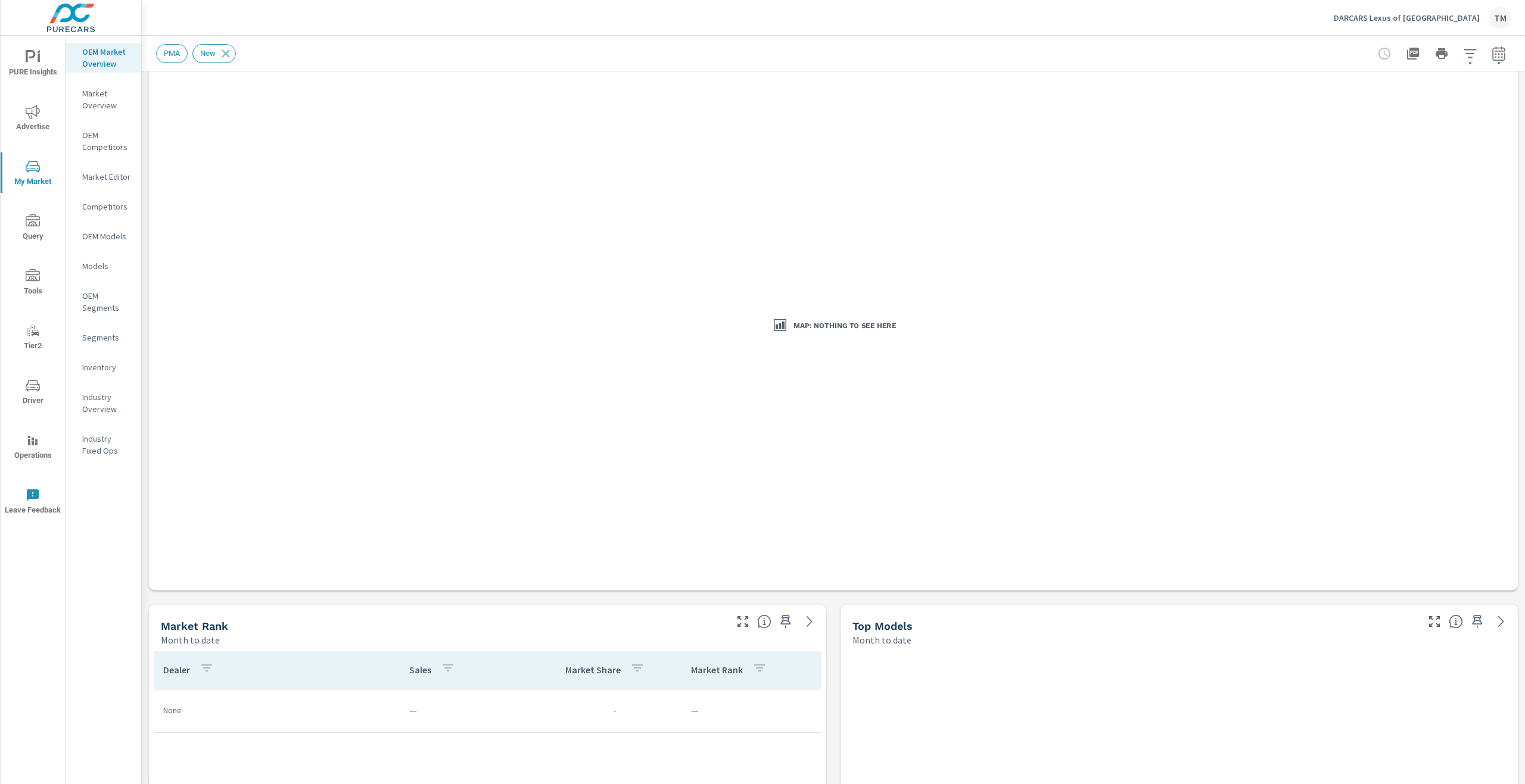
drag, startPoint x: 1472, startPoint y: 55, endPoint x: 1486, endPoint y: 54, distance: 14.0
click at [1473, 55] on div at bounding box center [1441, 53] width 138 height 24
click at [1494, 54] on icon "button" at bounding box center [1498, 55] width 8 height 5
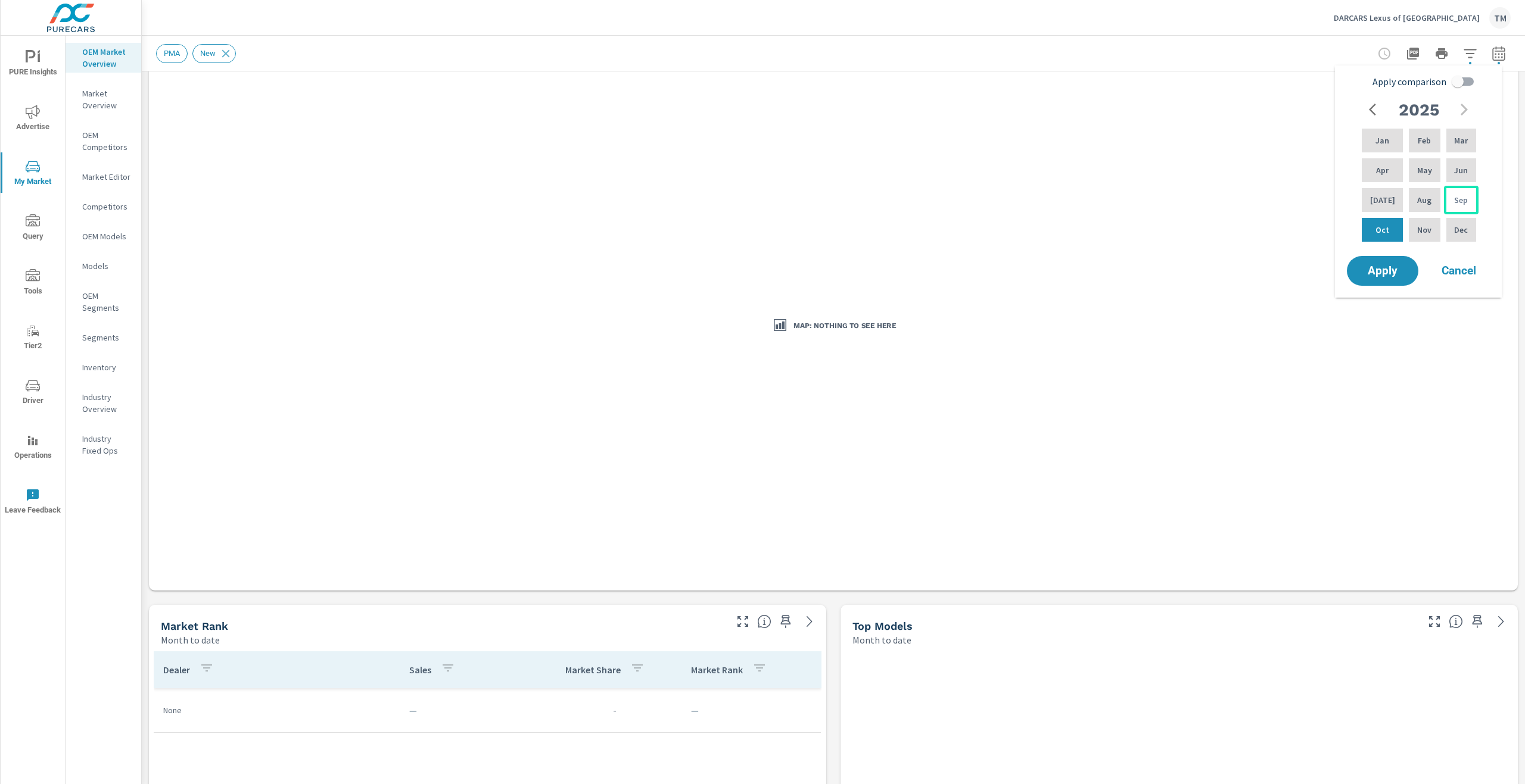
click at [1468, 195] on div "Sep" at bounding box center [1461, 200] width 35 height 29
click at [1386, 271] on span "Apply" at bounding box center [1382, 271] width 49 height 11
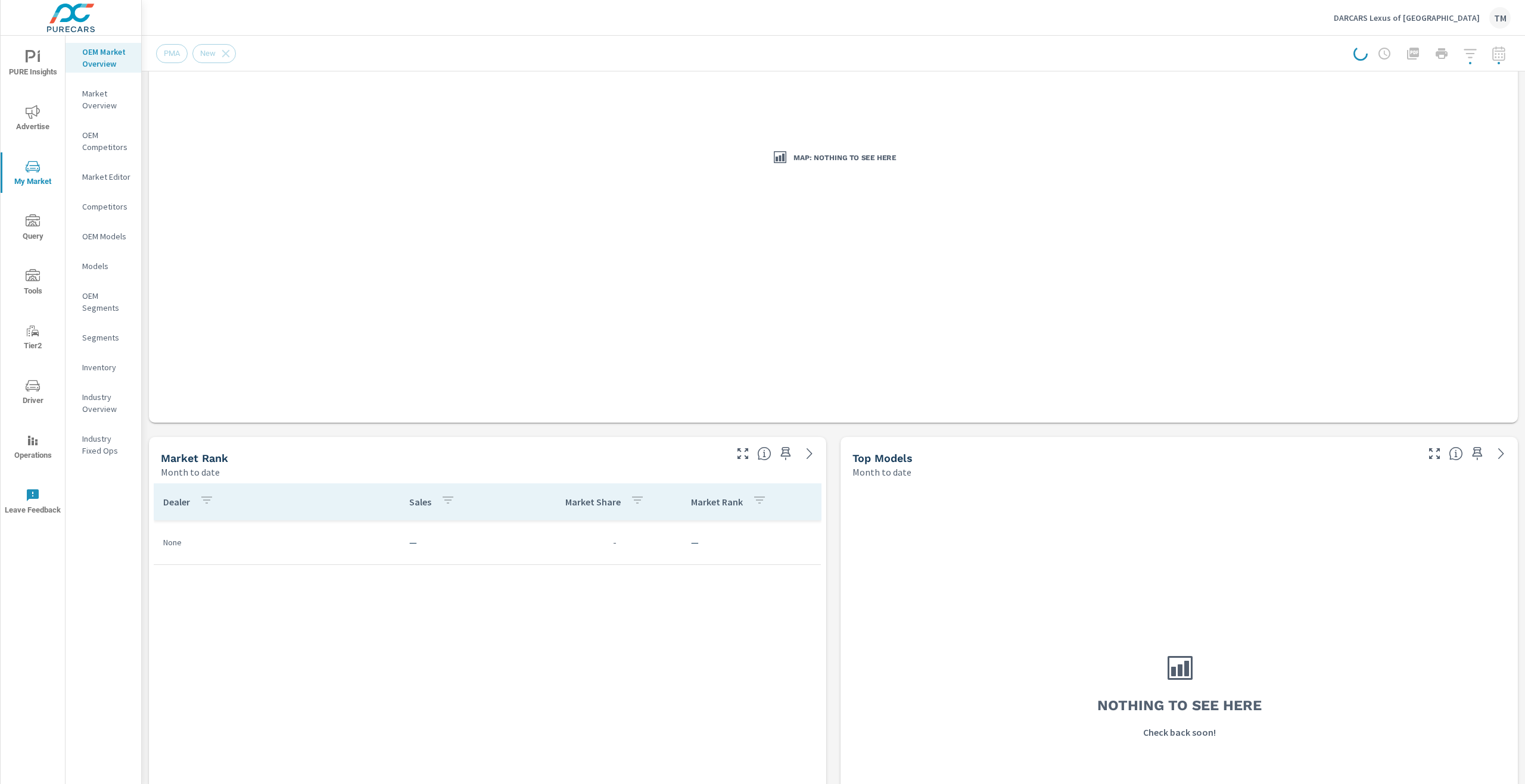
scroll to position [357, 0]
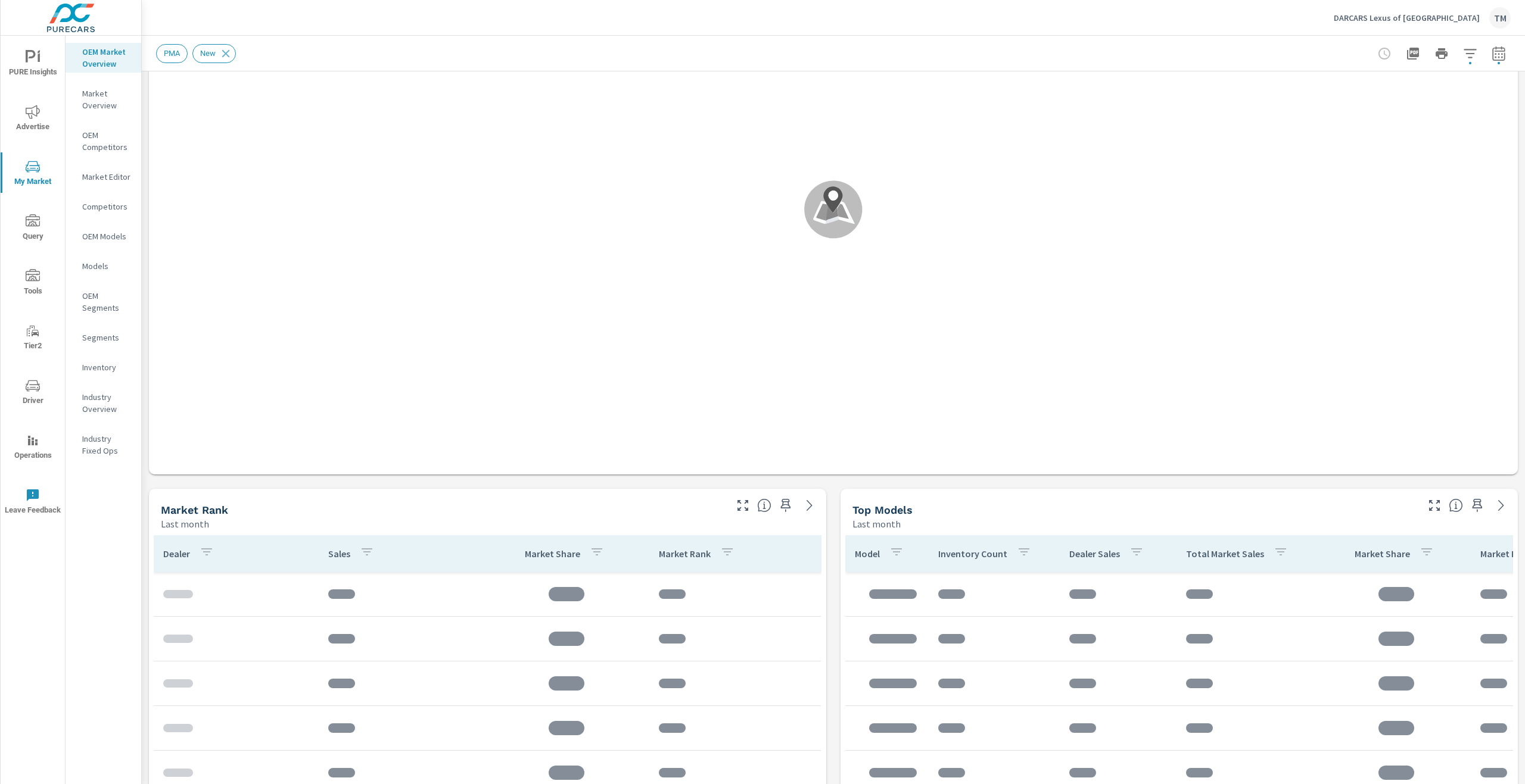
scroll to position [178, 0]
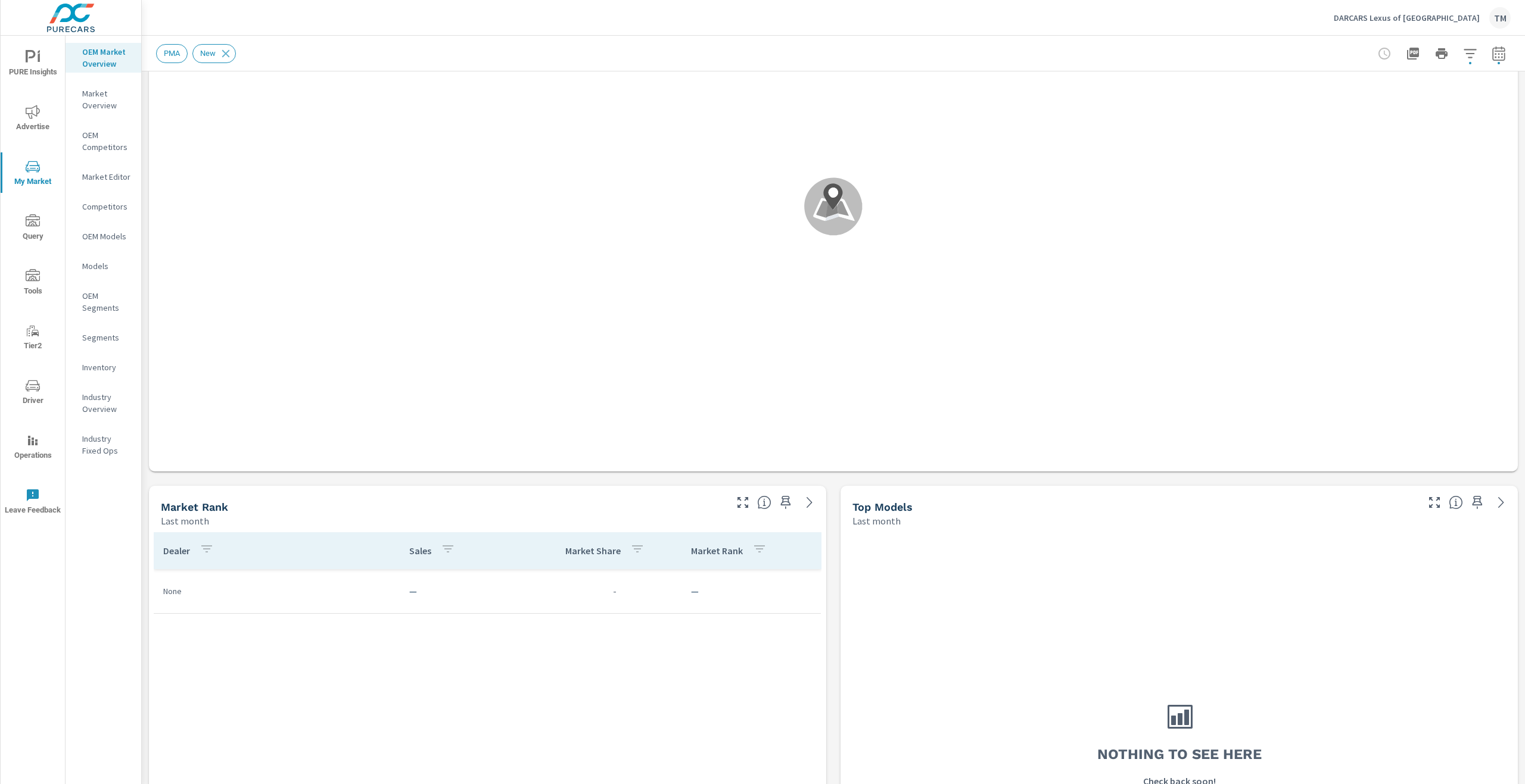
click at [1489, 61] on button "button" at bounding box center [1499, 53] width 24 height 24
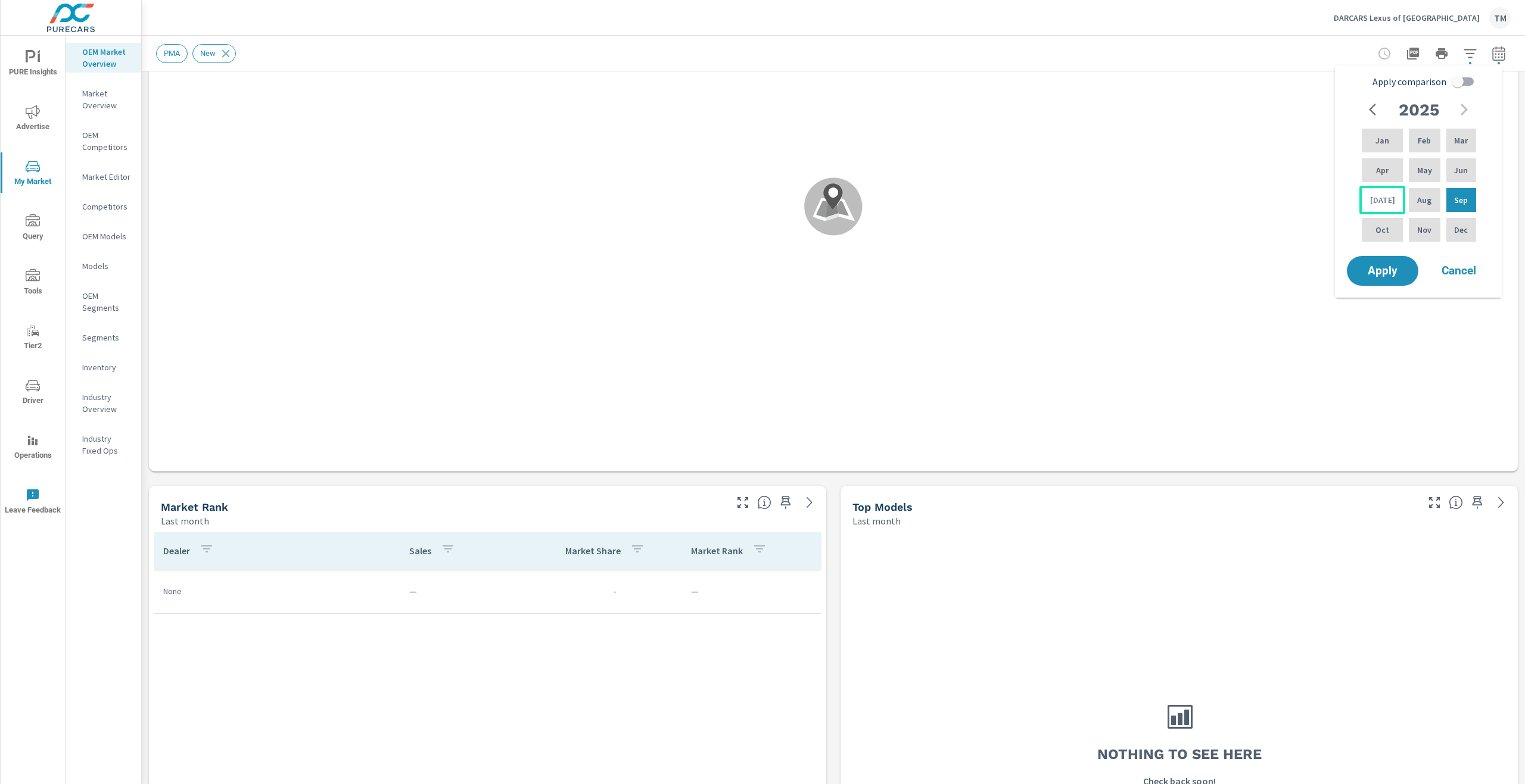
click at [1374, 204] on p "Jul" at bounding box center [1382, 200] width 25 height 12
click at [1374, 203] on p "Jul" at bounding box center [1382, 200] width 25 height 12
click at [1383, 277] on span "Apply" at bounding box center [1382, 271] width 49 height 11
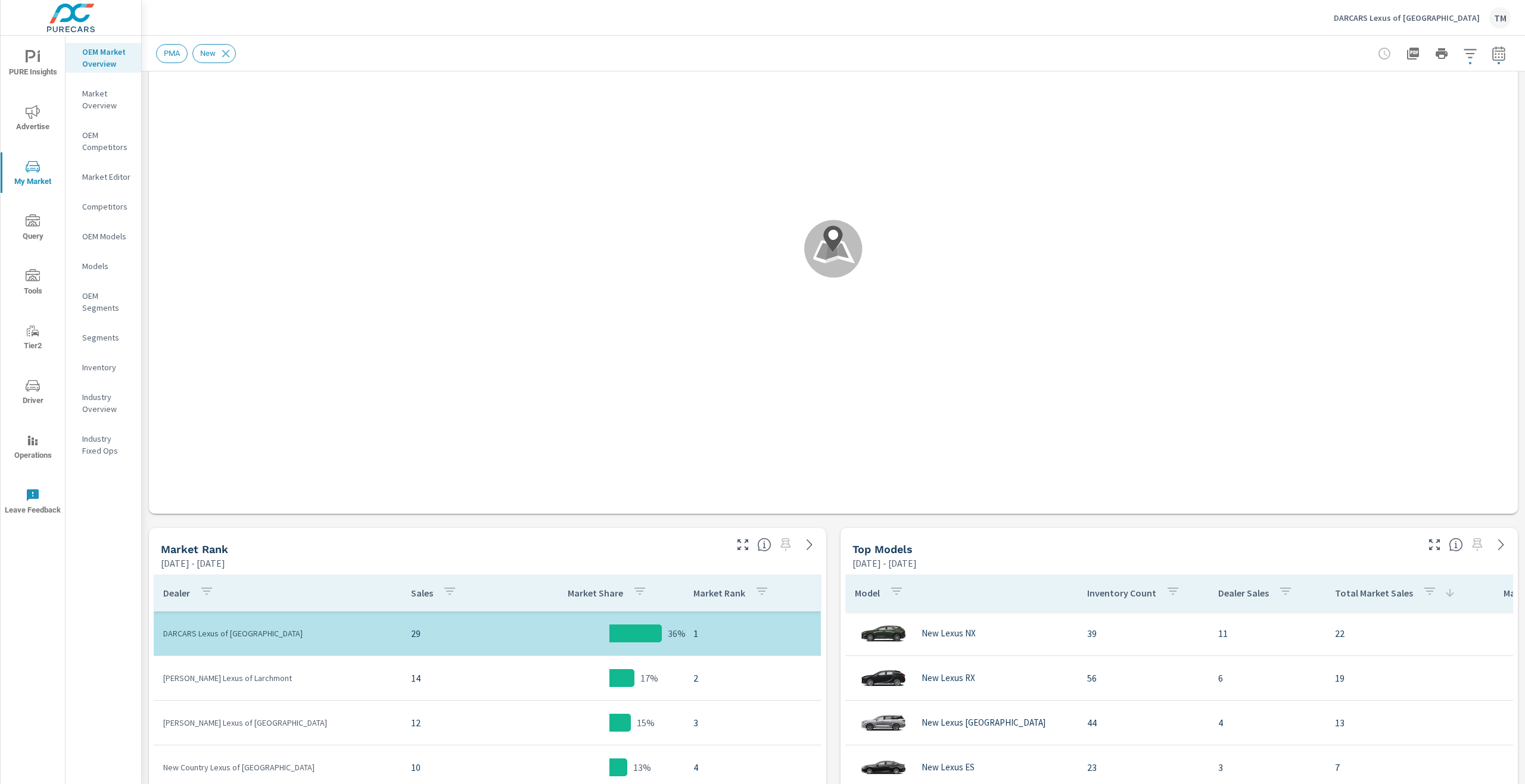
scroll to position [178, 0]
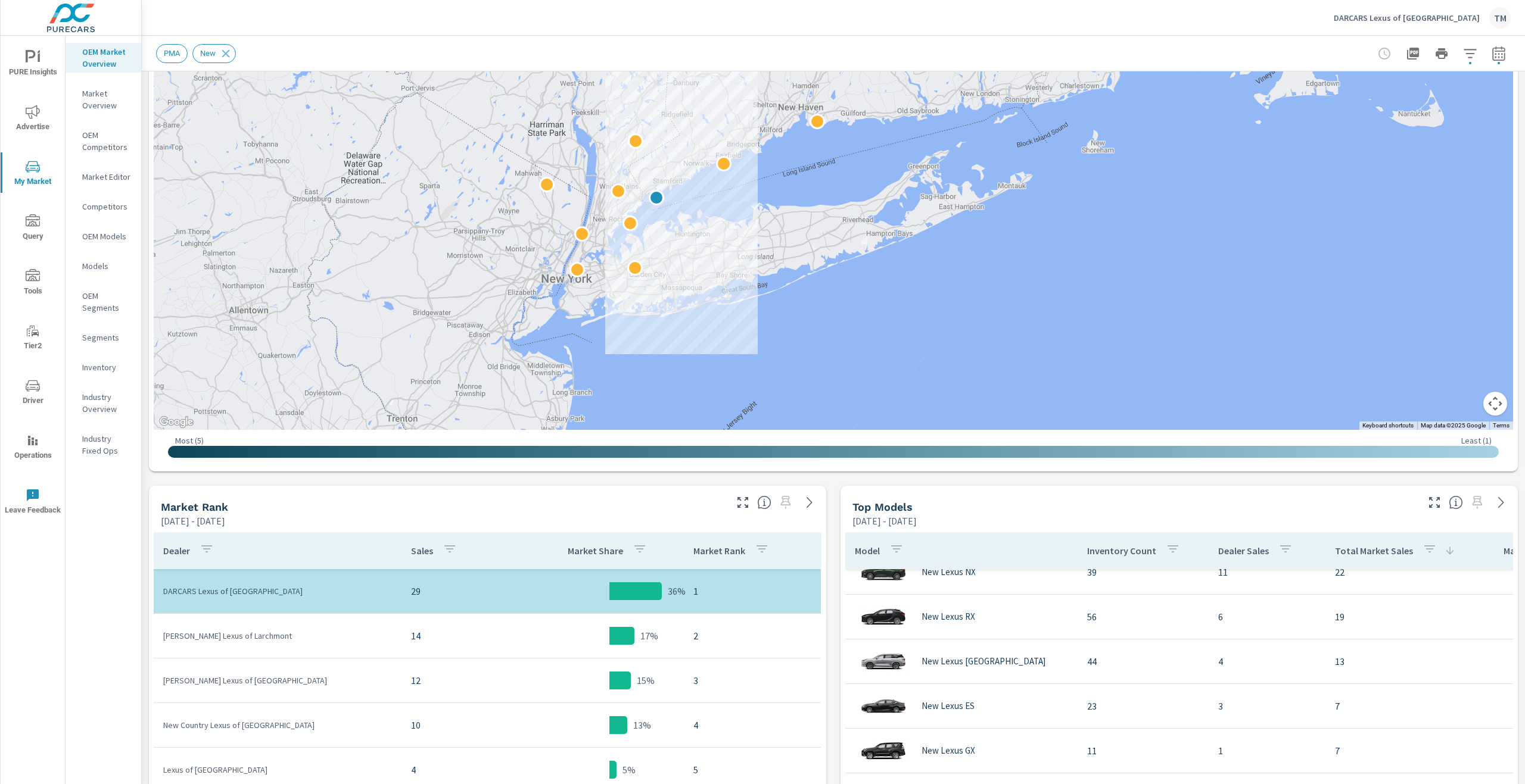
scroll to position [60, 0]
click at [32, 391] on icon "nav menu" at bounding box center [33, 386] width 14 height 14
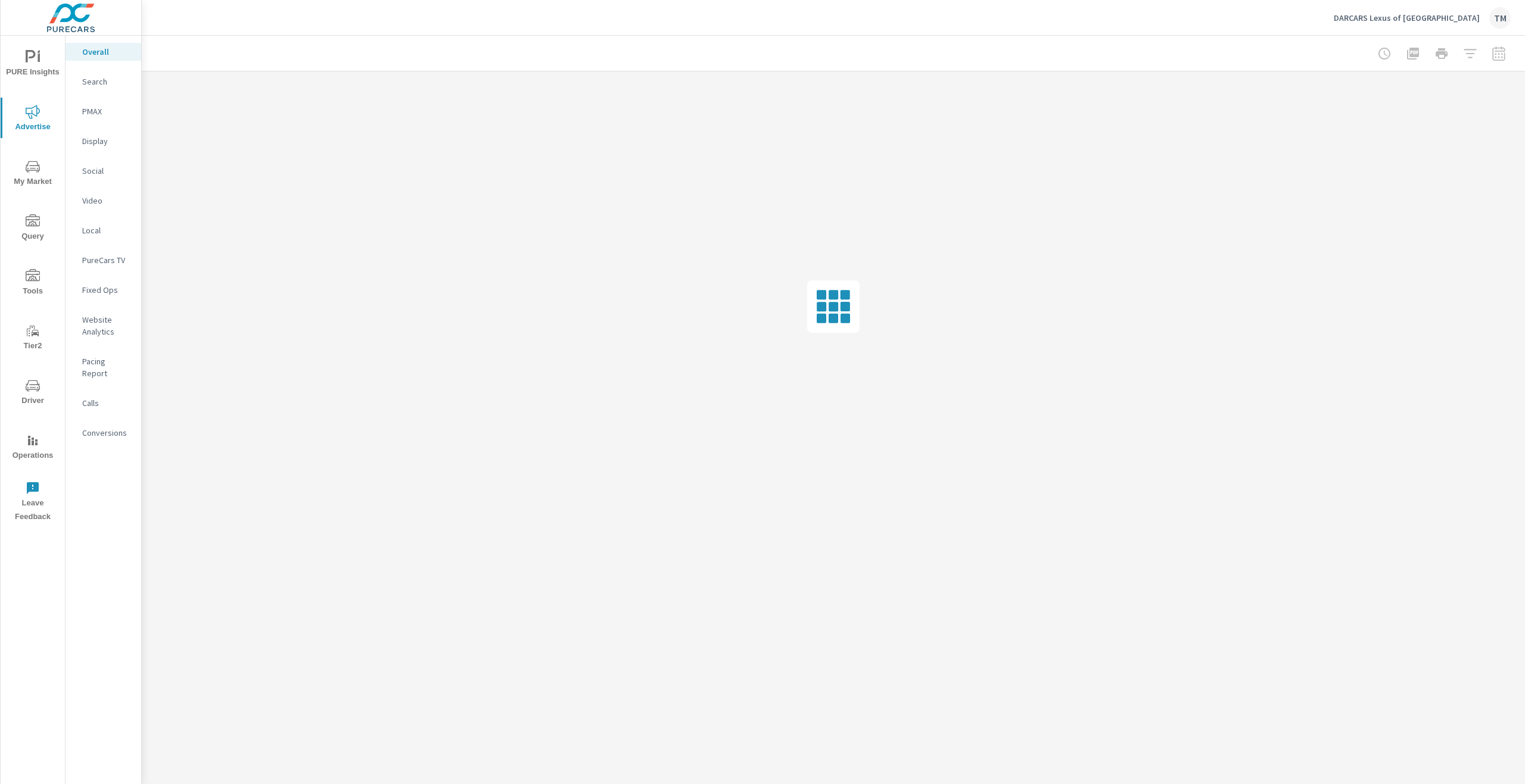
click at [33, 175] on span "My Market" at bounding box center [33, 174] width 57 height 29
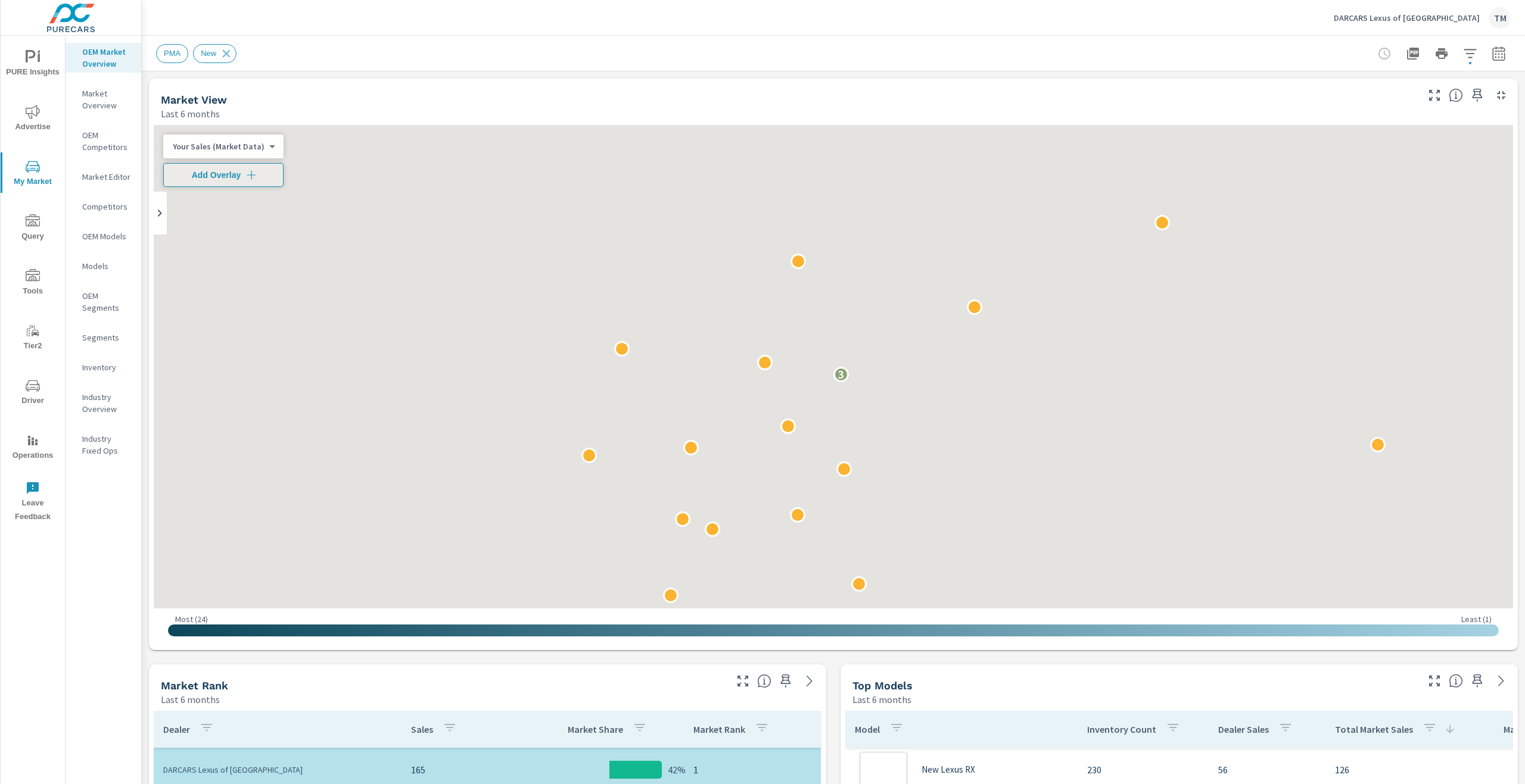
scroll to position [45, 0]
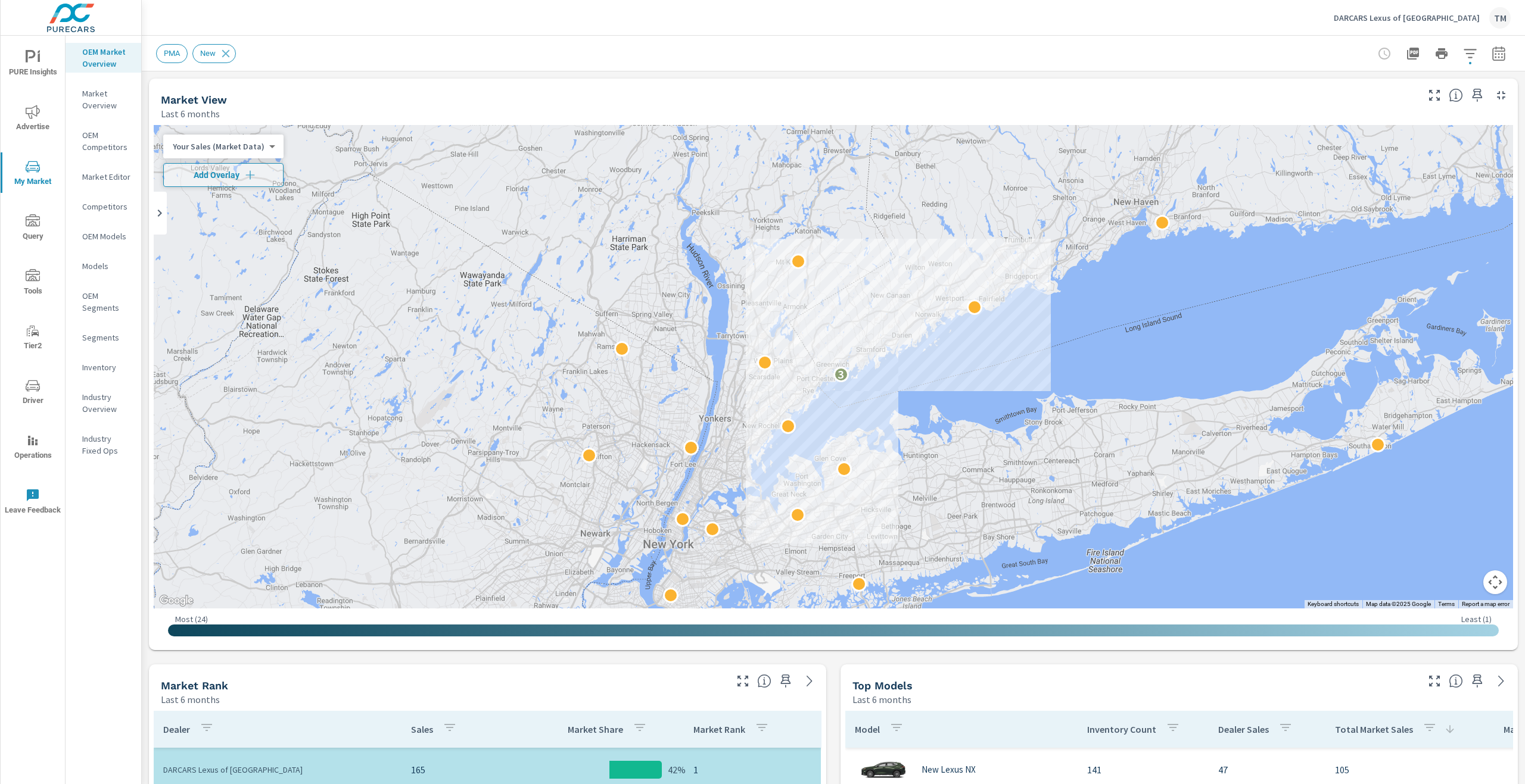
click at [101, 364] on p "Inventory" at bounding box center [107, 367] width 50 height 12
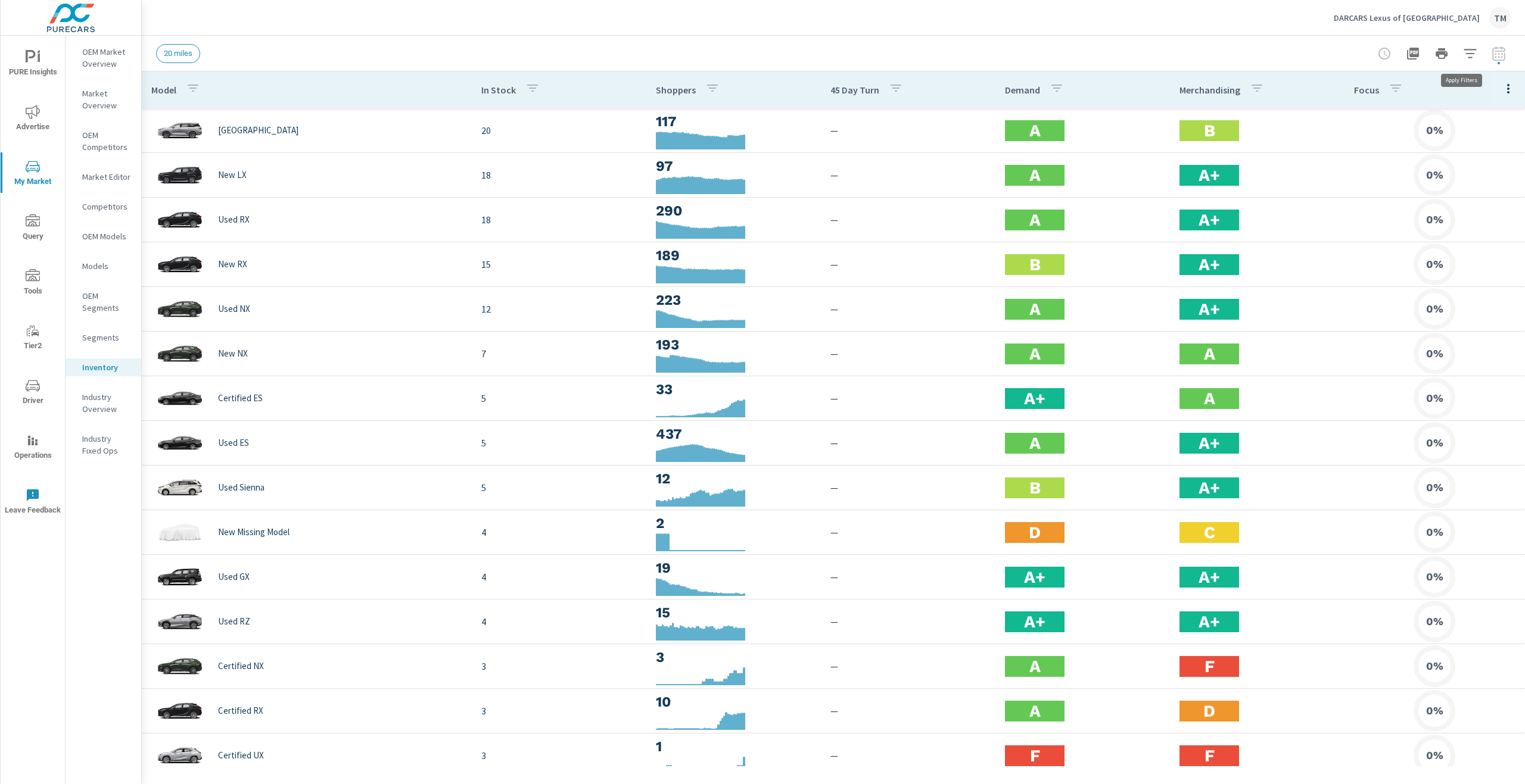
click at [1467, 57] on icon "button" at bounding box center [1470, 53] width 14 height 14
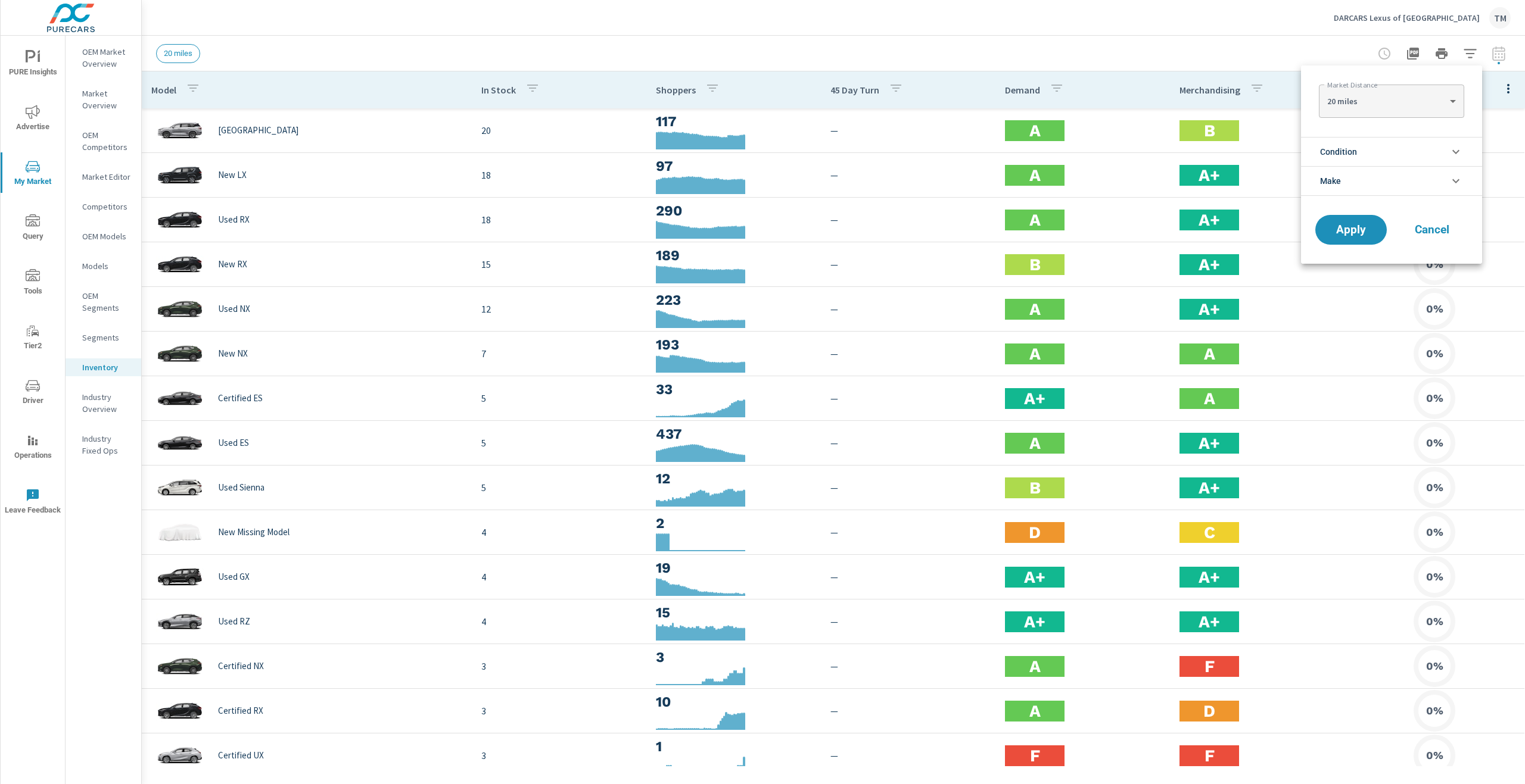
click at [1379, 180] on li "Make" at bounding box center [1391, 180] width 181 height 30
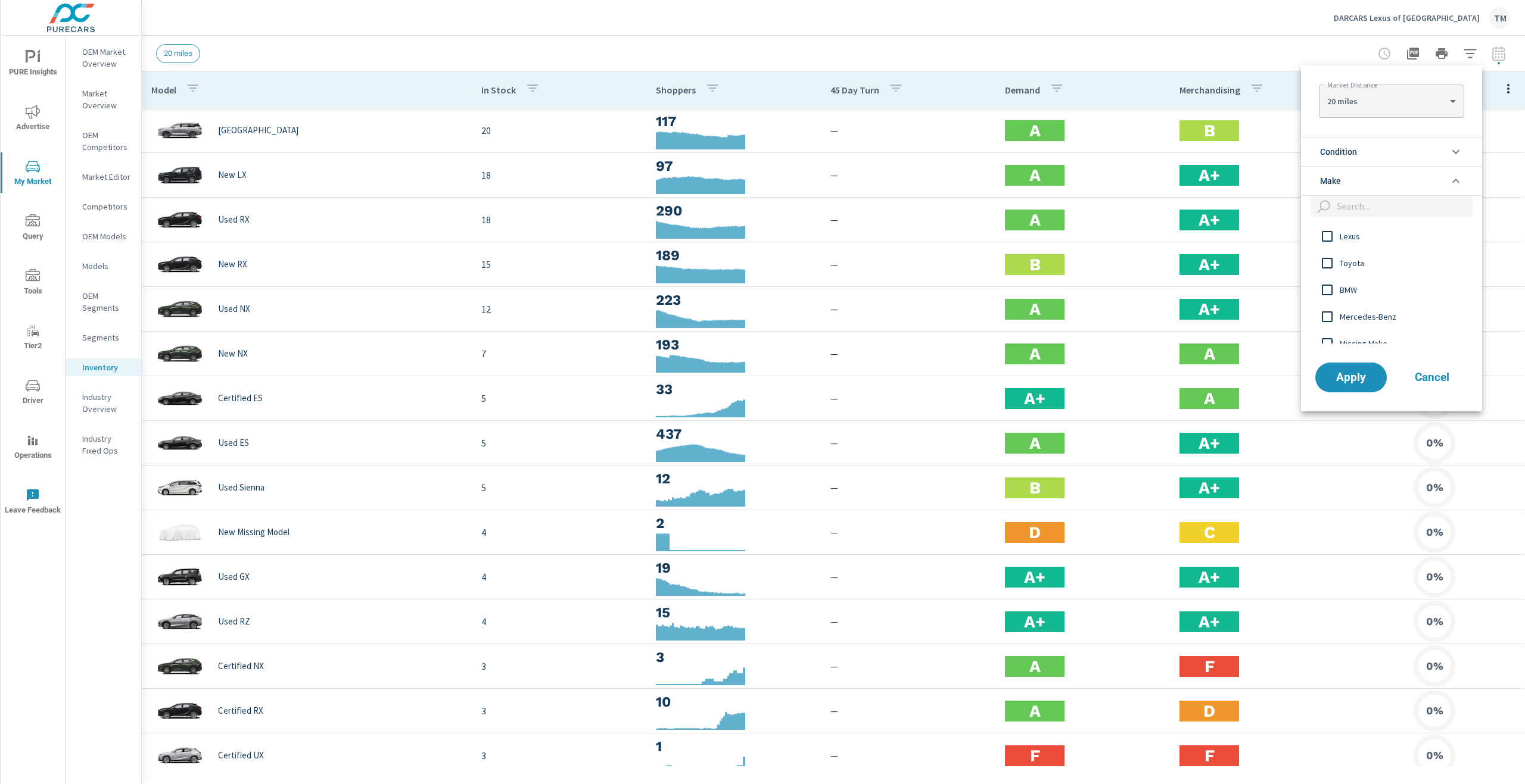
click at [1376, 153] on li "Condition" at bounding box center [1391, 151] width 181 height 29
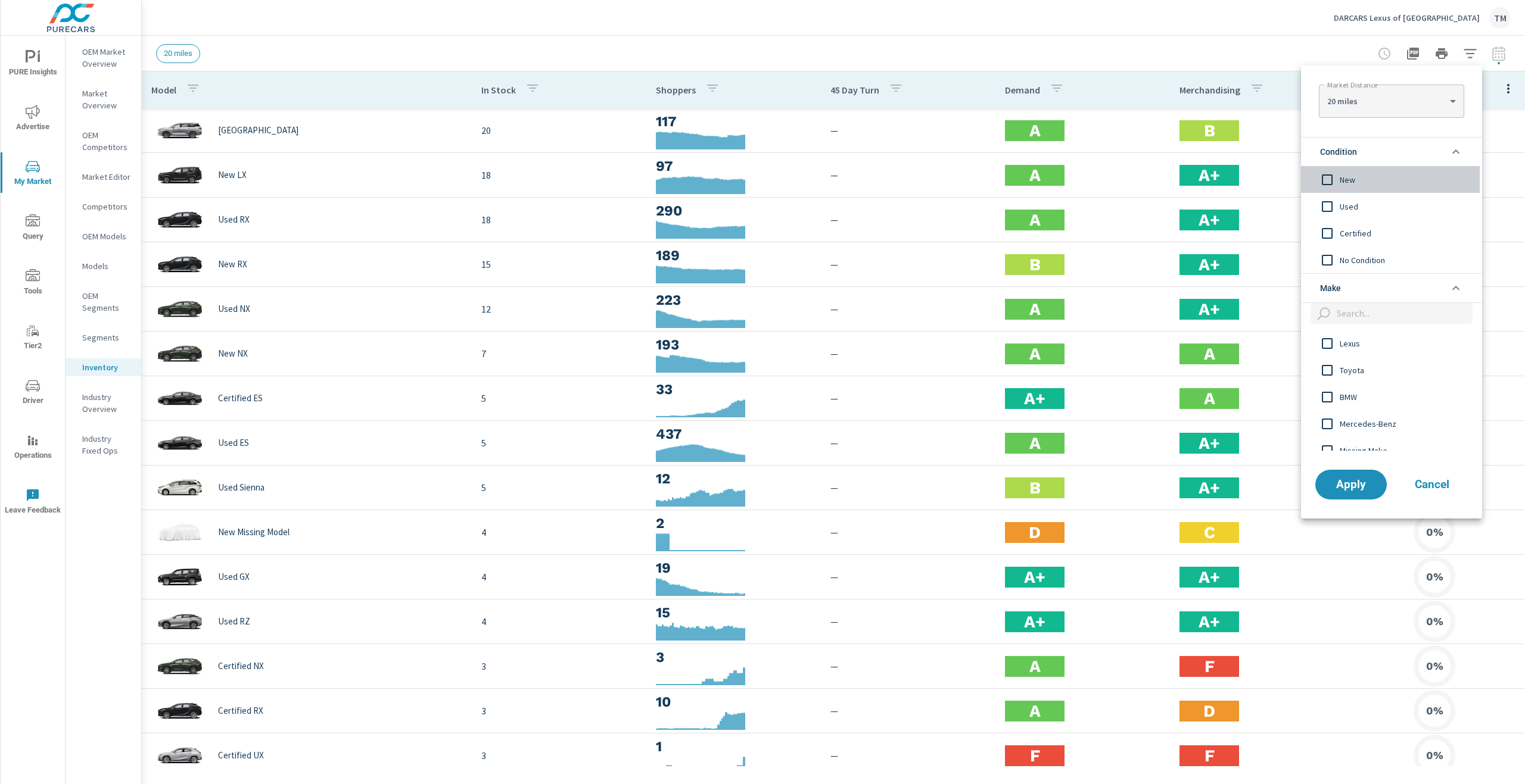
click at [1357, 182] on span "New" at bounding box center [1405, 180] width 131 height 14
click at [1350, 476] on button "Apply" at bounding box center [1351, 484] width 74 height 31
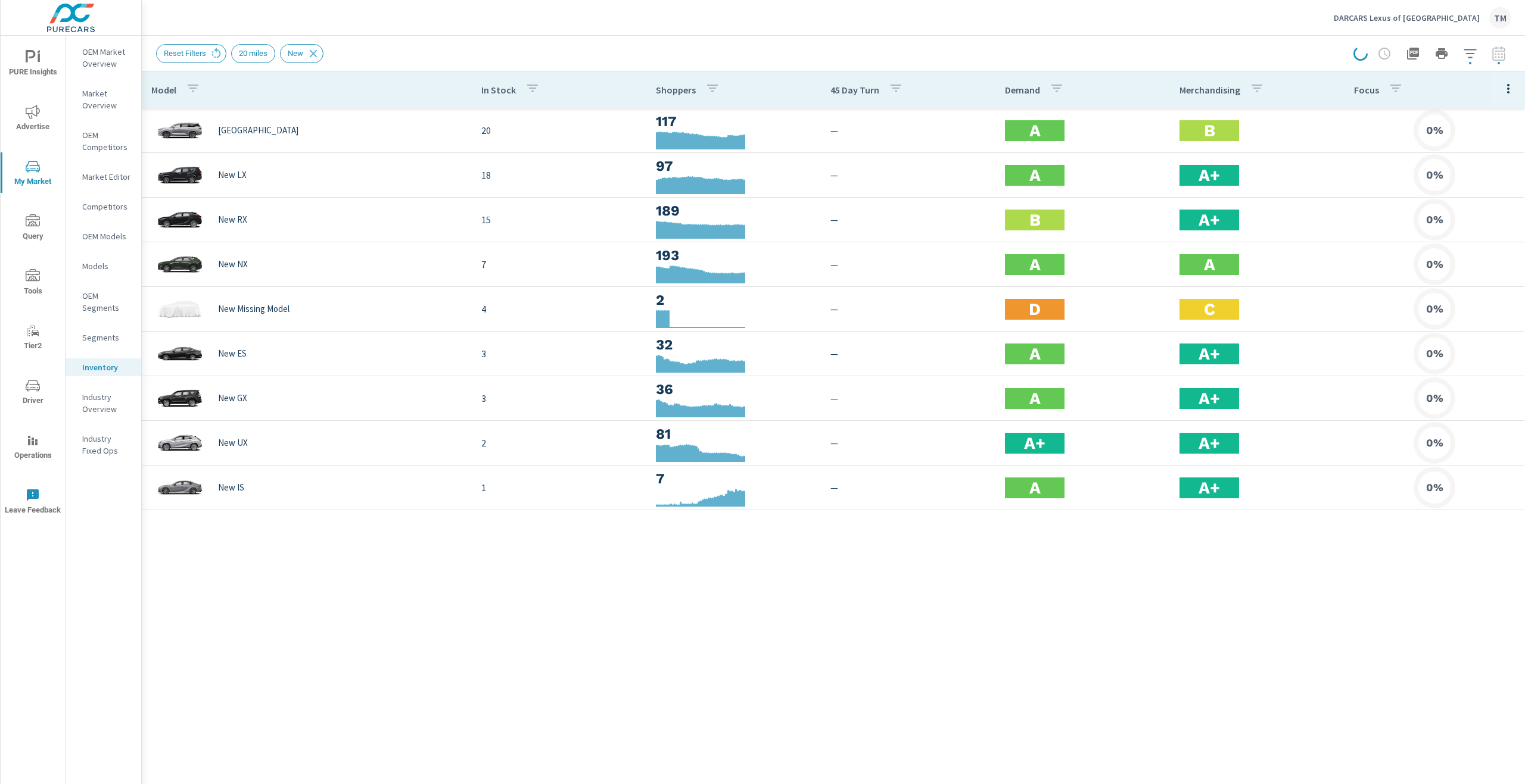
click at [1501, 59] on div at bounding box center [1432, 53] width 157 height 24
click at [1494, 57] on div at bounding box center [1432, 53] width 157 height 24
click at [1499, 60] on div at bounding box center [1432, 53] width 157 height 24
click at [1501, 51] on div at bounding box center [1432, 53] width 157 height 24
click at [96, 105] on p "Market Overview" at bounding box center [107, 99] width 50 height 24
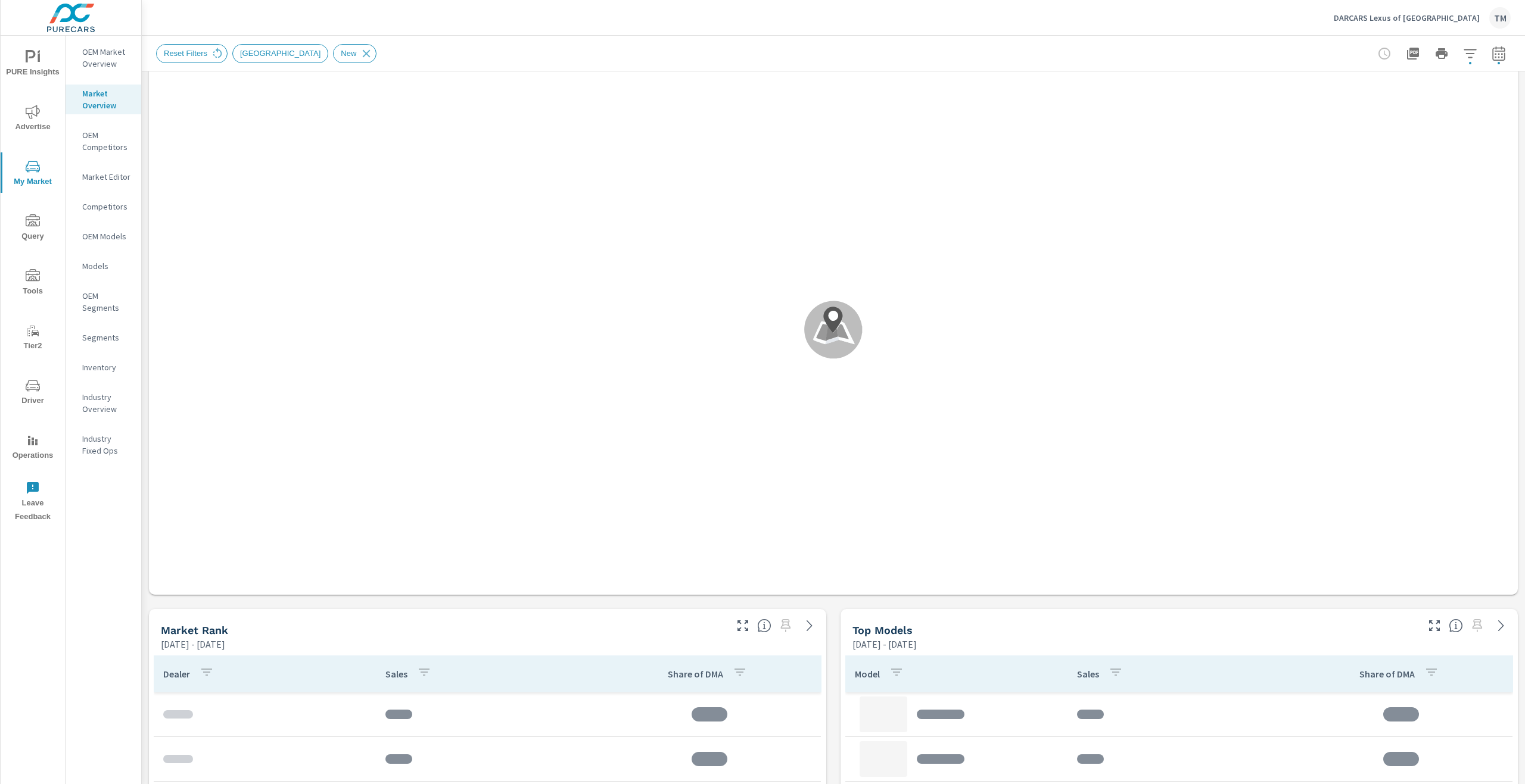
scroll to position [298, 0]
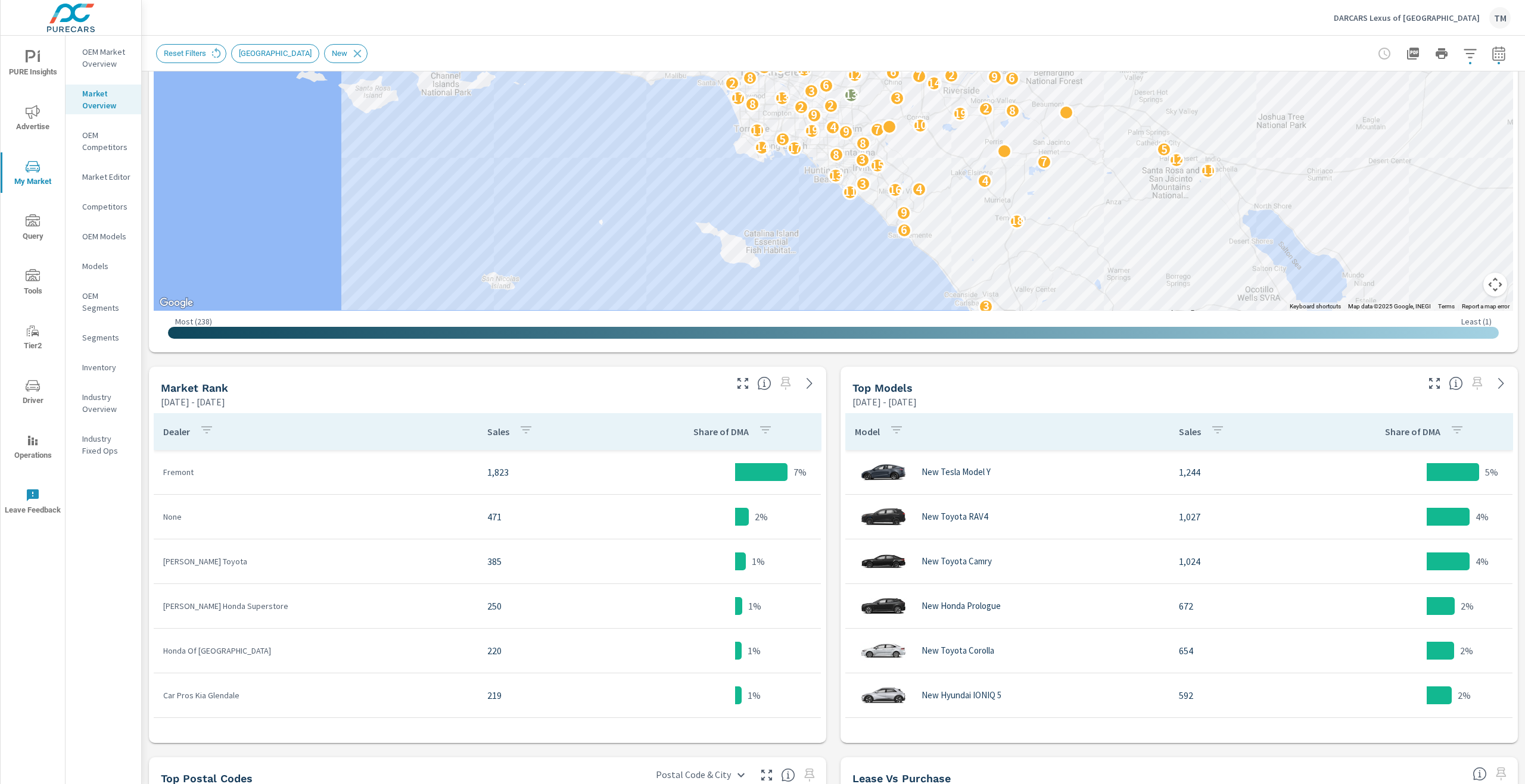
click at [1468, 55] on button "button" at bounding box center [1470, 53] width 24 height 24
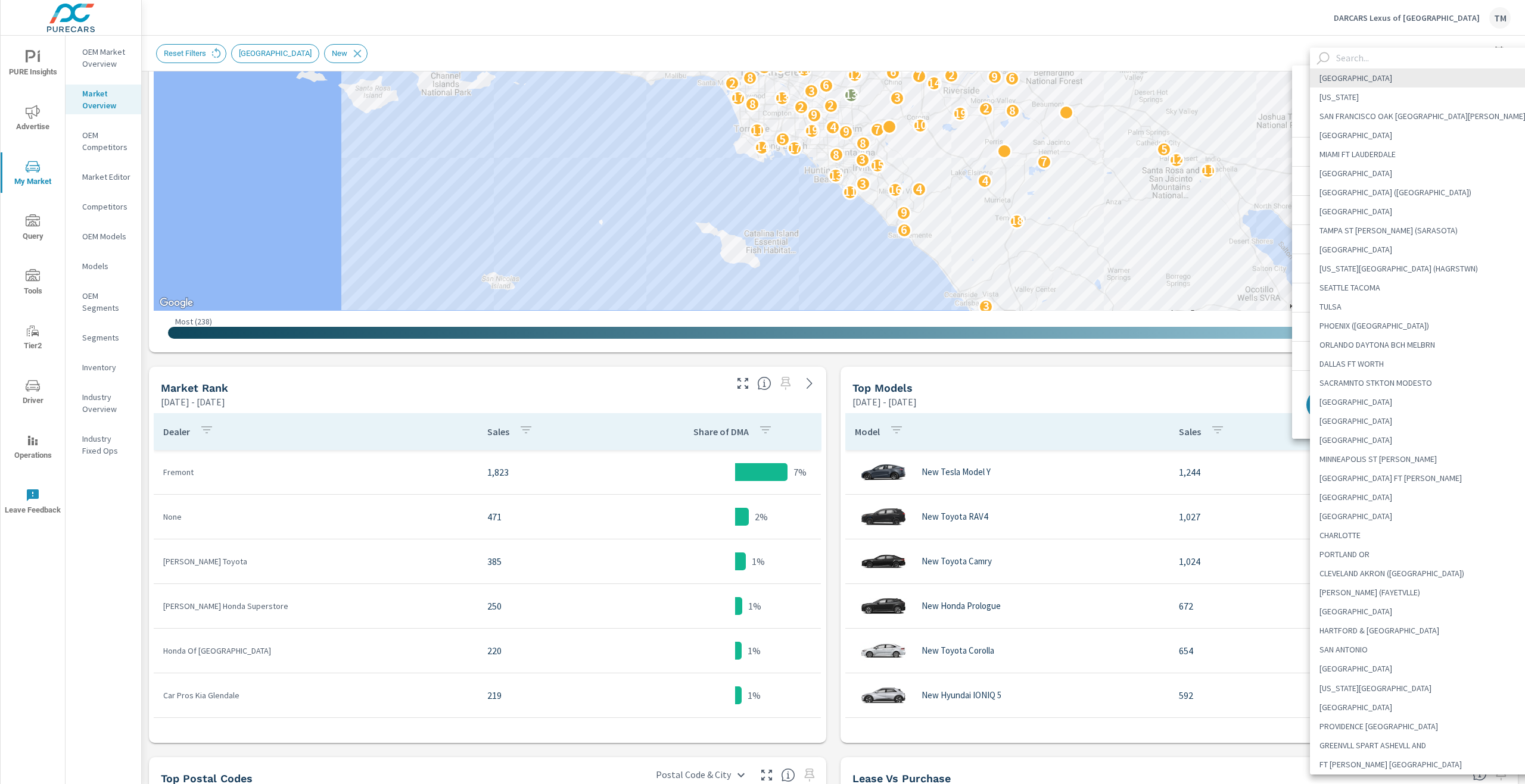
click at [1402, 102] on body "PURE Insights Advertise My Market Query Tools Tier2 Driver Operations Leave Fee…" at bounding box center [762, 392] width 1525 height 784
click at [1380, 60] on input "text" at bounding box center [1438, 58] width 212 height 21
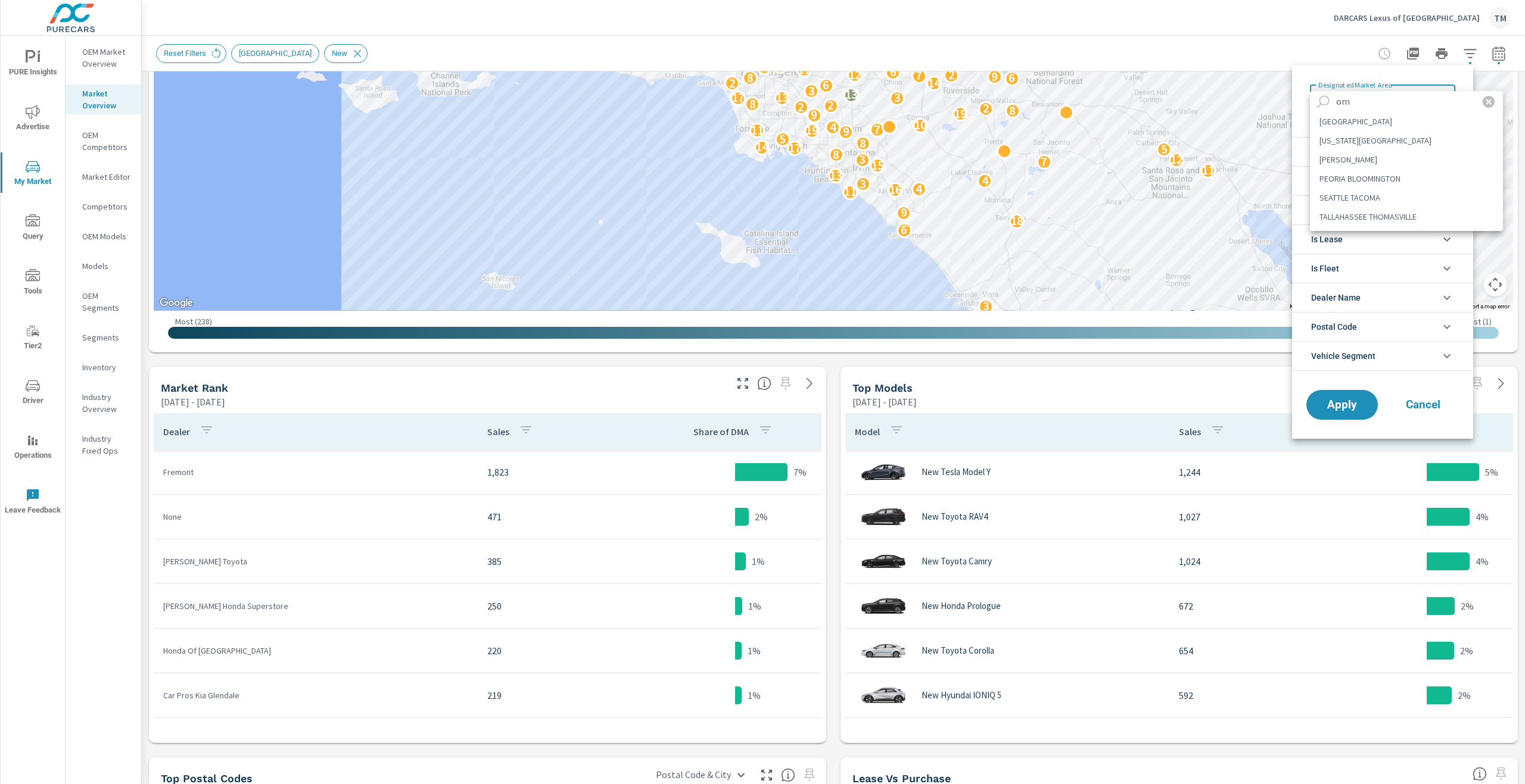
type input "o"
type input "p"
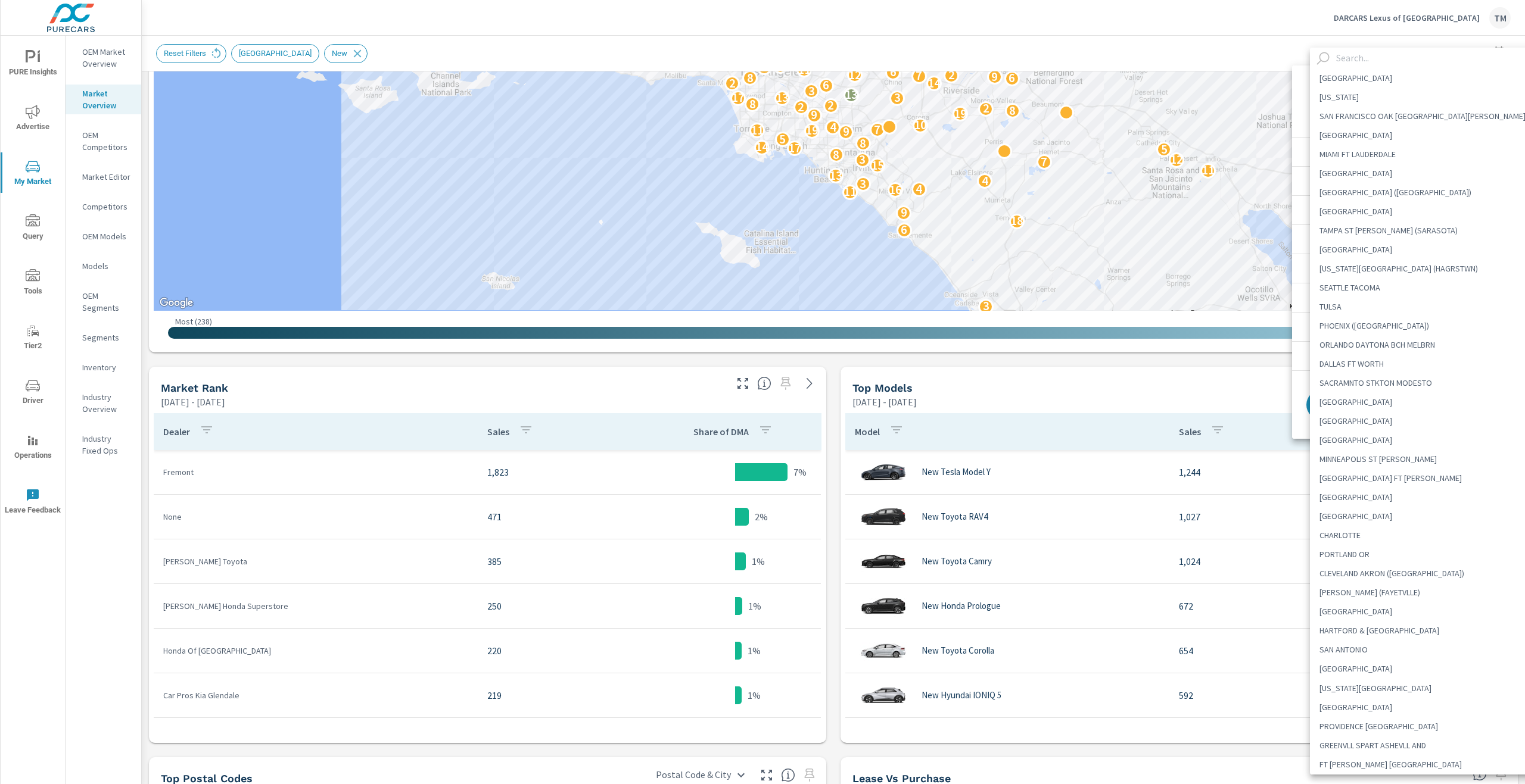
click at [182, 56] on div at bounding box center [762, 392] width 1525 height 784
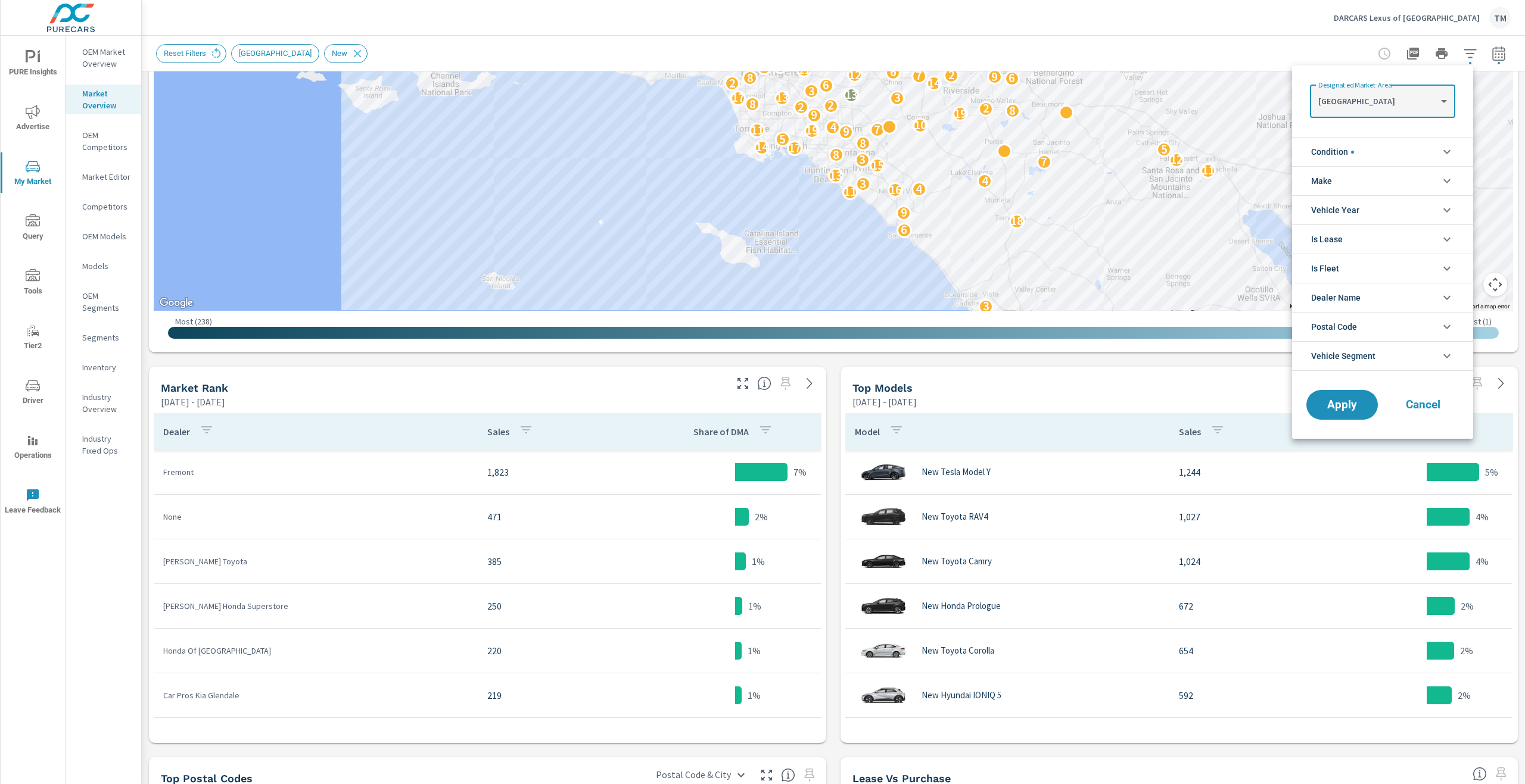
click at [212, 52] on div at bounding box center [762, 392] width 1525 height 784
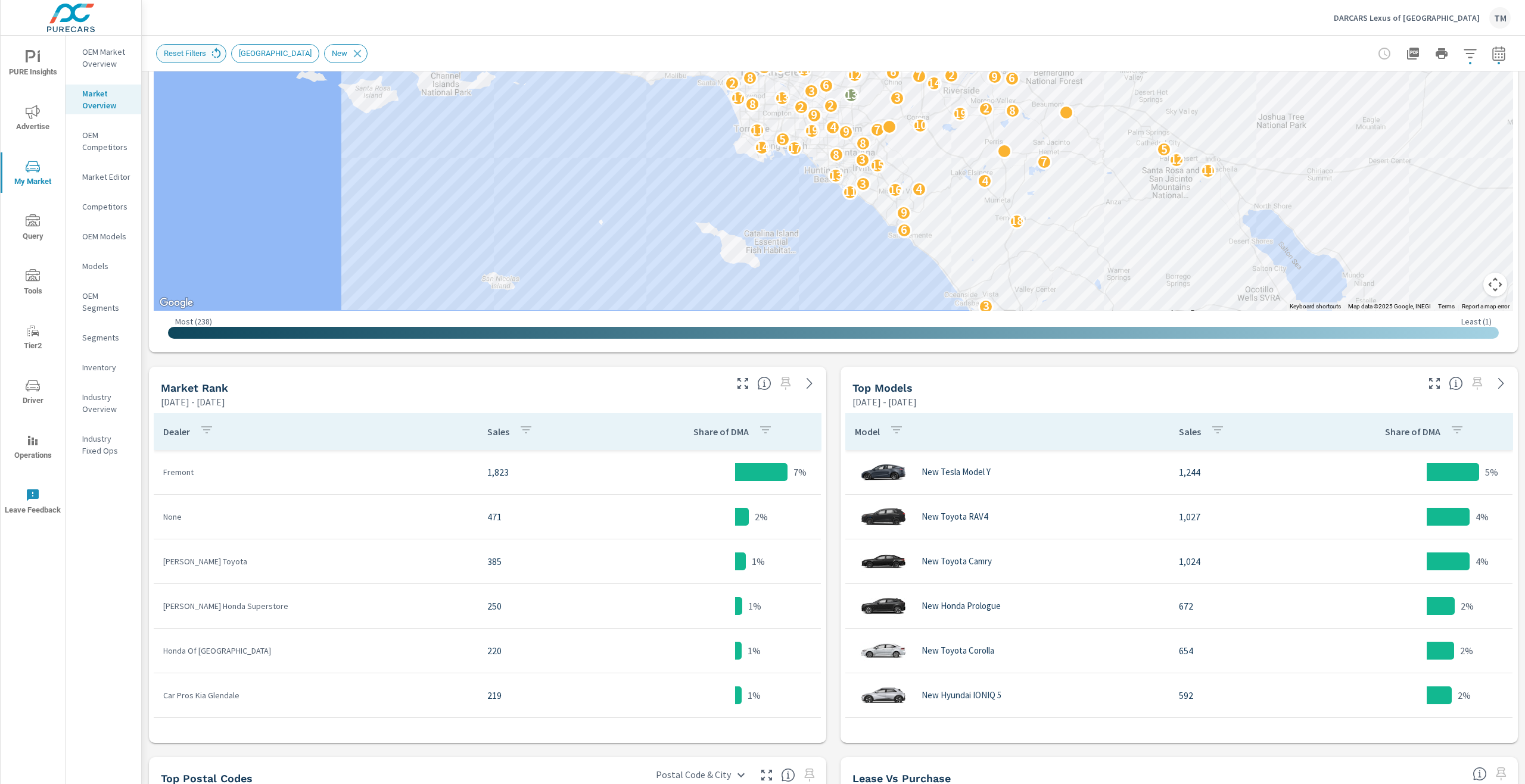
click at [212, 60] on icon at bounding box center [216, 53] width 13 height 13
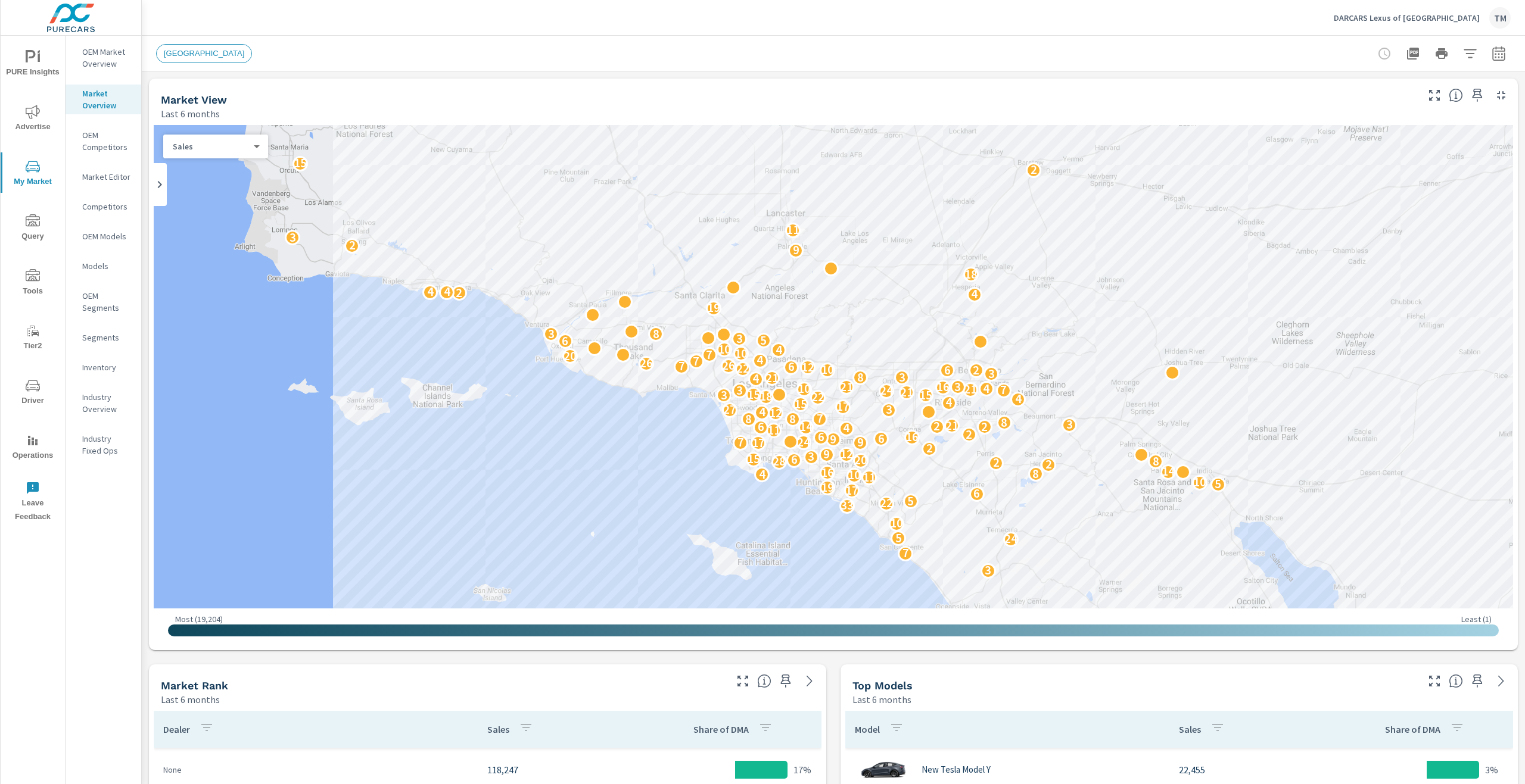
click at [111, 104] on p "Market Overview" at bounding box center [107, 99] width 50 height 24
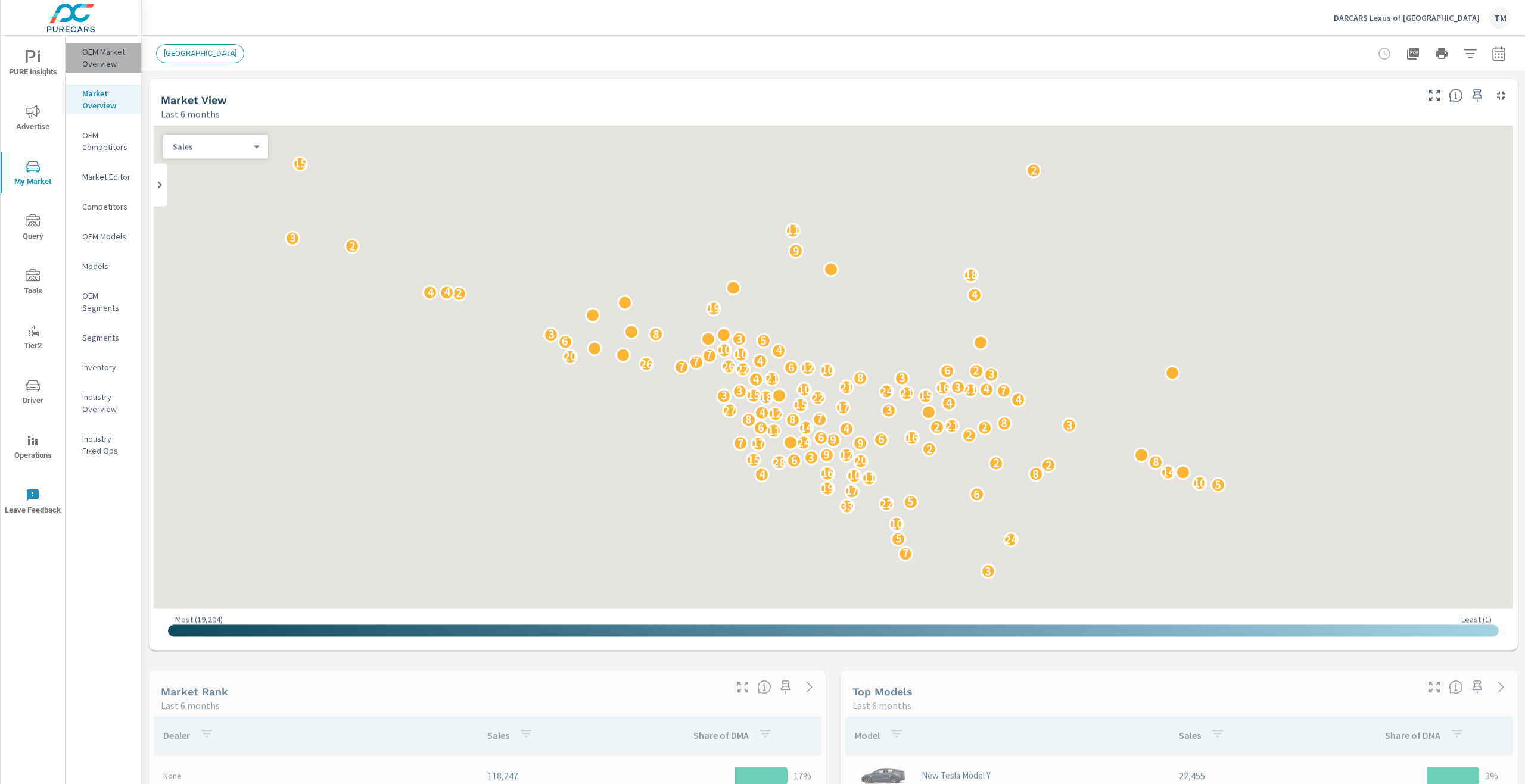
click at [109, 64] on p "OEM Market Overview" at bounding box center [107, 58] width 50 height 24
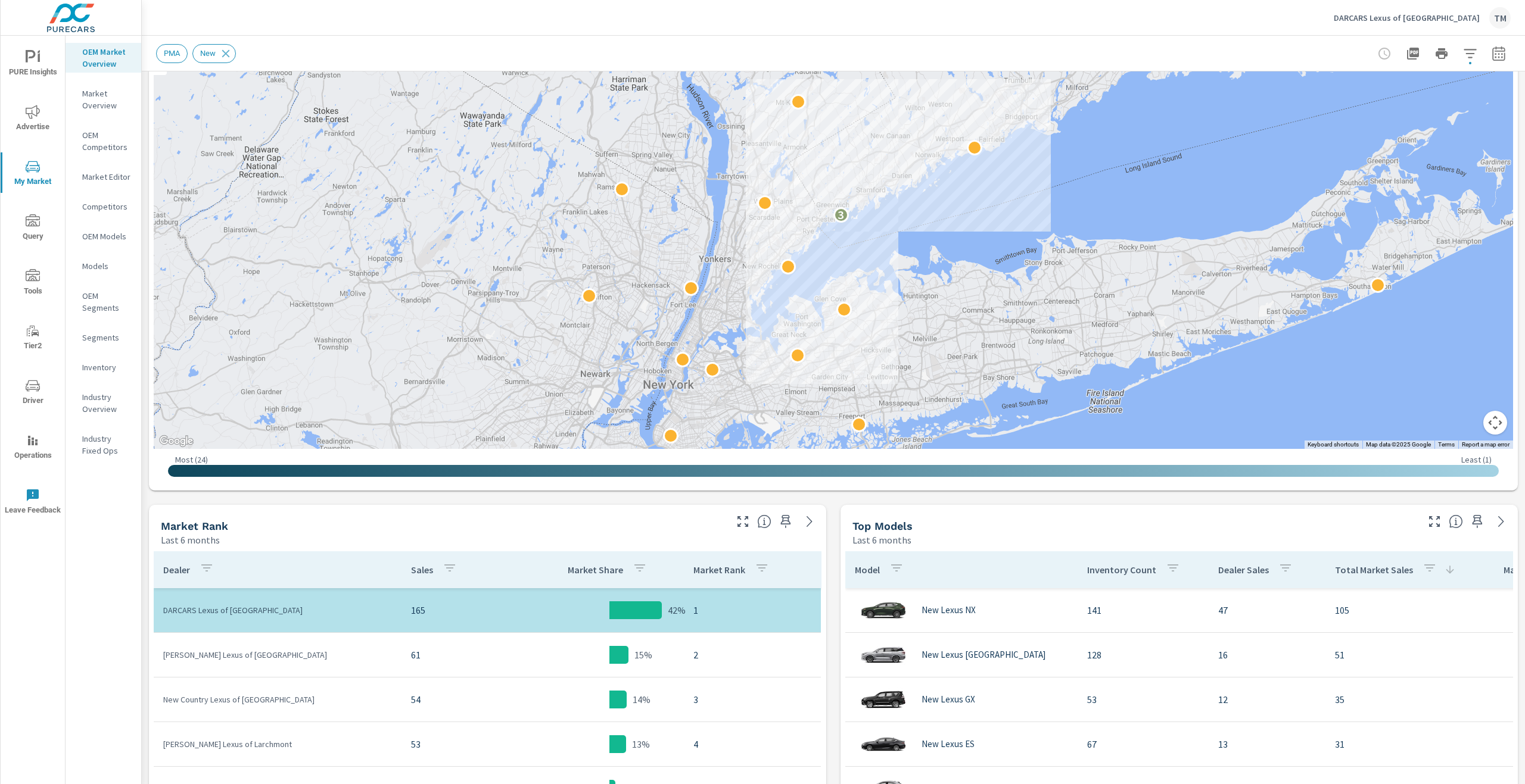
scroll to position [178, 0]
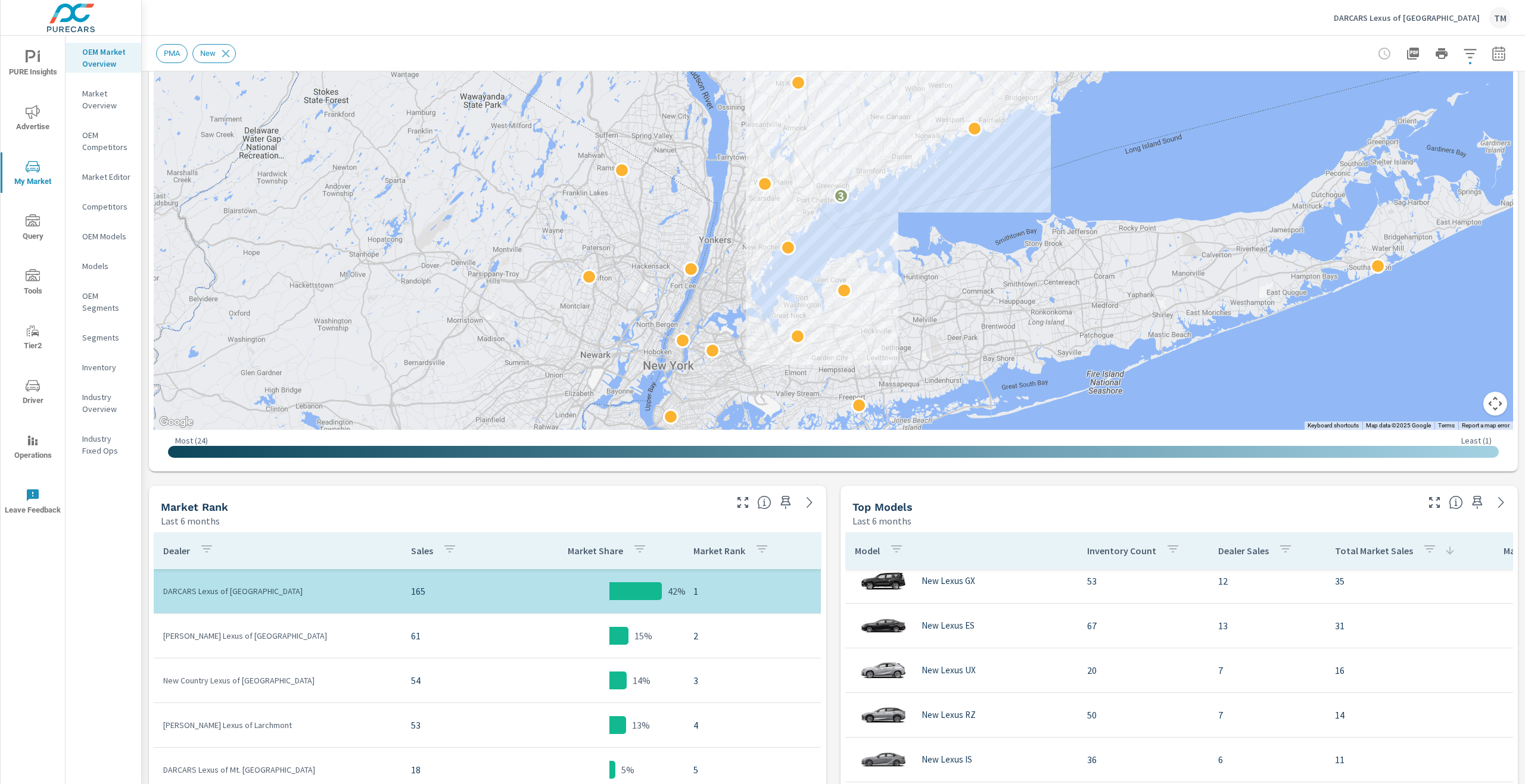
scroll to position [58, 0]
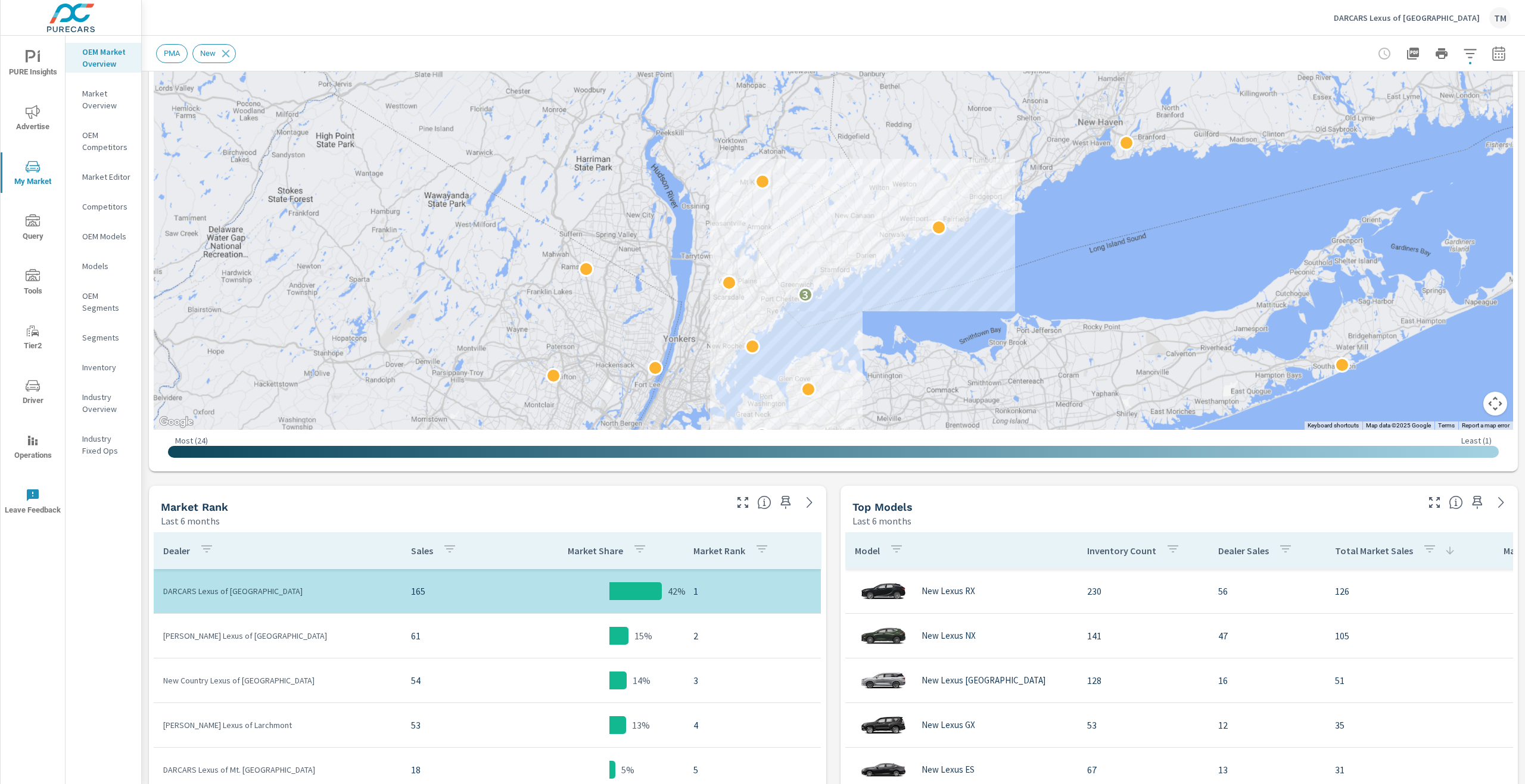
drag, startPoint x: 1022, startPoint y: 226, endPoint x: 1012, endPoint y: 303, distance: 77.6
